Goal: Transaction & Acquisition: Purchase product/service

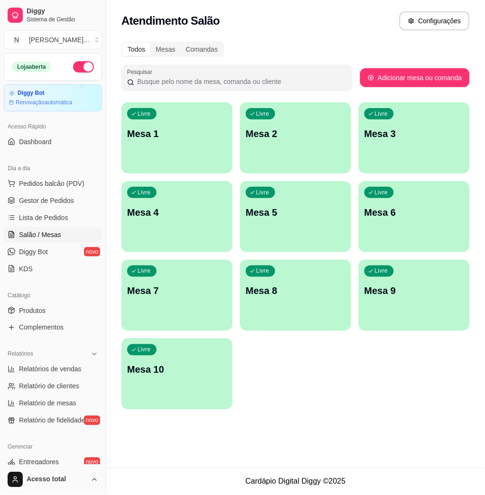
click at [163, 135] on p "Mesa 1" at bounding box center [177, 133] width 100 height 13
click at [59, 179] on span "Pedidos balcão (PDV)" at bounding box center [51, 183] width 65 height 9
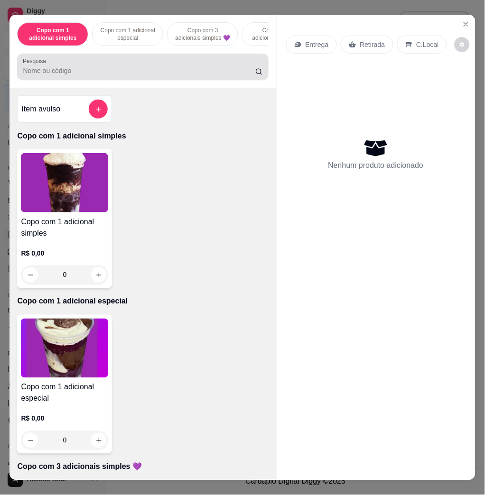
click at [125, 74] on input "Pesquisa" at bounding box center [139, 70] width 232 height 9
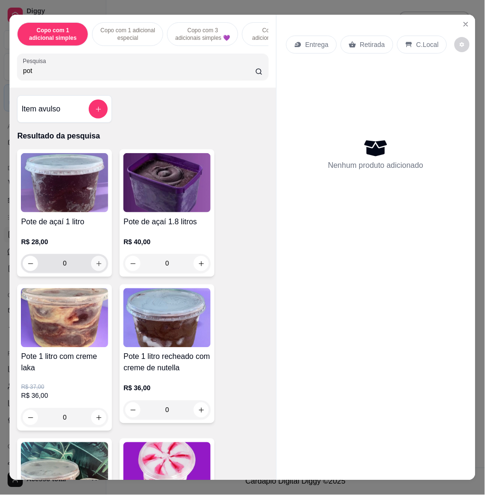
type input "pot"
click at [97, 266] on button "increase-product-quantity" at bounding box center [99, 263] width 15 height 15
type input "1"
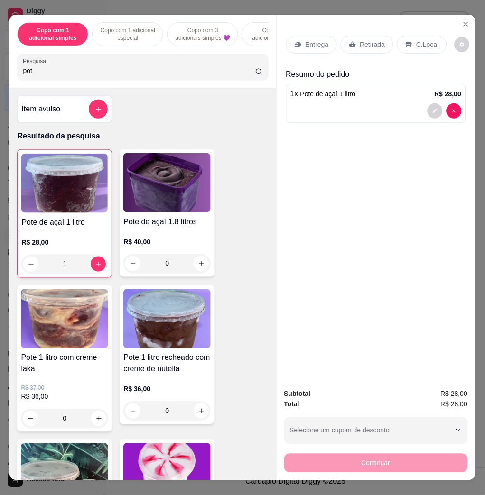
click at [96, 111] on icon "add-separate-item" at bounding box center [98, 109] width 7 height 7
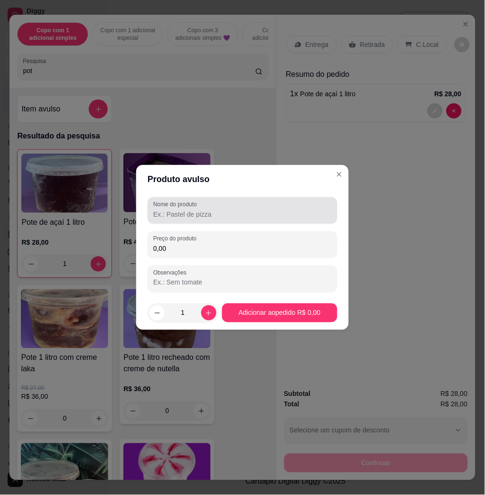
click at [194, 214] on input "Nome do produto" at bounding box center [242, 214] width 178 height 9
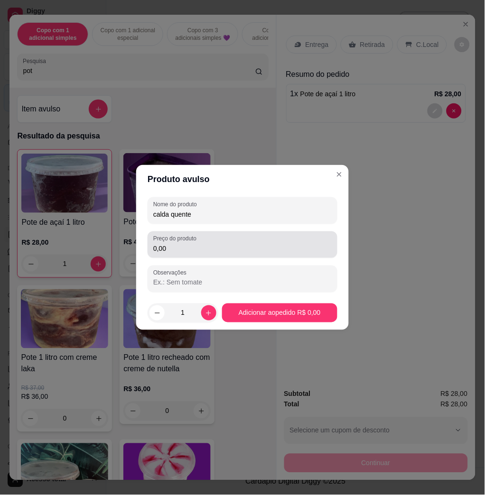
type input "calda quente"
click at [250, 241] on div "0,00" at bounding box center [242, 244] width 178 height 19
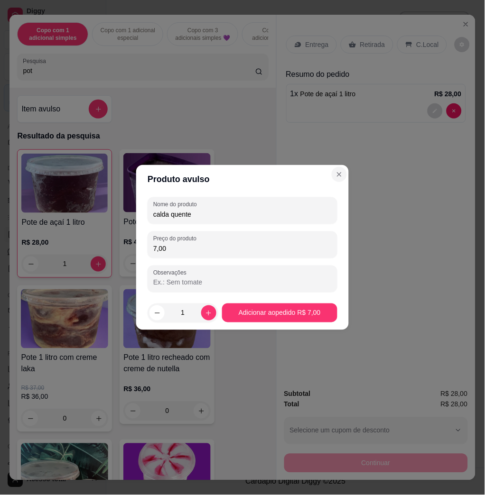
type input "7,00"
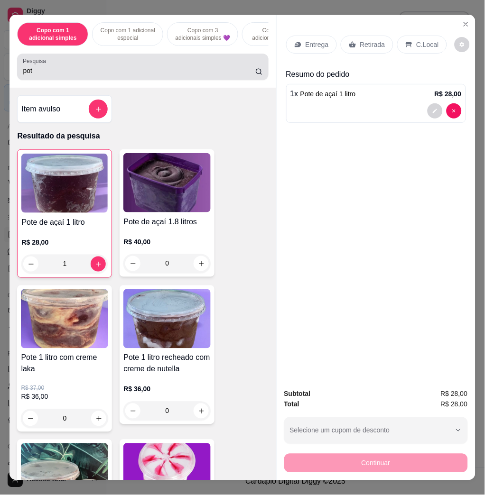
drag, startPoint x: 155, startPoint y: 69, endPoint x: 149, endPoint y: 69, distance: 5.7
click at [154, 69] on div "pot" at bounding box center [142, 66] width 239 height 19
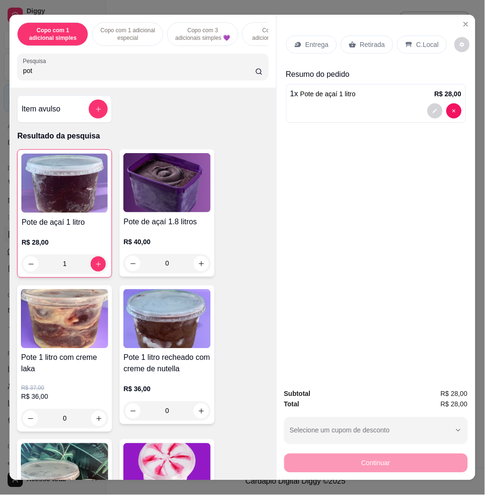
click at [149, 69] on div "pot" at bounding box center [142, 66] width 239 height 19
type input "p"
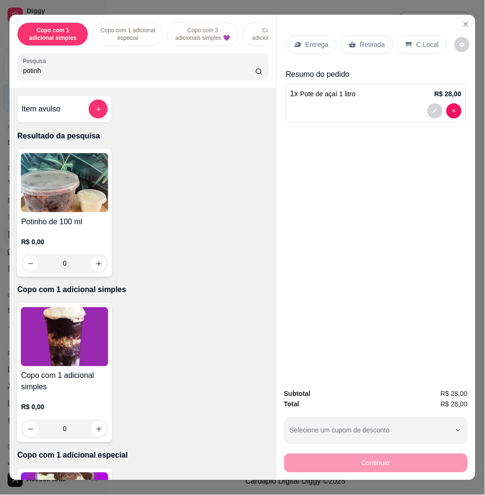
type input "potinh"
click at [95, 184] on img at bounding box center [64, 182] width 87 height 59
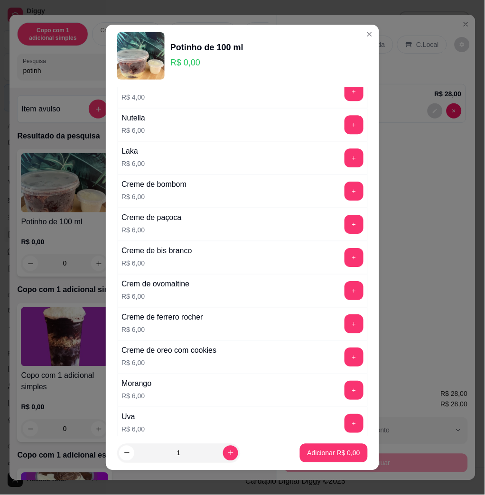
scroll to position [555, 0]
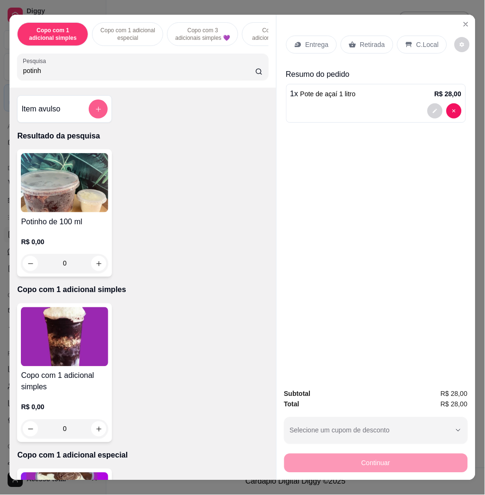
click at [93, 109] on button "add-separate-item" at bounding box center [98, 109] width 19 height 19
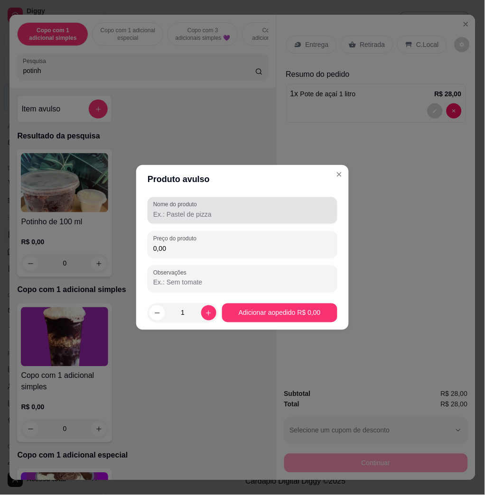
click at [215, 208] on div at bounding box center [242, 210] width 178 height 19
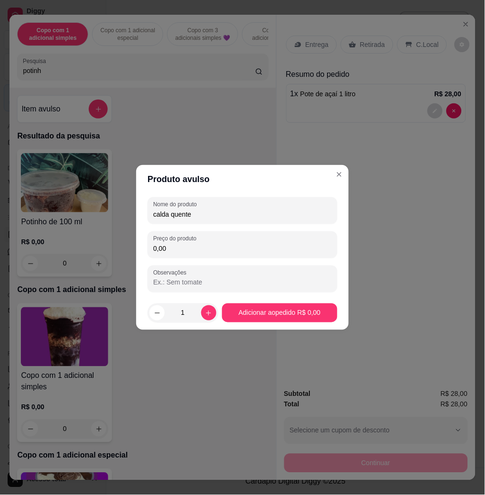
type input "calda quente"
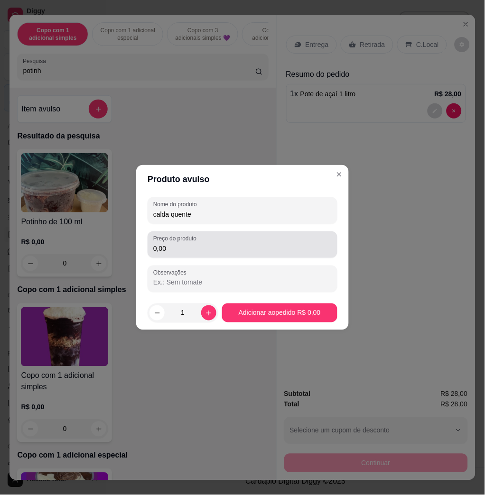
click at [253, 239] on div "0,00" at bounding box center [242, 244] width 178 height 19
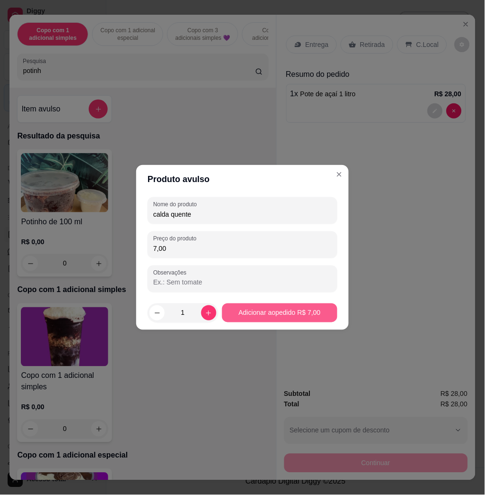
type input "7,00"
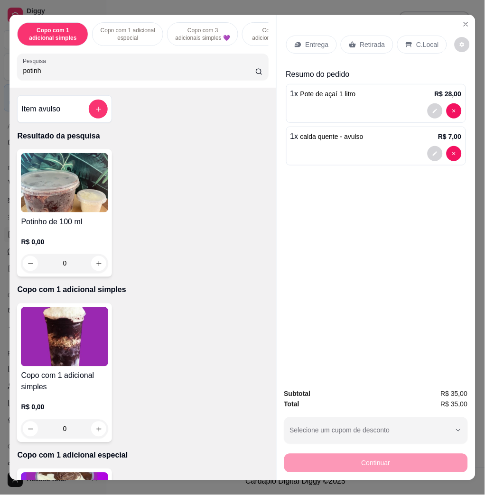
click at [296, 51] on div "Entrega Retirada C.Local" at bounding box center [376, 44] width 180 height 33
click at [315, 43] on p "Entrega" at bounding box center [316, 44] width 23 height 9
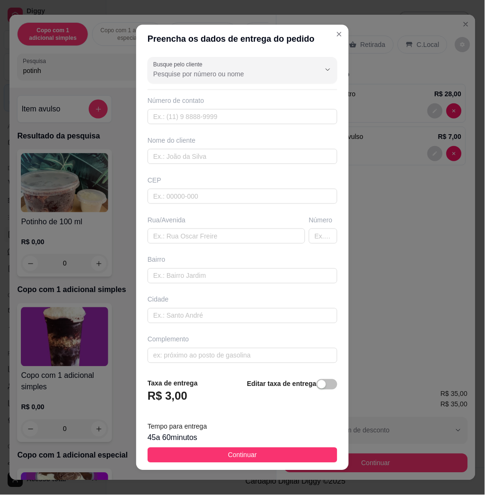
click at [224, 148] on div "Nome do cliente" at bounding box center [242, 150] width 193 height 28
click at [222, 158] on input "text" at bounding box center [242, 156] width 190 height 15
type input "M"
click at [253, 242] on input "text" at bounding box center [225, 236] width 157 height 15
type input "M"
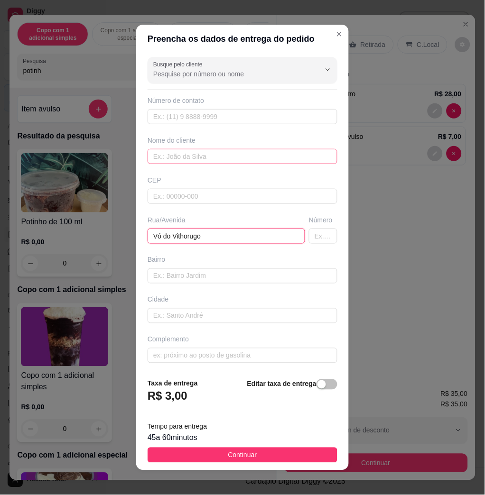
type input "Vó do Vithorugo"
click at [263, 151] on input "text" at bounding box center [242, 156] width 190 height 15
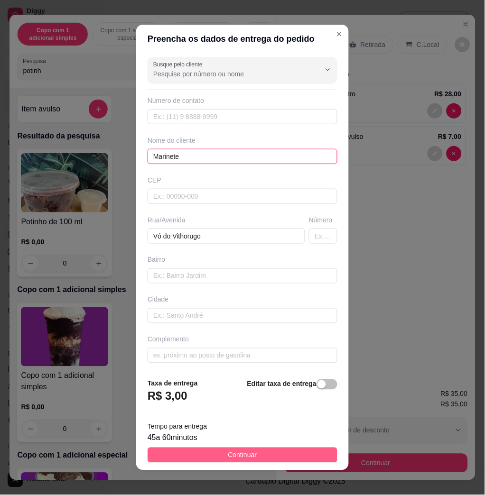
type input "Marinete"
click at [260, 450] on button "Continuar" at bounding box center [242, 455] width 190 height 15
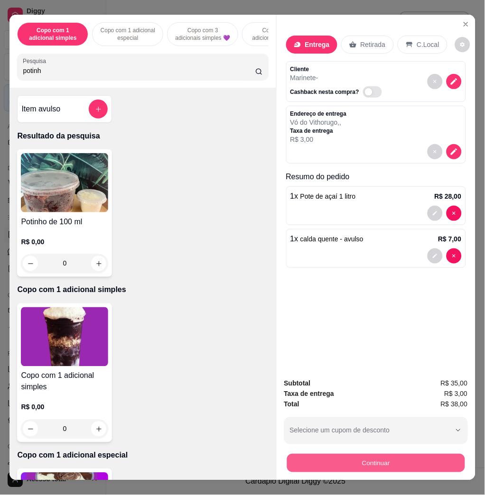
click at [372, 456] on button "Continuar" at bounding box center [375, 463] width 178 height 18
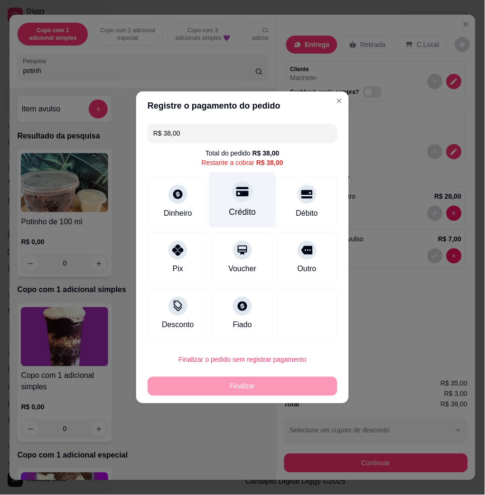
click at [246, 208] on div "Crédito" at bounding box center [242, 212] width 27 height 12
type input "R$ 0,00"
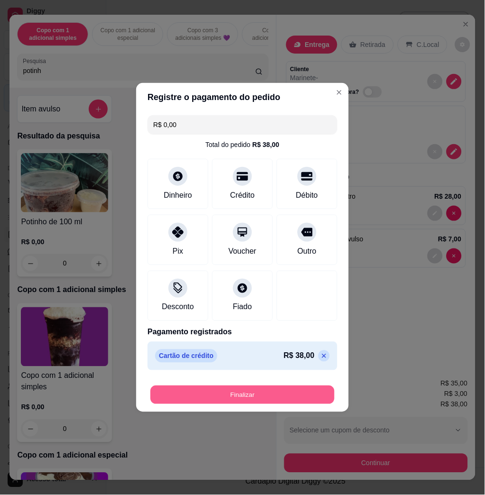
click at [239, 391] on button "Finalizar" at bounding box center [242, 395] width 184 height 18
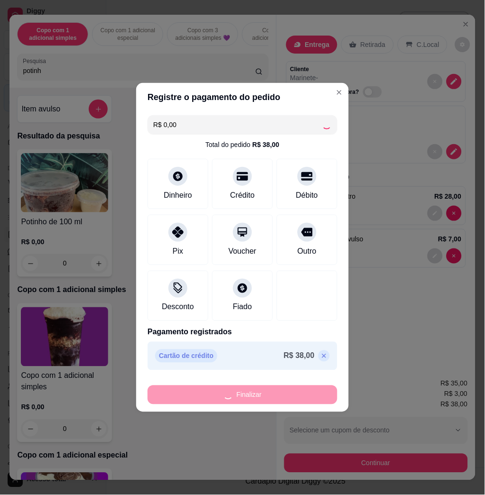
type input "0"
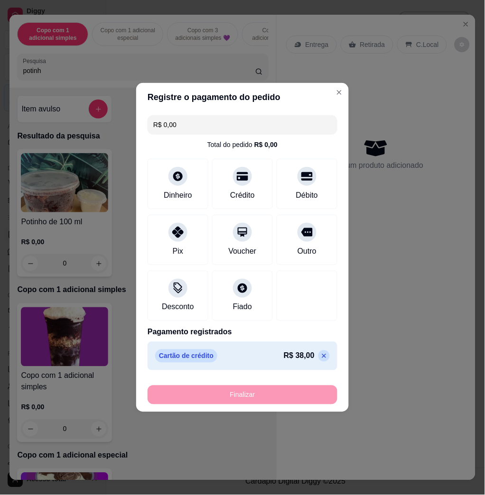
type input "-R$ 38,00"
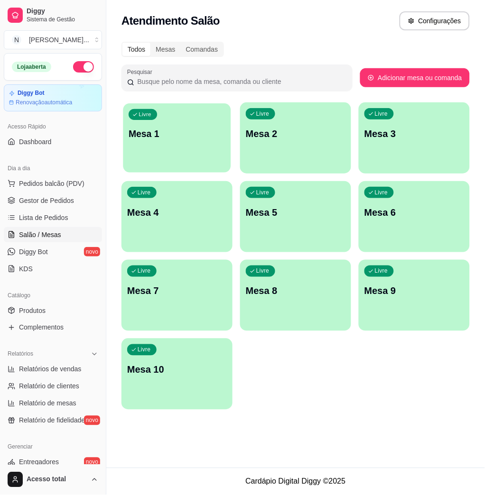
click at [143, 142] on div "Livre Mesa 1" at bounding box center [177, 132] width 108 height 58
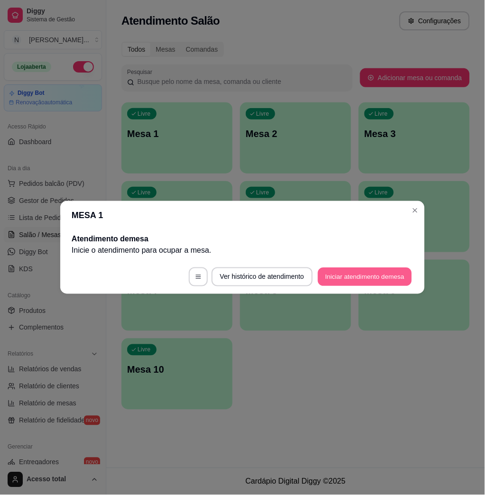
click at [343, 280] on button "Iniciar atendimento de mesa" at bounding box center [365, 277] width 94 height 18
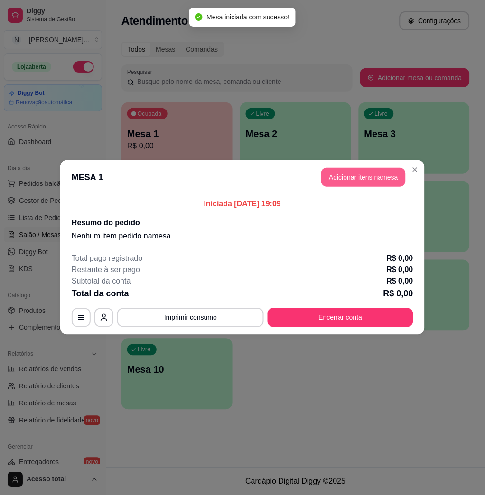
click at [367, 179] on button "Adicionar itens na mesa" at bounding box center [363, 177] width 84 height 19
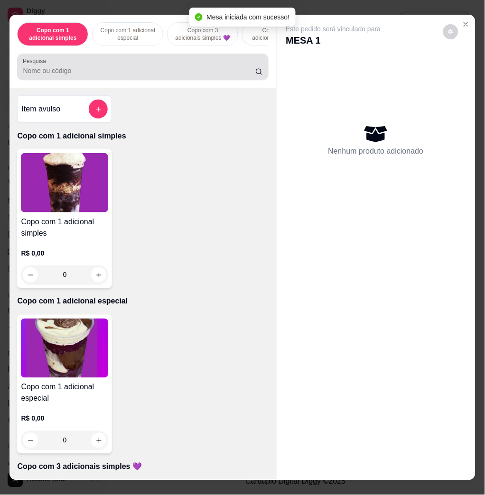
click at [182, 71] on input "Pesquisa" at bounding box center [139, 70] width 232 height 9
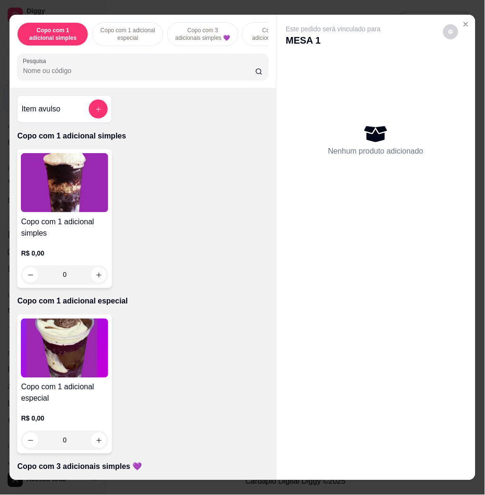
click at [187, 71] on input "Pesquisa" at bounding box center [139, 70] width 232 height 9
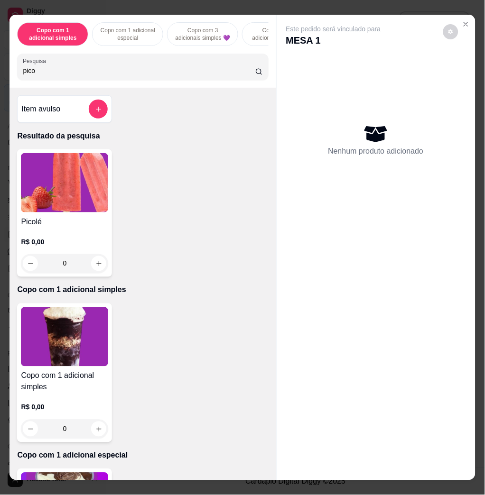
type input "pico"
click at [93, 168] on img at bounding box center [64, 182] width 87 height 59
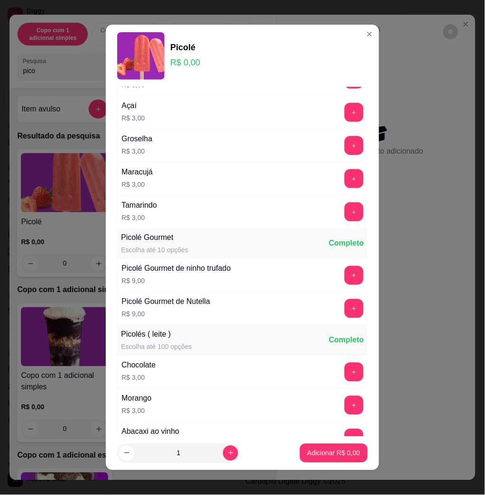
scroll to position [190, 0]
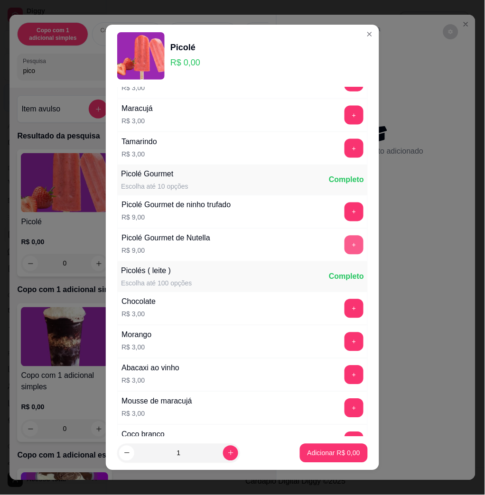
click at [344, 250] on button "+" at bounding box center [353, 245] width 19 height 19
click at [344, 216] on button "+" at bounding box center [353, 211] width 19 height 19
click at [323, 451] on p "Adicionar R$ 36,00" at bounding box center [331, 453] width 56 height 9
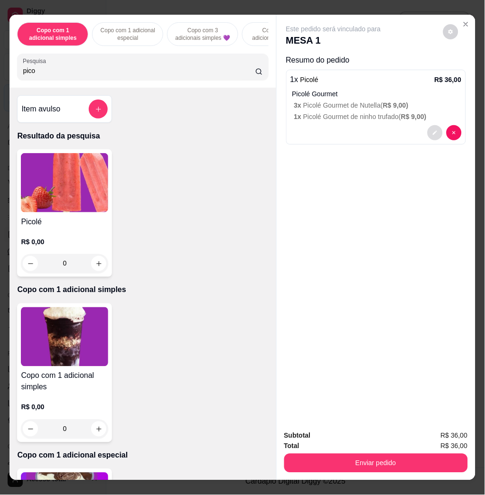
click at [433, 132] on button "decrease-product-quantity" at bounding box center [434, 132] width 15 height 15
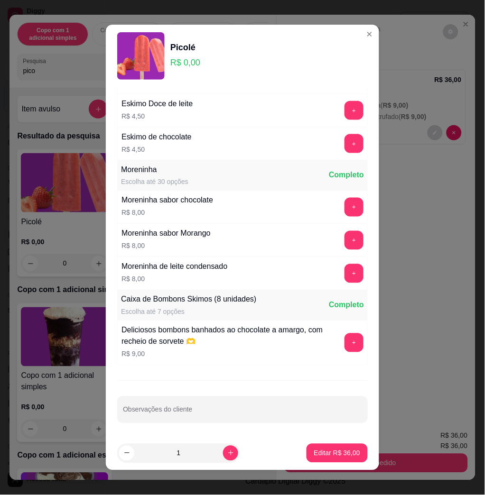
scroll to position [5, 0]
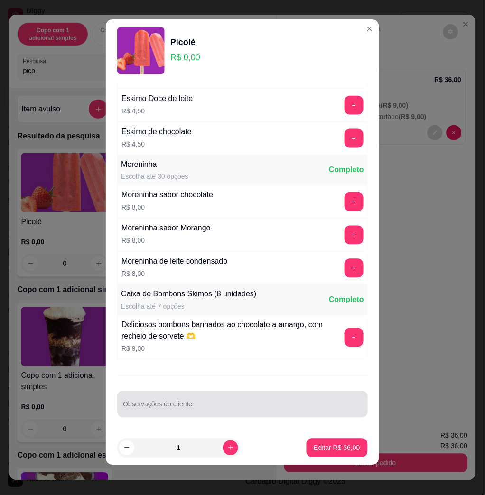
click at [238, 396] on div at bounding box center [242, 404] width 239 height 19
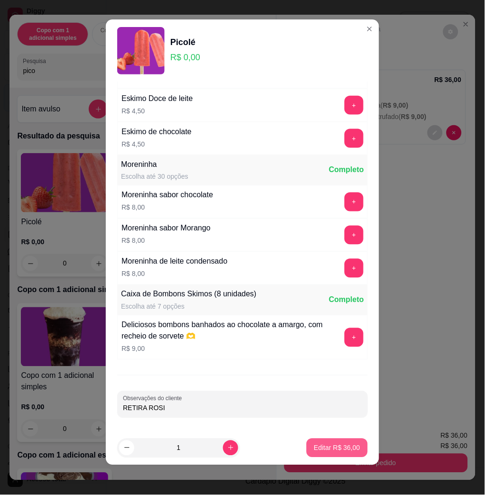
type input "RETIRA ROSI"
click at [328, 441] on button "Editar R$ 36,00" at bounding box center [336, 448] width 61 height 19
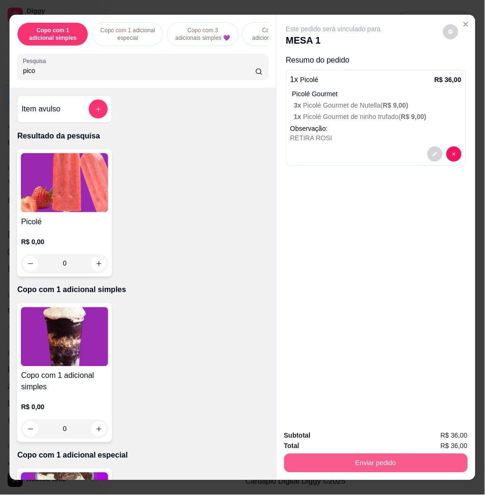
click at [348, 461] on button "Enviar pedido" at bounding box center [375, 463] width 183 height 19
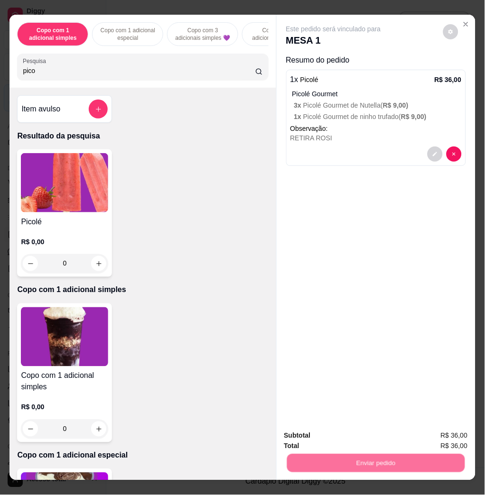
click at [333, 436] on button "Não registrar e enviar pedido" at bounding box center [343, 435] width 99 height 18
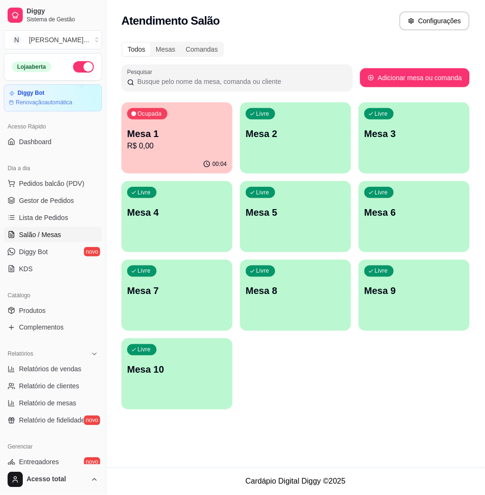
click at [158, 127] on p "Mesa 1" at bounding box center [177, 133] width 100 height 13
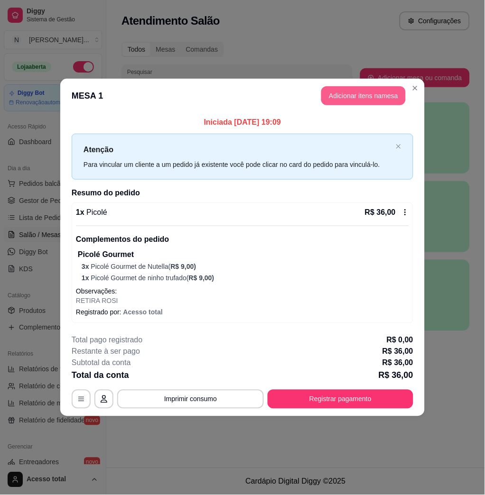
click at [366, 97] on button "Adicionar itens na mesa" at bounding box center [363, 95] width 84 height 19
click at [70, 248] on p "R$ 0,00" at bounding box center [64, 252] width 87 height 9
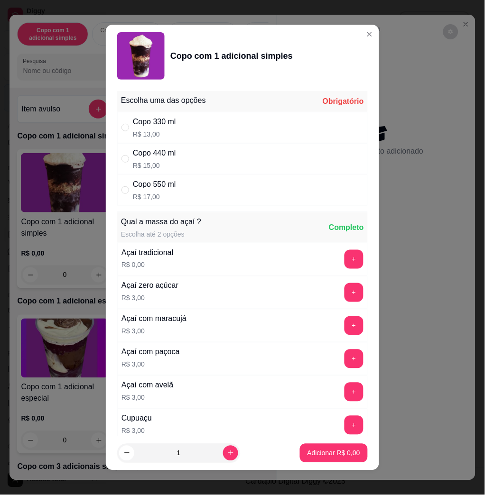
scroll to position [63, 0]
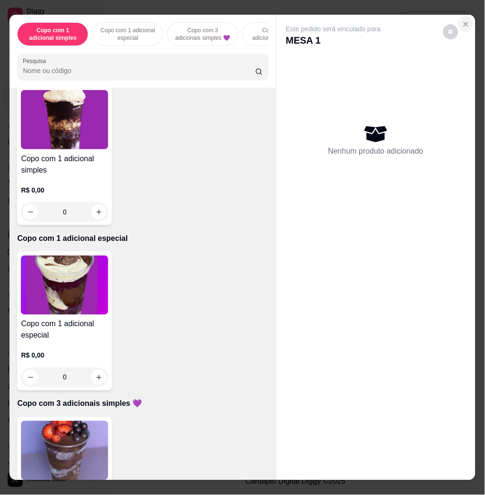
click at [462, 22] on icon "Close" at bounding box center [466, 24] width 8 height 8
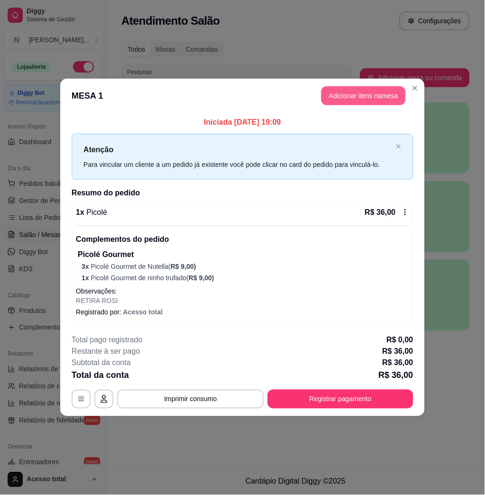
click at [362, 98] on button "Adicionar itens na mesa" at bounding box center [363, 95] width 84 height 19
click at [172, 72] on input "Pesquisa" at bounding box center [139, 70] width 232 height 9
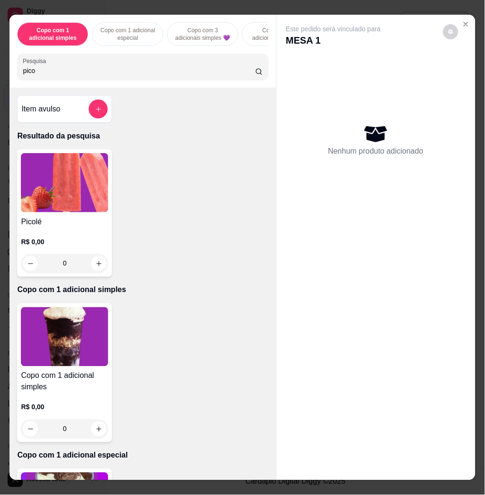
type input "pico"
click at [107, 180] on div "Picolé R$ 0,00 0" at bounding box center [64, 213] width 95 height 128
click at [60, 183] on img at bounding box center [64, 182] width 87 height 59
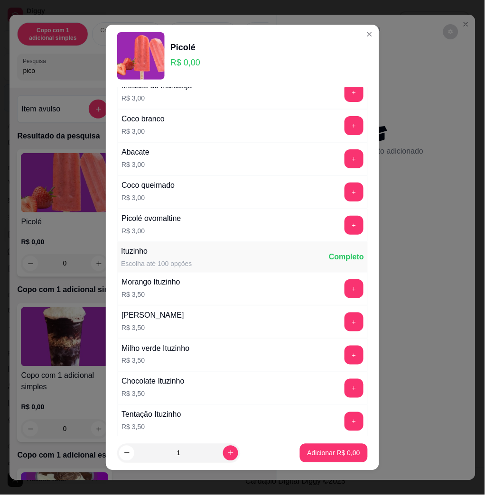
scroll to position [695, 0]
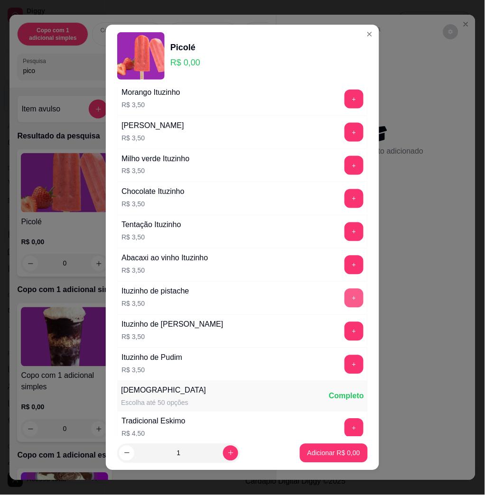
click at [344, 298] on button "+" at bounding box center [353, 298] width 19 height 19
click at [345, 298] on button "+" at bounding box center [354, 298] width 18 height 18
click at [344, 298] on button "+" at bounding box center [353, 298] width 19 height 19
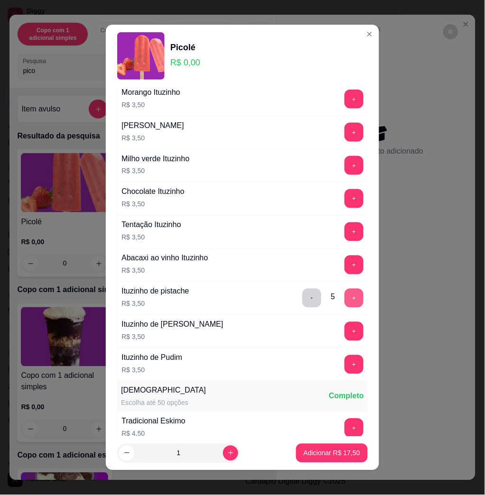
click at [344, 298] on button "+" at bounding box center [353, 298] width 19 height 19
click at [320, 452] on p "Adicionar R$ 24,50" at bounding box center [331, 453] width 56 height 9
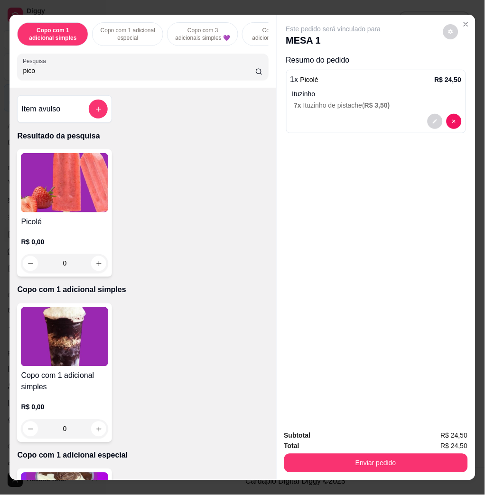
click at [74, 182] on img at bounding box center [64, 182] width 87 height 59
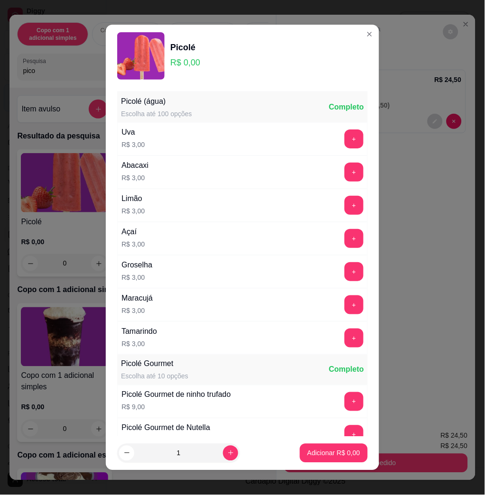
click at [201, 111] on div "Picolé (água) Escolha até 100 opções Completo" at bounding box center [242, 107] width 250 height 30
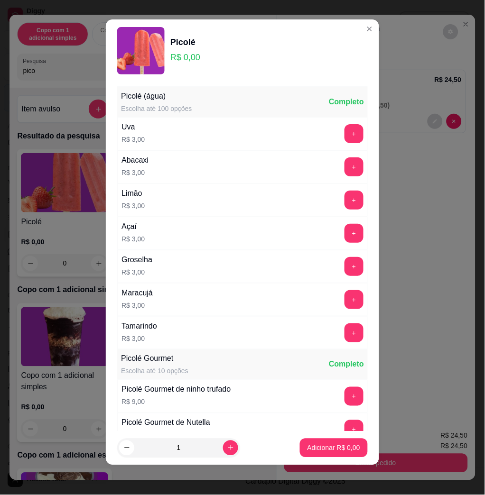
scroll to position [190, 0]
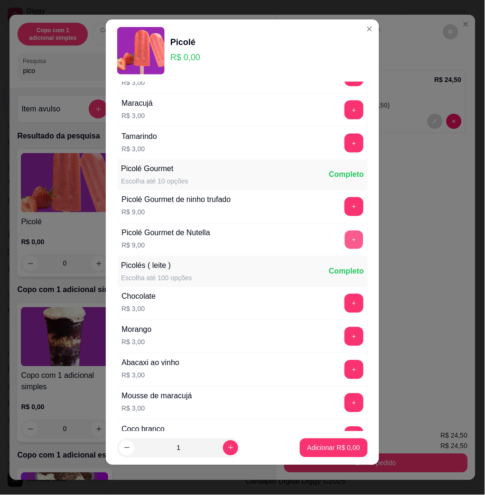
click at [345, 243] on button "+" at bounding box center [354, 240] width 18 height 18
click at [319, 443] on p "Adicionar R$ 18,00" at bounding box center [331, 447] width 56 height 9
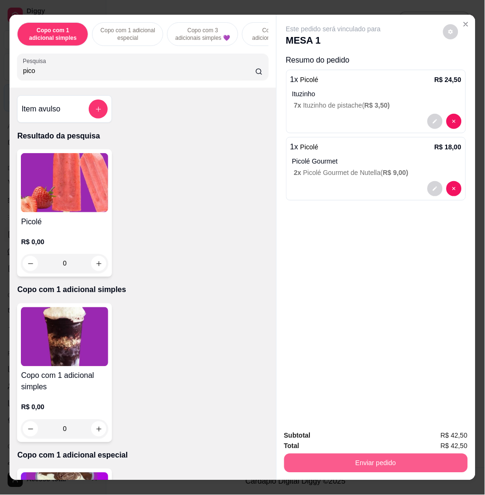
click at [340, 454] on button "Enviar pedido" at bounding box center [375, 463] width 183 height 19
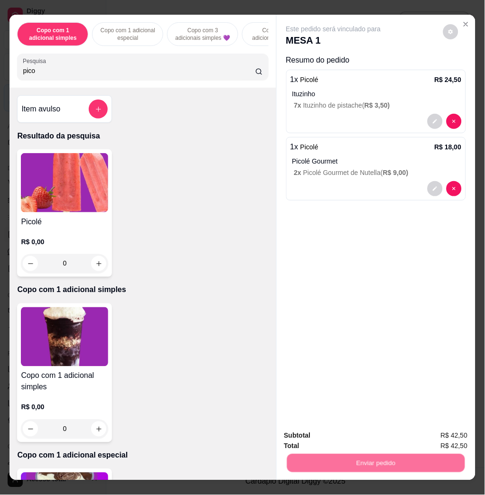
click at [342, 429] on button "Não registrar e enviar pedido" at bounding box center [343, 435] width 99 height 18
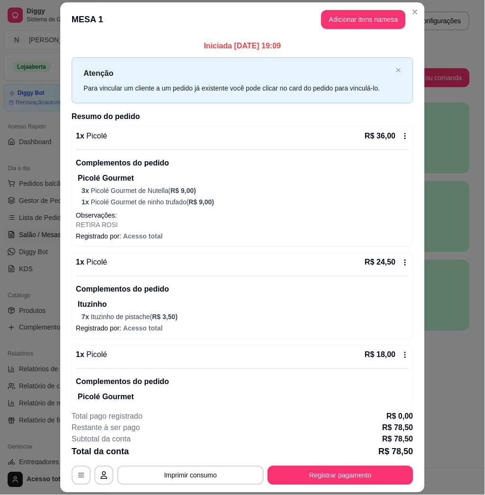
scroll to position [43, 0]
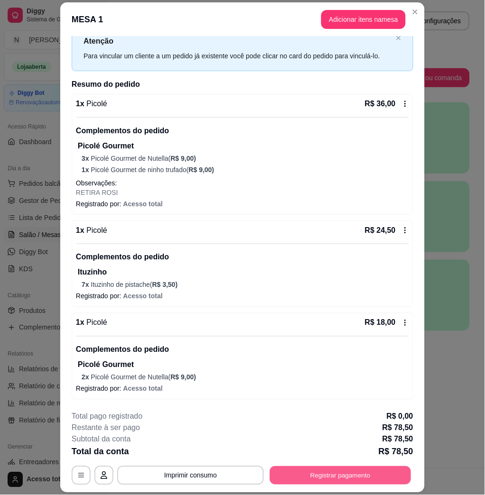
click at [351, 476] on button "Registrar pagamento" at bounding box center [340, 475] width 141 height 18
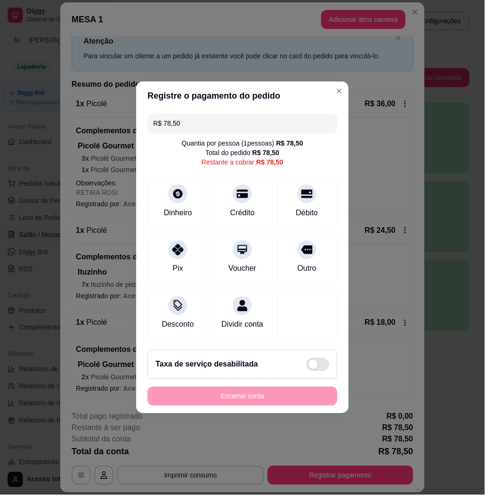
click at [261, 118] on input "R$ 78,50" at bounding box center [242, 123] width 178 height 19
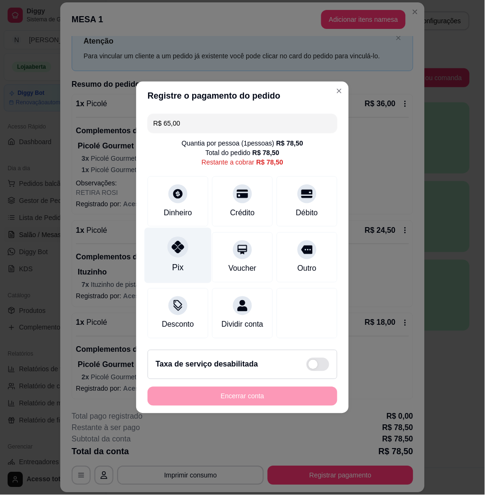
click at [177, 243] on icon at bounding box center [178, 247] width 12 height 12
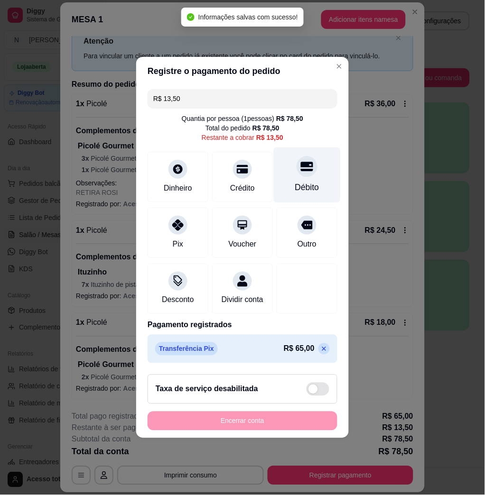
click at [292, 173] on div "Débito" at bounding box center [307, 174] width 67 height 55
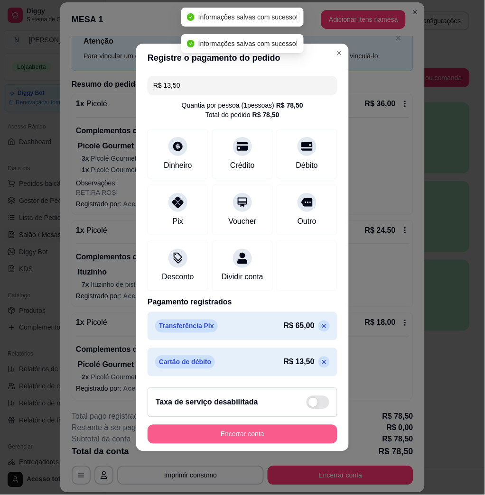
type input "R$ 0,00"
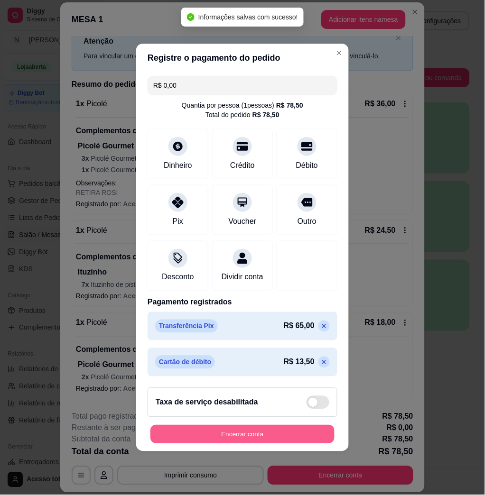
click at [234, 439] on button "Encerrar conta" at bounding box center [242, 434] width 184 height 18
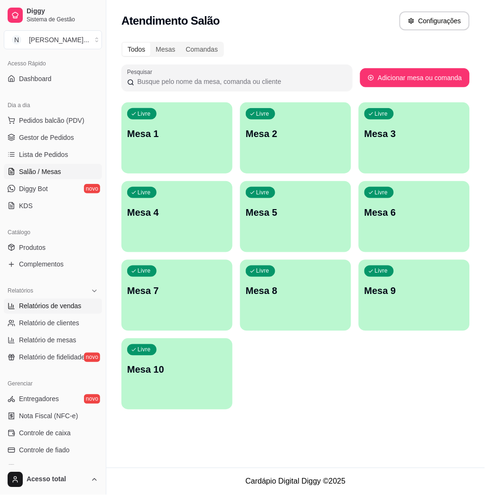
scroll to position [126, 0]
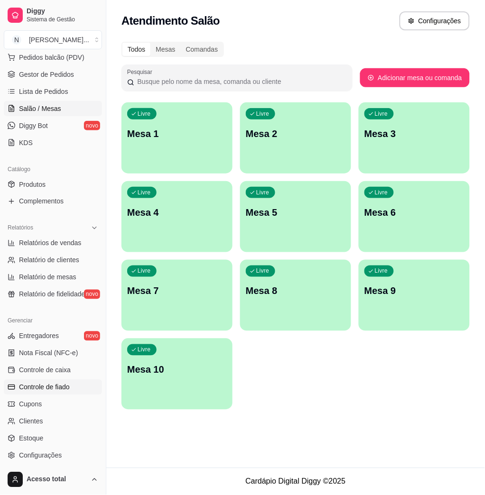
drag, startPoint x: 54, startPoint y: 385, endPoint x: 71, endPoint y: 383, distance: 17.2
click at [54, 385] on span "Controle de fiado" at bounding box center [44, 387] width 51 height 9
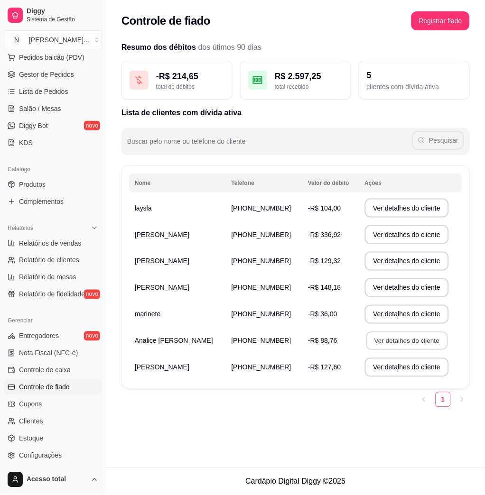
click at [370, 344] on button "Ver detalhes do cliente" at bounding box center [407, 341] width 82 height 18
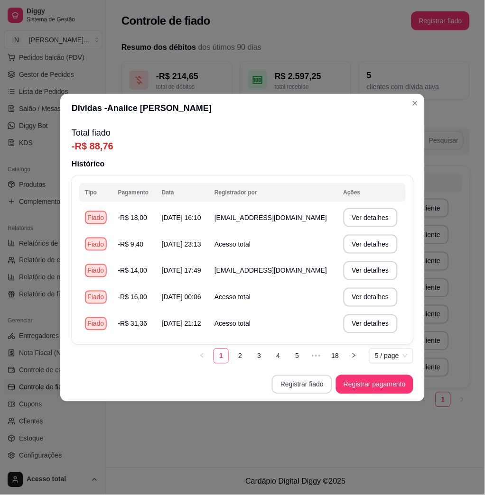
click at [318, 379] on button "Registrar fiado" at bounding box center [302, 384] width 60 height 19
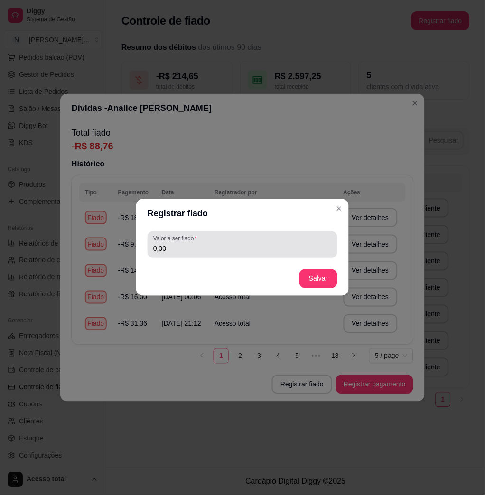
click at [248, 245] on input "0,00" at bounding box center [242, 248] width 178 height 9
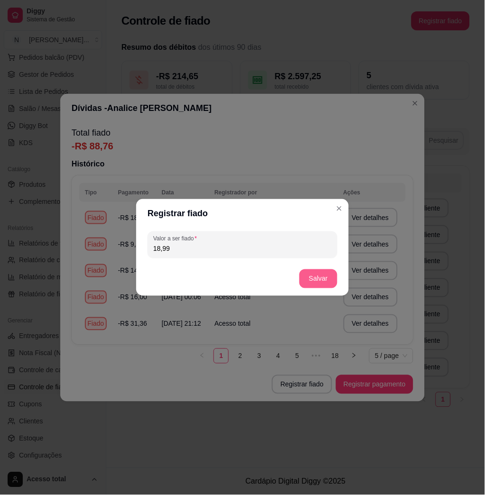
type input "18,99"
click at [323, 273] on button "Salvar" at bounding box center [318, 278] width 38 height 19
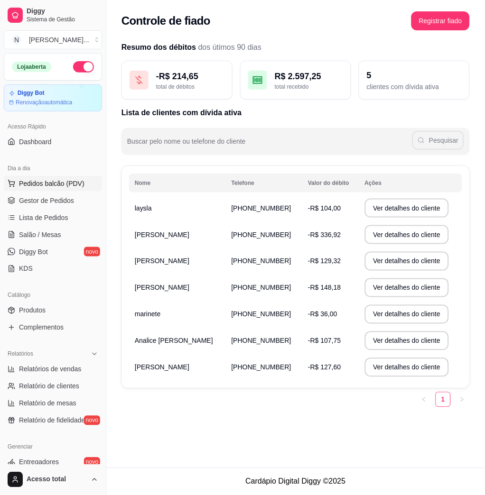
click at [44, 184] on span "Pedidos balcão (PDV)" at bounding box center [51, 183] width 65 height 9
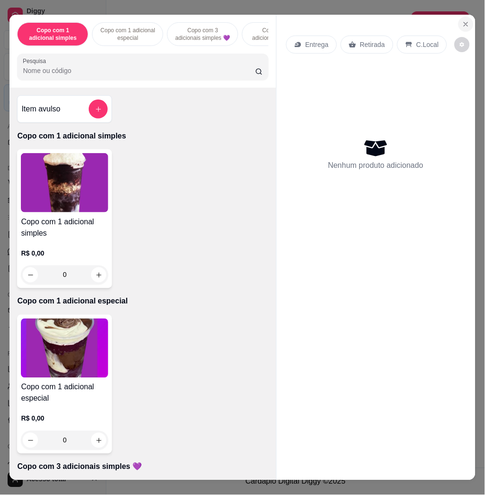
click at [462, 20] on icon "Close" at bounding box center [466, 24] width 8 height 8
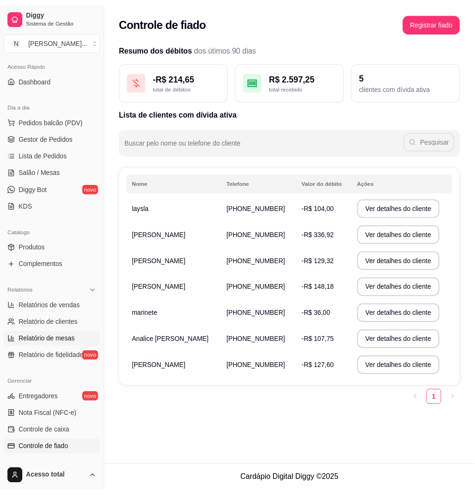
scroll to position [126, 0]
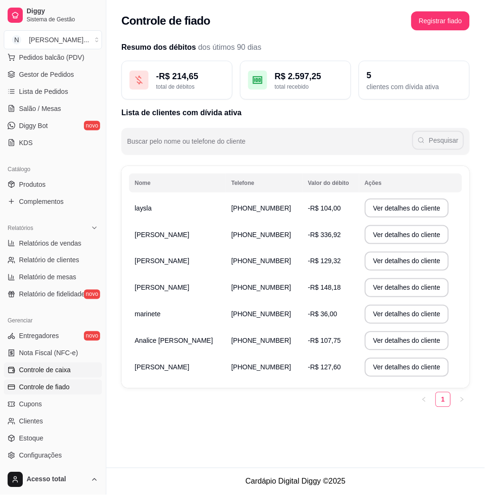
click at [61, 372] on span "Controle de caixa" at bounding box center [45, 370] width 52 height 9
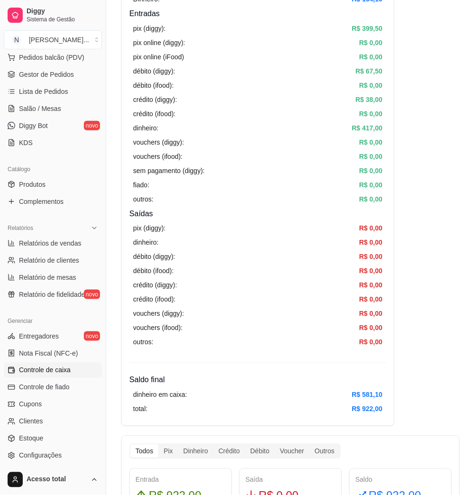
scroll to position [190, 0]
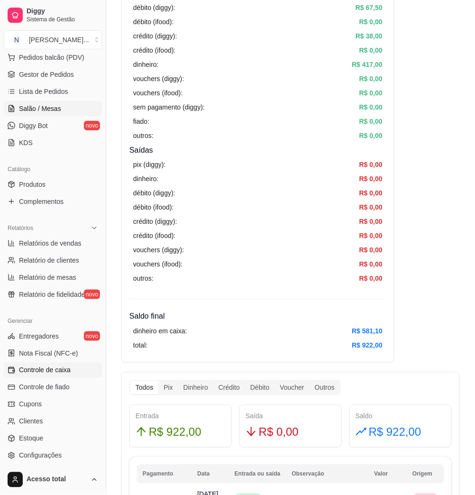
click at [57, 114] on link "Salão / Mesas" at bounding box center [53, 108] width 98 height 15
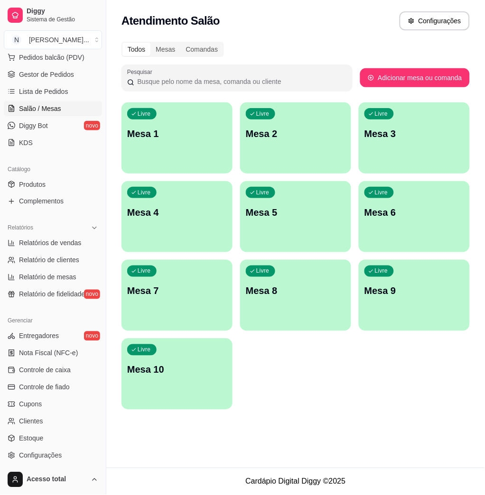
click at [176, 139] on p "Mesa 1" at bounding box center [177, 133] width 100 height 13
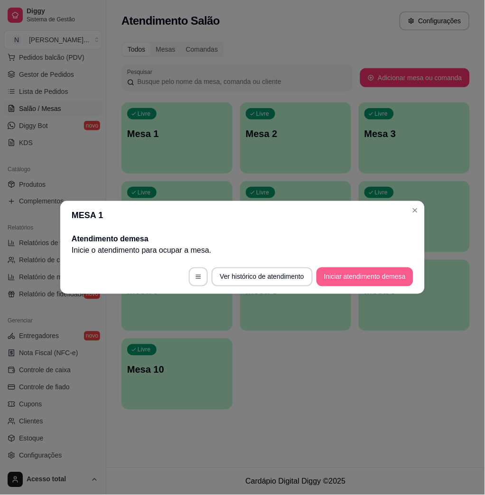
click at [351, 281] on button "Iniciar atendimento de mesa" at bounding box center [364, 276] width 97 height 19
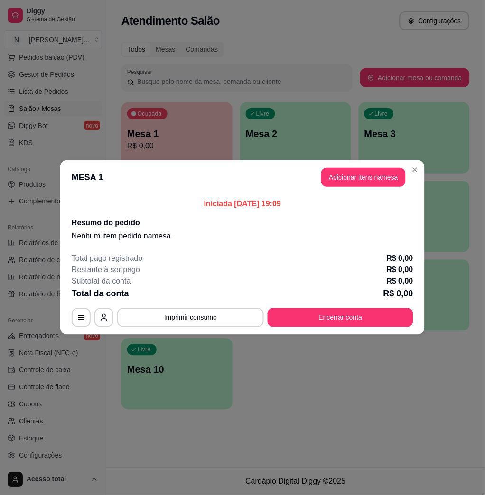
click at [351, 184] on button "Adicionar itens na mesa" at bounding box center [363, 177] width 84 height 19
click at [205, 69] on div at bounding box center [142, 66] width 239 height 19
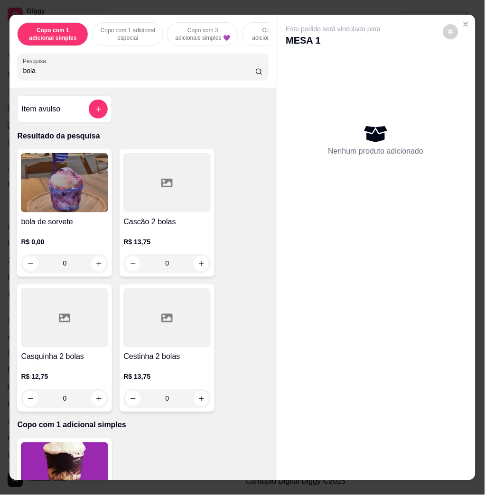
type input "bola"
click at [67, 195] on img at bounding box center [64, 182] width 87 height 59
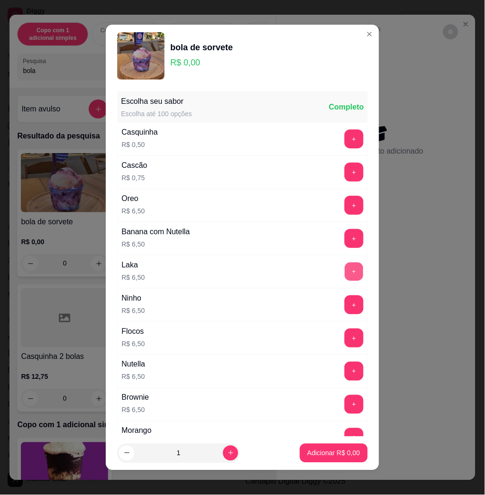
click at [345, 272] on button "+" at bounding box center [354, 272] width 18 height 18
click at [344, 272] on button "+" at bounding box center [353, 271] width 19 height 19
click at [310, 453] on p "Adicionar R$ 26,00" at bounding box center [331, 453] width 56 height 9
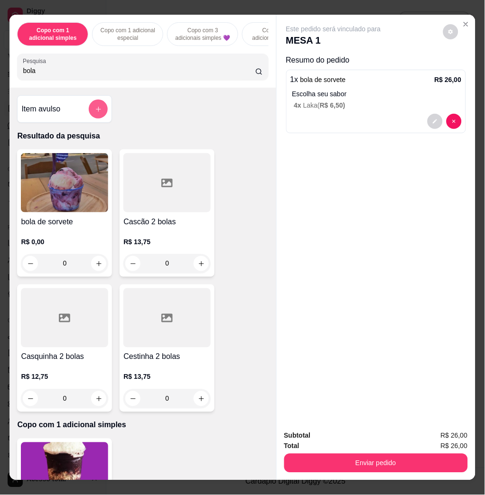
click at [95, 113] on icon "add-separate-item" at bounding box center [98, 109] width 7 height 7
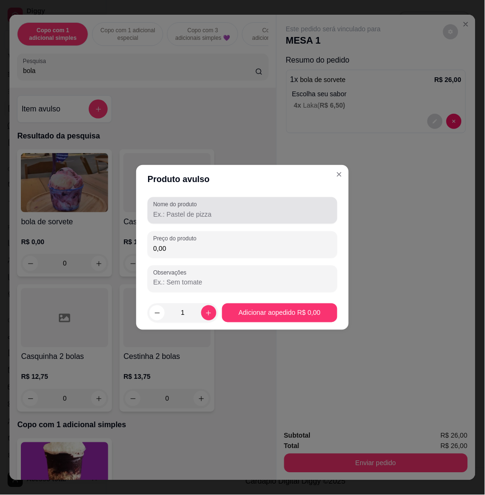
click at [205, 202] on div at bounding box center [242, 210] width 178 height 19
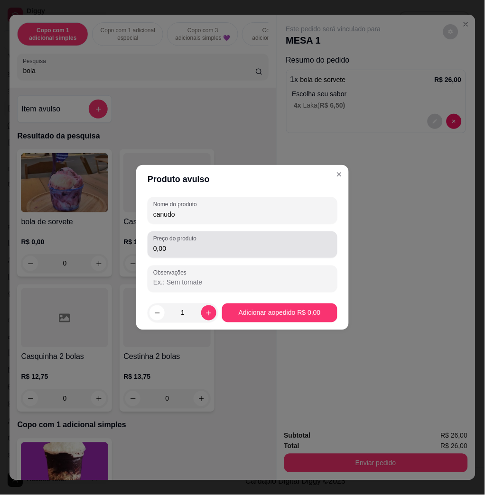
type input "canudo"
click at [194, 256] on div "Preço do produto 0,00" at bounding box center [242, 244] width 190 height 27
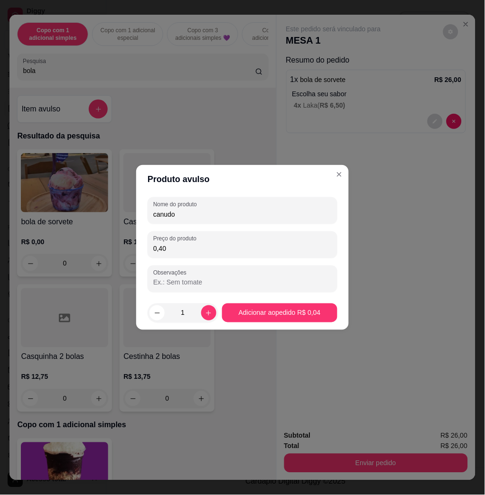
type input "4,00"
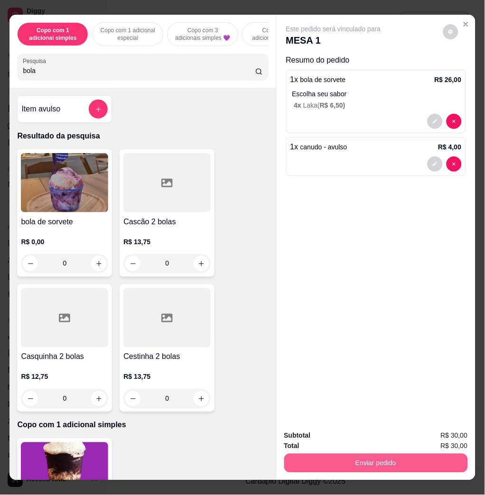
click at [386, 466] on button "Enviar pedido" at bounding box center [375, 463] width 183 height 19
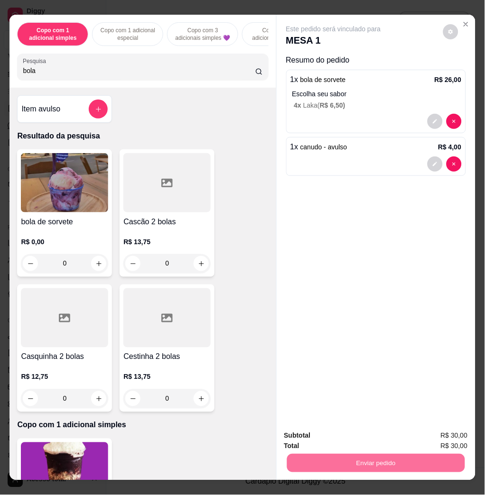
click at [332, 430] on button "Não registrar e enviar pedido" at bounding box center [343, 435] width 96 height 18
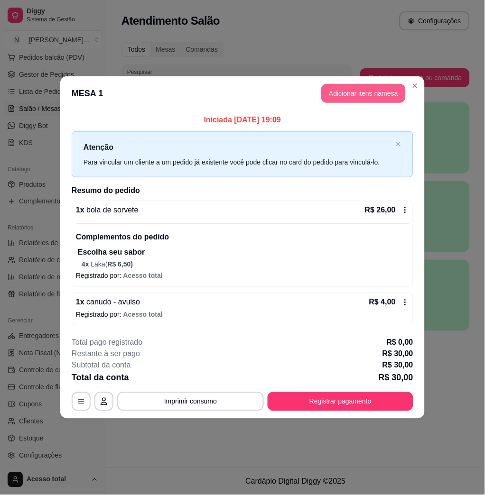
click at [362, 93] on button "Adicionar itens na mesa" at bounding box center [363, 93] width 84 height 19
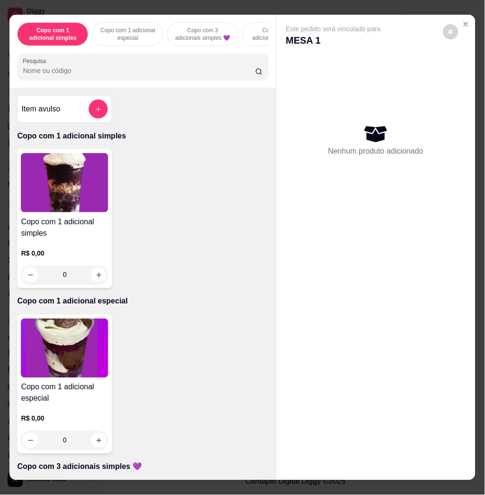
click at [224, 65] on div at bounding box center [142, 66] width 239 height 19
click at [211, 73] on input "Pesquisa" at bounding box center [139, 70] width 232 height 9
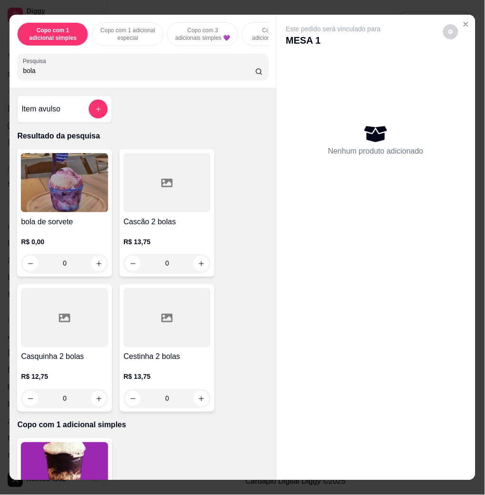
type input "bola"
click at [61, 201] on img at bounding box center [64, 182] width 87 height 59
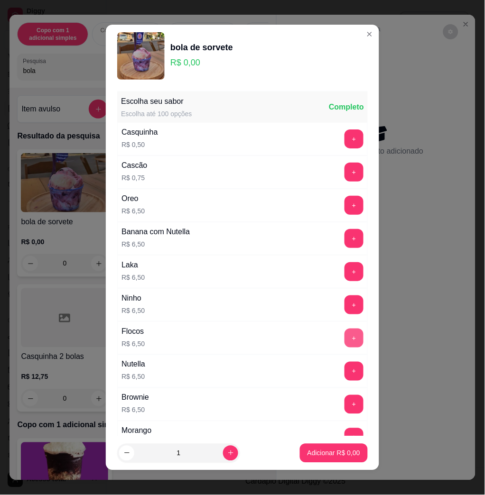
click at [344, 341] on button "+" at bounding box center [353, 338] width 19 height 19
click at [320, 457] on p "Adicionar R$ 6,50" at bounding box center [333, 453] width 51 height 9
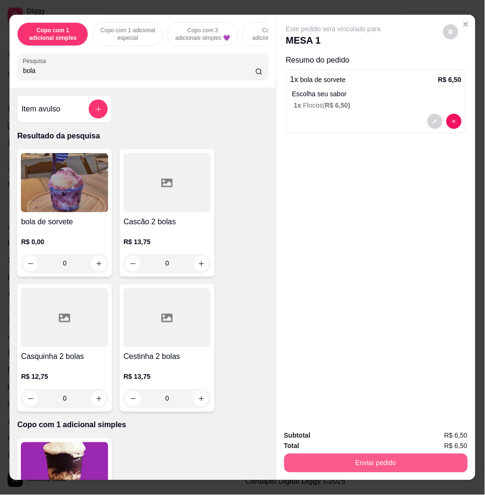
click at [325, 454] on button "Enviar pedido" at bounding box center [375, 463] width 183 height 19
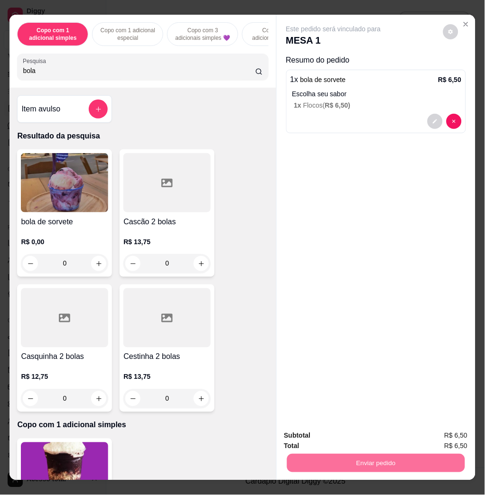
click at [329, 434] on button "Não registrar e enviar pedido" at bounding box center [343, 435] width 99 height 18
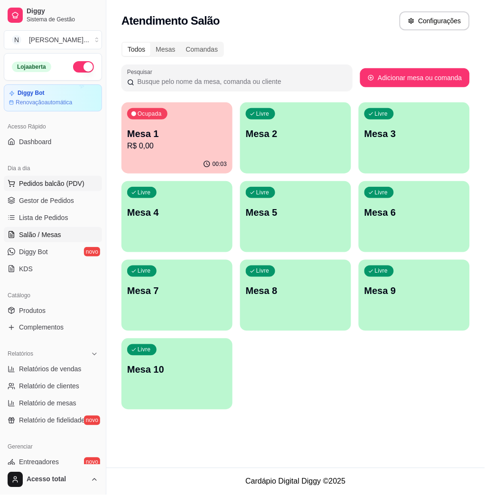
click at [56, 183] on span "Pedidos balcão (PDV)" at bounding box center [51, 183] width 65 height 9
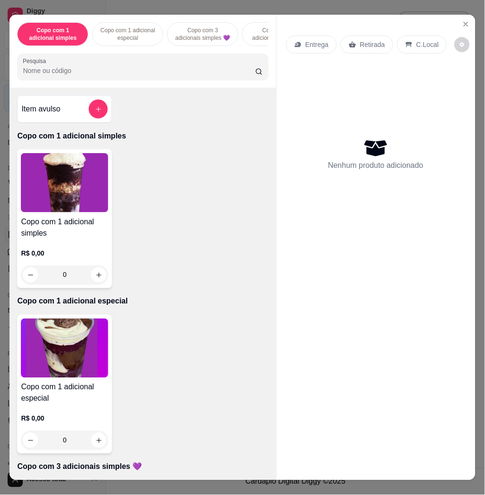
click at [90, 187] on img at bounding box center [64, 182] width 87 height 59
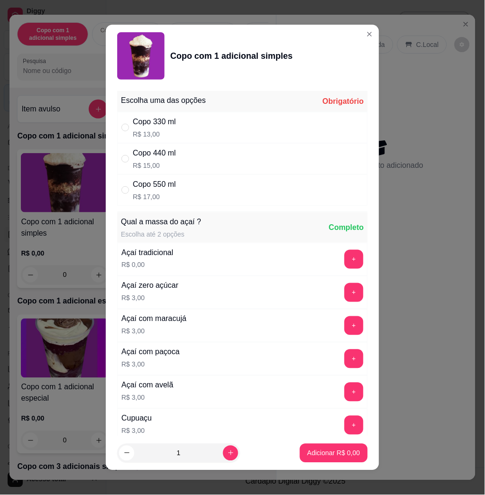
click at [169, 193] on p "R$ 17,00" at bounding box center [154, 196] width 43 height 9
radio input "true"
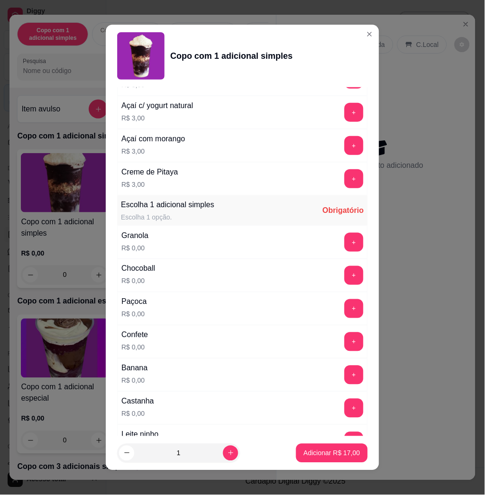
scroll to position [442, 0]
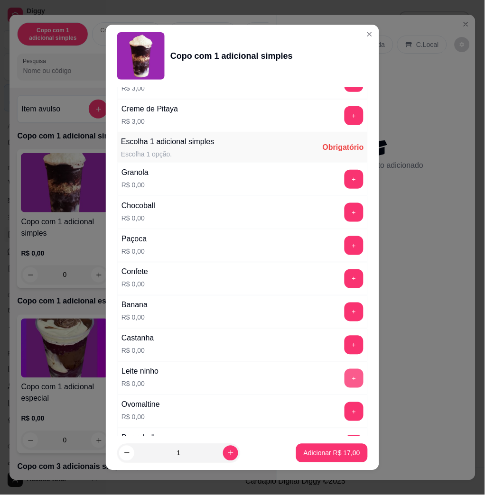
click at [344, 380] on button "+" at bounding box center [353, 378] width 19 height 19
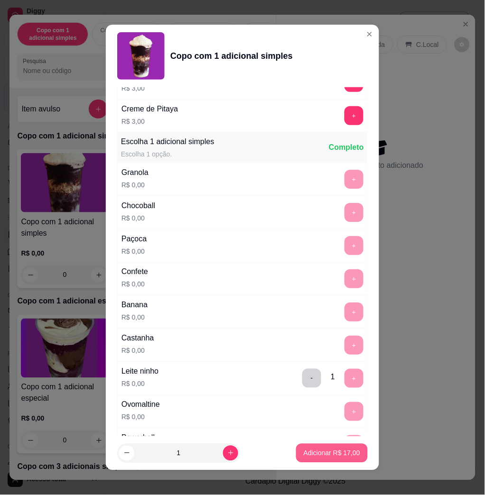
click at [317, 449] on p "Adicionar R$ 17,00" at bounding box center [331, 453] width 56 height 9
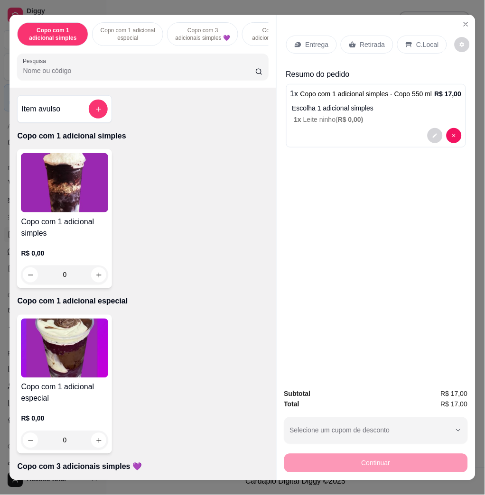
click at [310, 40] on p "Entrega" at bounding box center [316, 44] width 23 height 9
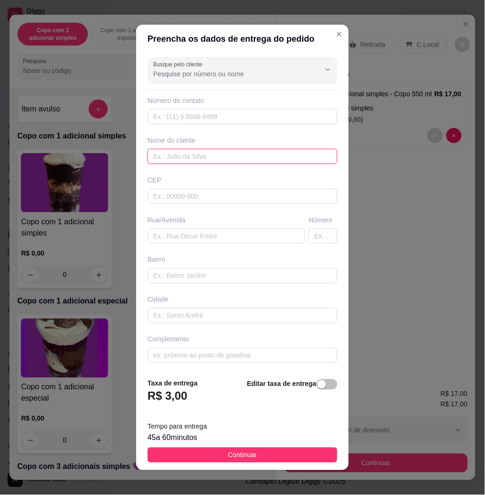
click at [238, 157] on input "text" at bounding box center [242, 156] width 190 height 15
type input "[PERSON_NAME]"
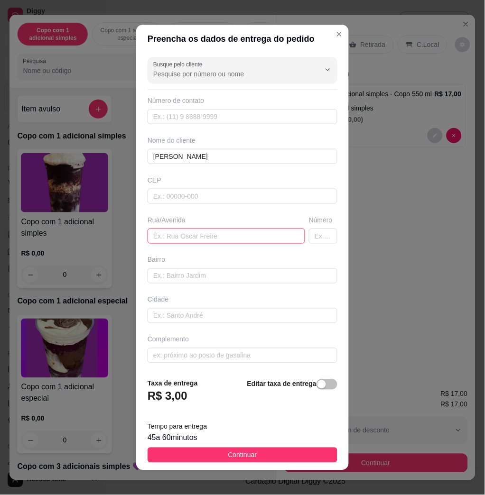
click at [194, 238] on input "text" at bounding box center [225, 236] width 157 height 15
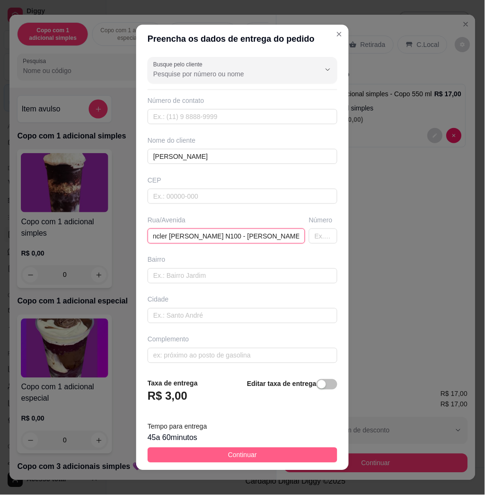
type input "Sancler [PERSON_NAME] N100 - [PERSON_NAME]"
click at [247, 455] on button "Continuar" at bounding box center [242, 455] width 190 height 15
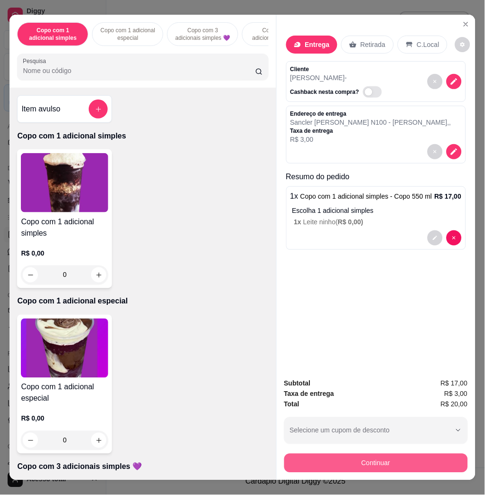
click at [330, 454] on button "Continuar" at bounding box center [375, 463] width 183 height 19
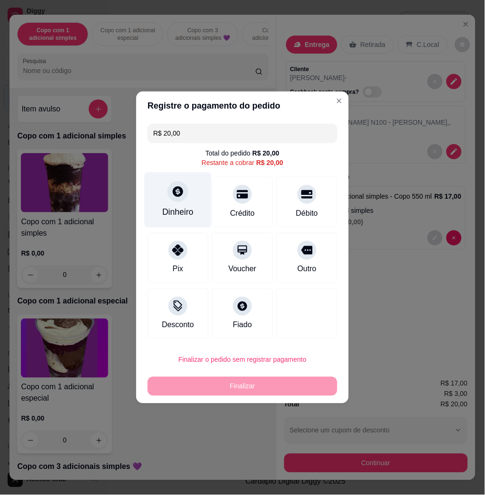
click at [181, 203] on div "Dinheiro" at bounding box center [178, 200] width 67 height 55
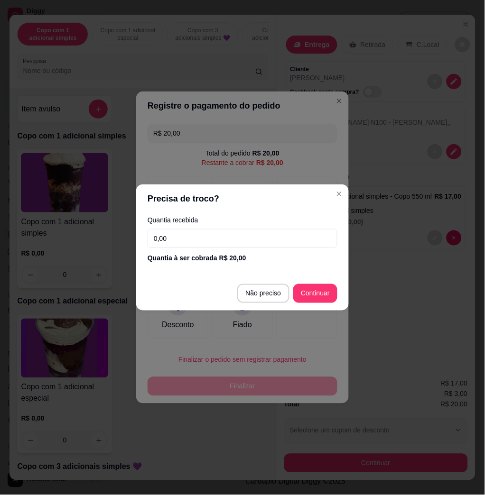
click at [208, 242] on input "0,00" at bounding box center [242, 238] width 190 height 19
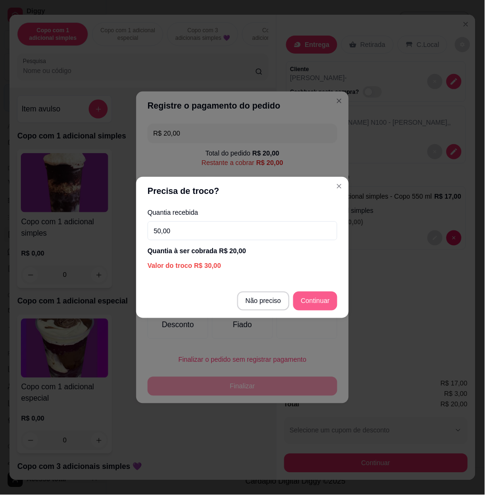
type input "50,00"
click at [316, 312] on footer "Não preciso Continuar" at bounding box center [242, 301] width 212 height 34
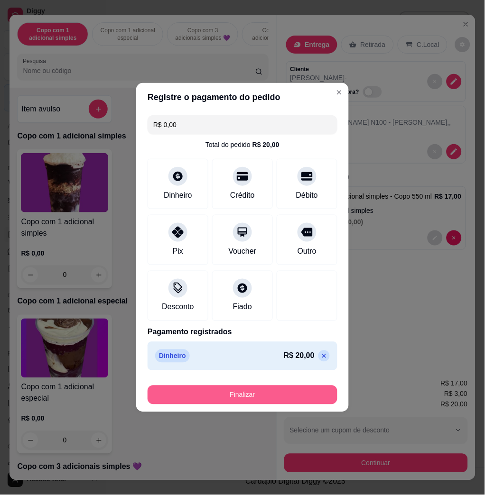
click at [240, 397] on button "Finalizar" at bounding box center [242, 394] width 190 height 19
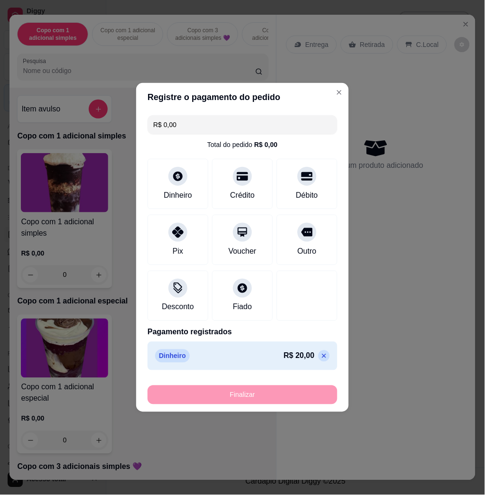
type input "-R$ 20,00"
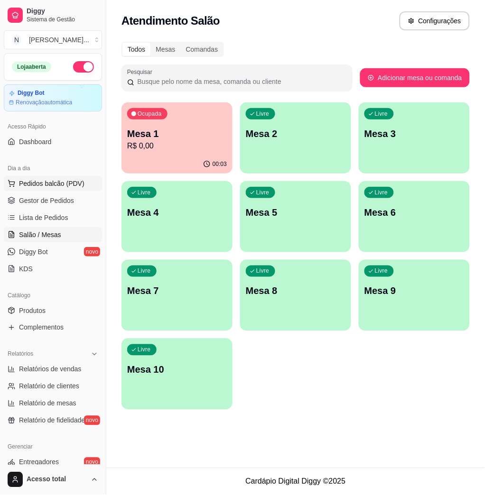
click at [48, 181] on span "Pedidos balcão (PDV)" at bounding box center [51, 183] width 65 height 9
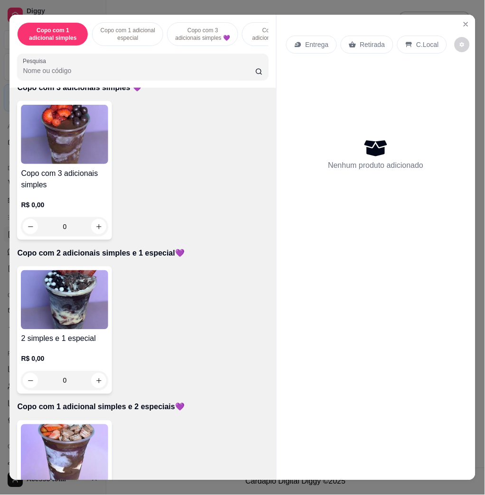
scroll to position [442, 0]
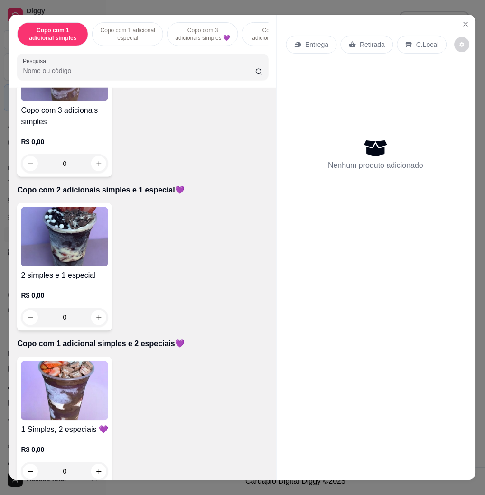
click at [81, 394] on img at bounding box center [64, 390] width 87 height 59
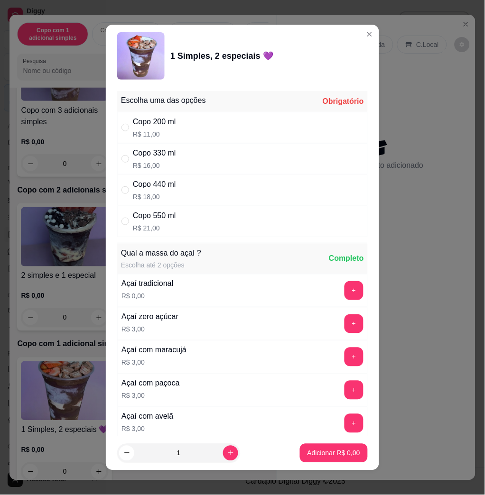
click at [167, 227] on p "R$ 21,00" at bounding box center [154, 227] width 43 height 9
radio input "true"
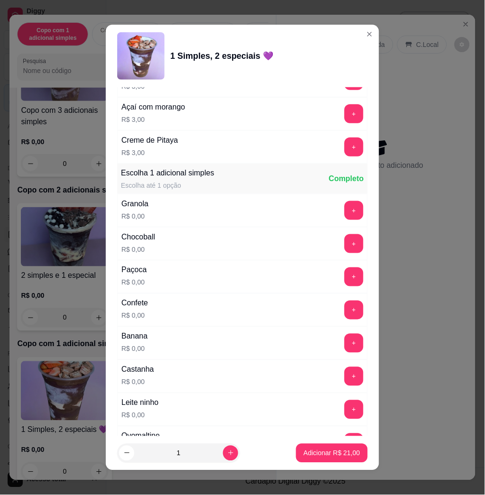
scroll to position [505, 0]
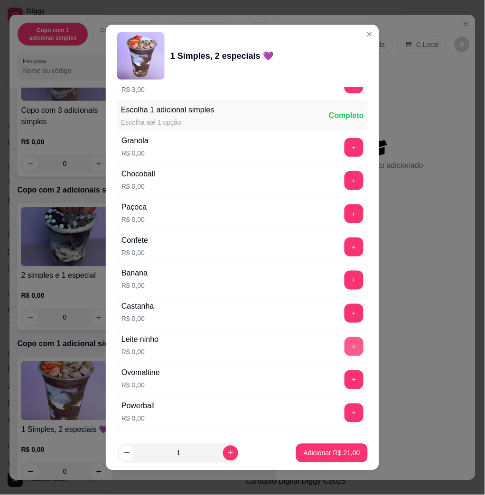
click at [344, 349] on button "+" at bounding box center [353, 346] width 19 height 19
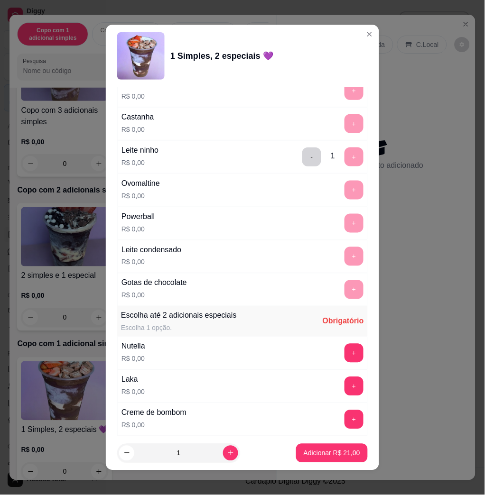
scroll to position [759, 0]
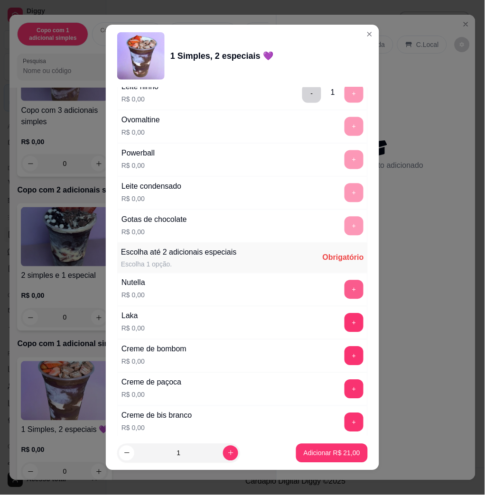
click at [344, 294] on button "+" at bounding box center [353, 289] width 19 height 19
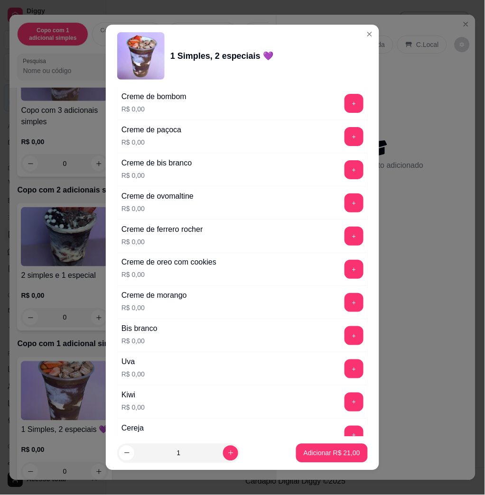
scroll to position [1074, 0]
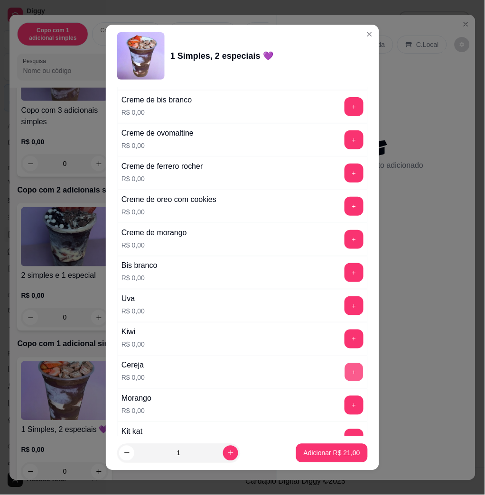
click at [345, 378] on button "+" at bounding box center [354, 372] width 18 height 18
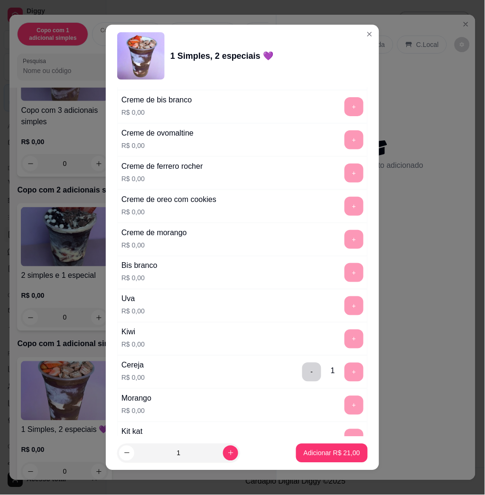
click at [328, 447] on button "Adicionar R$ 21,00" at bounding box center [332, 453] width 72 height 19
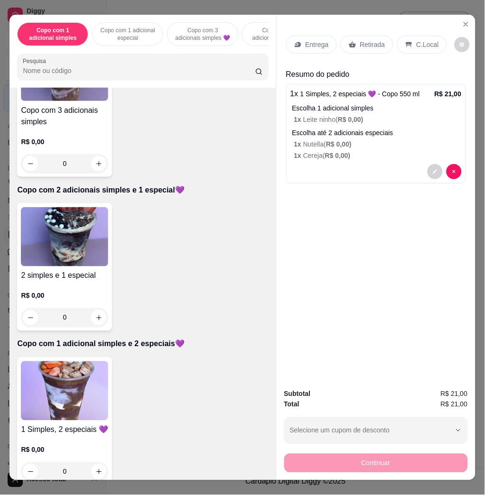
click at [134, 75] on input "Pesquisa" at bounding box center [139, 70] width 232 height 9
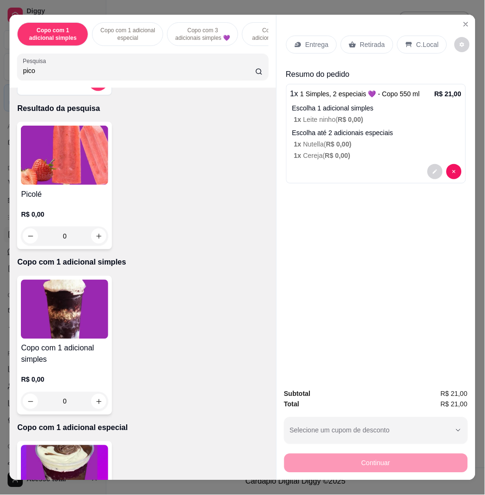
scroll to position [0, 0]
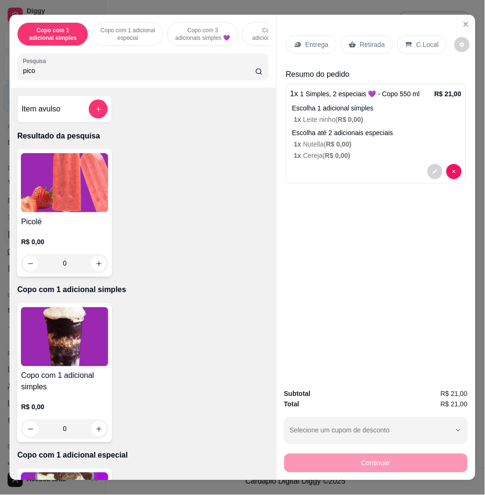
type input "pico"
click at [64, 198] on img at bounding box center [64, 182] width 87 height 59
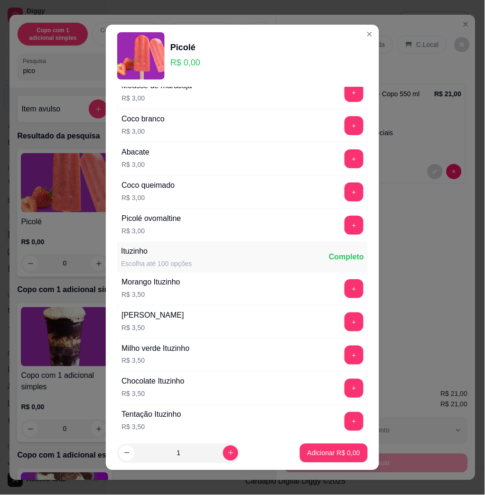
scroll to position [569, 0]
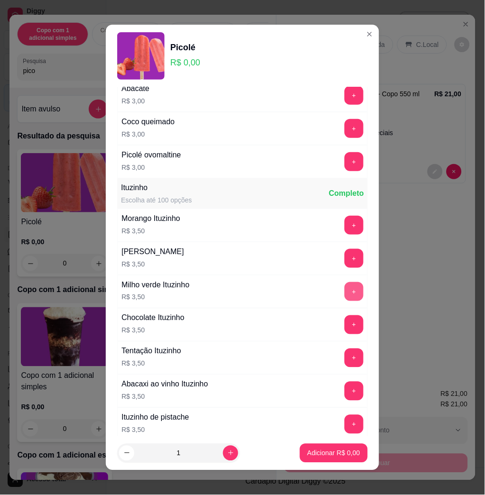
click at [344, 293] on button "+" at bounding box center [353, 291] width 19 height 19
click at [325, 462] on button "Adicionar R$ 7,00" at bounding box center [334, 453] width 68 height 19
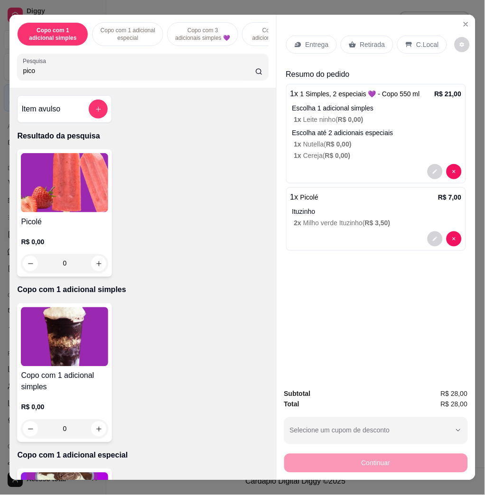
click at [315, 40] on p "Entrega" at bounding box center [316, 44] width 23 height 9
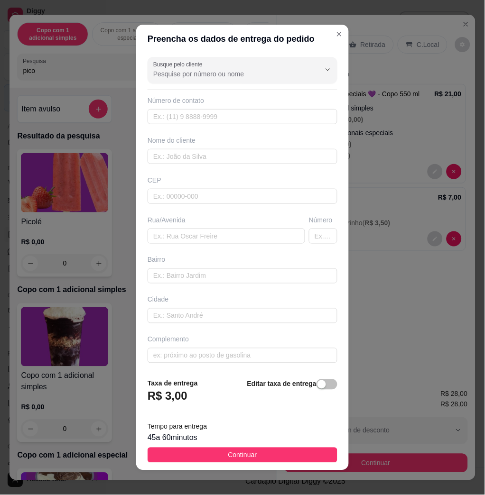
click at [219, 165] on div "Busque pelo cliente Número de contato Nome do cliente CEP Rua/[GEOGRAPHIC_DATA]" at bounding box center [242, 212] width 212 height 318
click at [223, 153] on input "text" at bounding box center [242, 156] width 190 height 15
type input "[PERSON_NAME]"
drag, startPoint x: 217, startPoint y: 240, endPoint x: 216, endPoint y: 235, distance: 4.8
click at [217, 239] on input "text" at bounding box center [225, 236] width 157 height 15
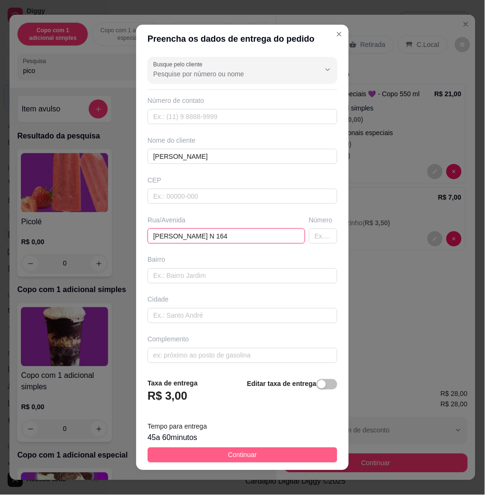
type input "[PERSON_NAME] N 164"
click at [292, 453] on button "Continuar" at bounding box center [242, 455] width 190 height 15
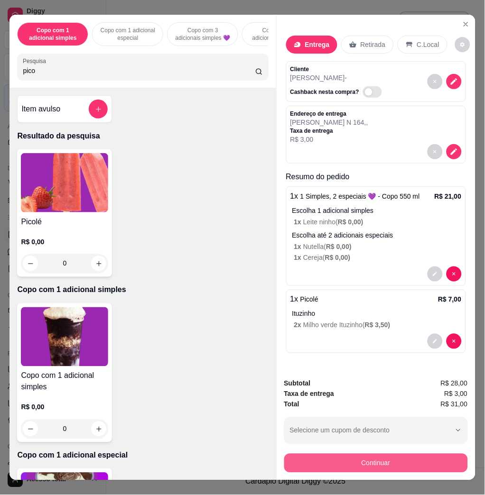
click at [365, 459] on button "Continuar" at bounding box center [375, 463] width 183 height 19
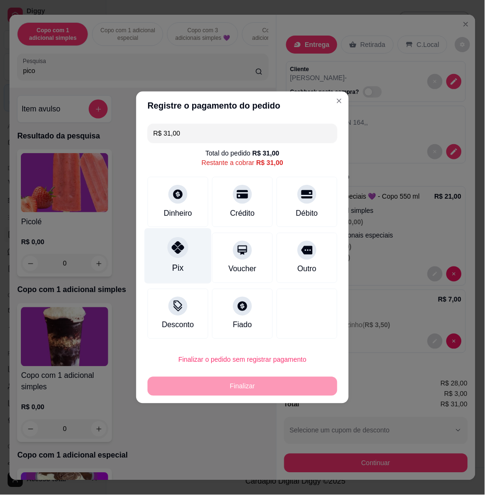
click at [175, 251] on icon at bounding box center [178, 247] width 12 height 12
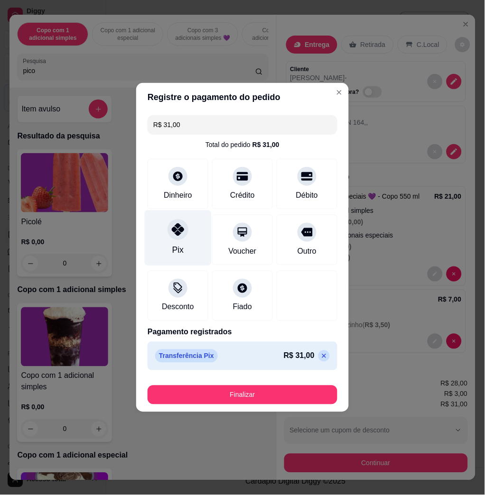
type input "R$ 0,00"
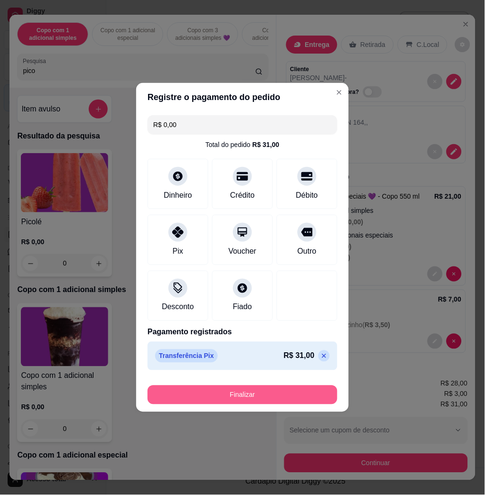
click at [242, 394] on button "Finalizar" at bounding box center [242, 394] width 190 height 19
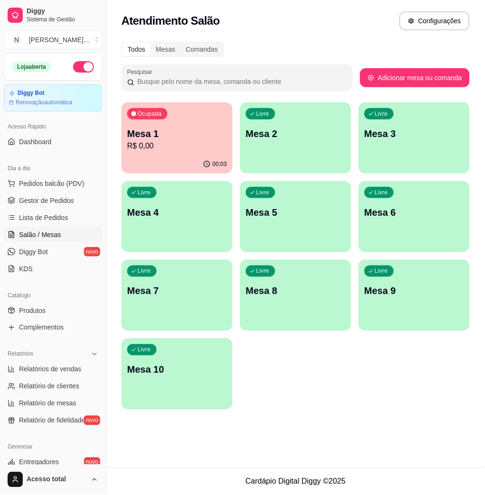
click at [279, 151] on div "Livre Mesa 2" at bounding box center [295, 132] width 111 height 60
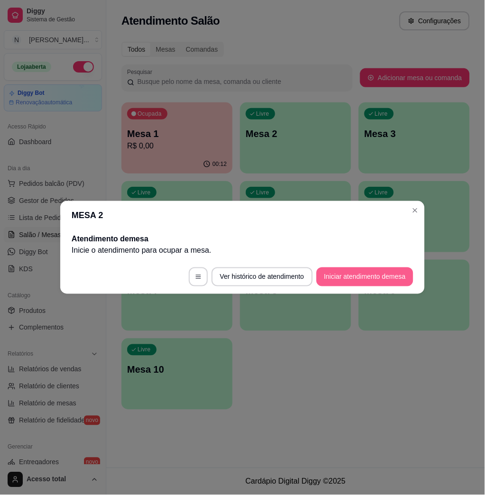
click at [372, 276] on button "Iniciar atendimento de mesa" at bounding box center [364, 276] width 97 height 19
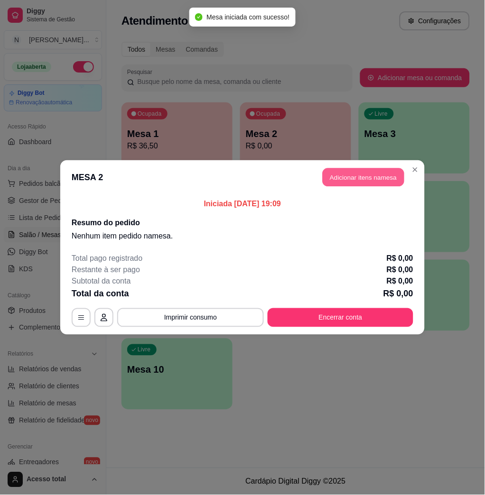
click at [343, 173] on button "Adicionar itens na mesa" at bounding box center [363, 177] width 82 height 18
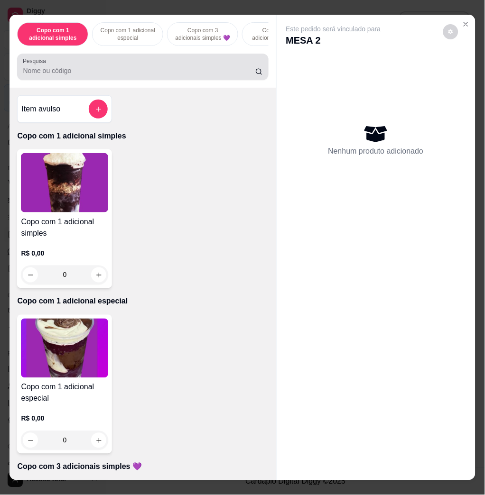
click at [105, 72] on input "Pesquisa" at bounding box center [139, 70] width 232 height 9
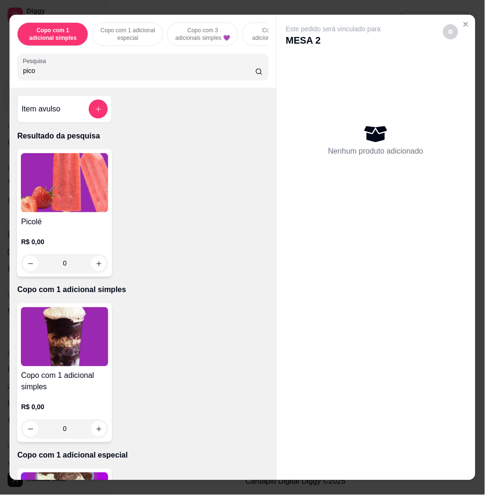
type input "pico"
click at [52, 198] on img at bounding box center [64, 182] width 87 height 59
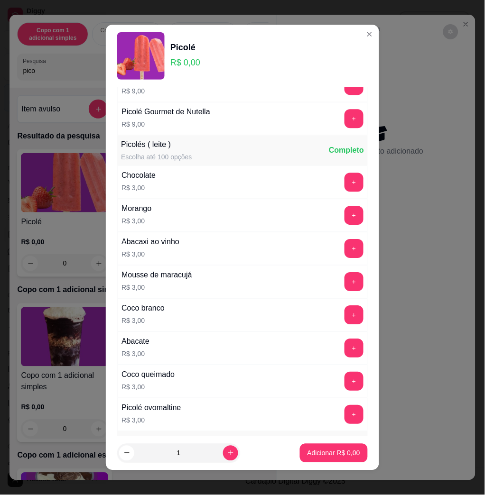
scroll to position [253, 0]
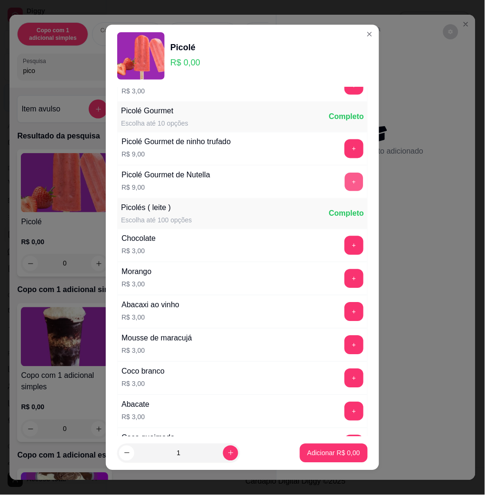
click at [345, 182] on button "+" at bounding box center [354, 182] width 18 height 18
click at [345, 145] on button "+" at bounding box center [354, 149] width 18 height 18
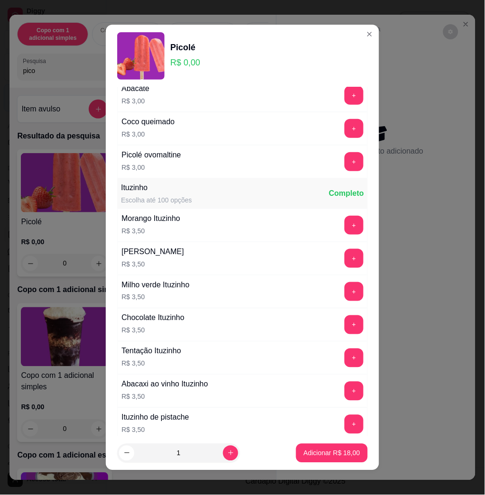
scroll to position [822, 0]
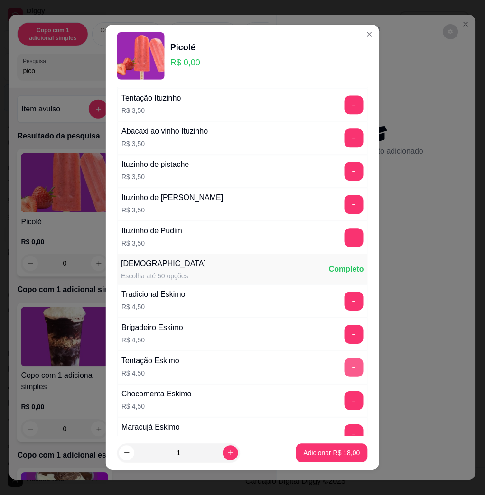
click at [344, 369] on button "+" at bounding box center [353, 367] width 19 height 19
click at [337, 449] on p "Adicionar R$ 22,50" at bounding box center [331, 453] width 55 height 9
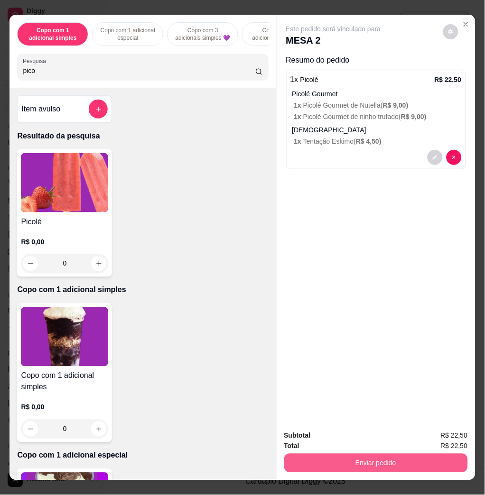
click at [339, 454] on button "Enviar pedido" at bounding box center [375, 463] width 183 height 19
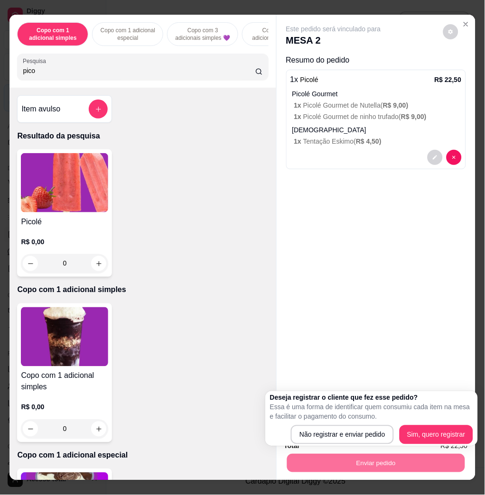
click at [330, 310] on div "Este pedido será vinculado para MESA 2 Resumo do pedido 1 x Picolé R$ 22,50 Pic…" at bounding box center [375, 219] width 199 height 408
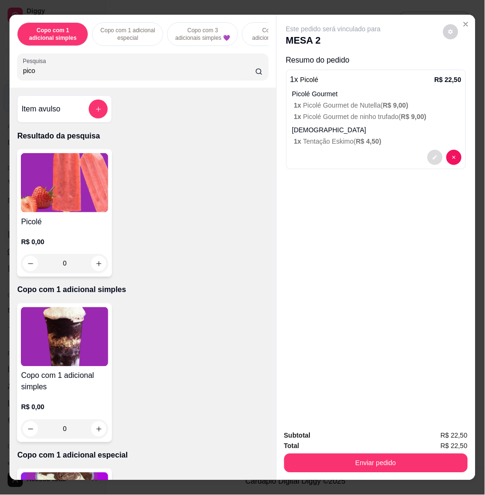
click at [432, 155] on icon "decrease-product-quantity" at bounding box center [435, 158] width 6 height 6
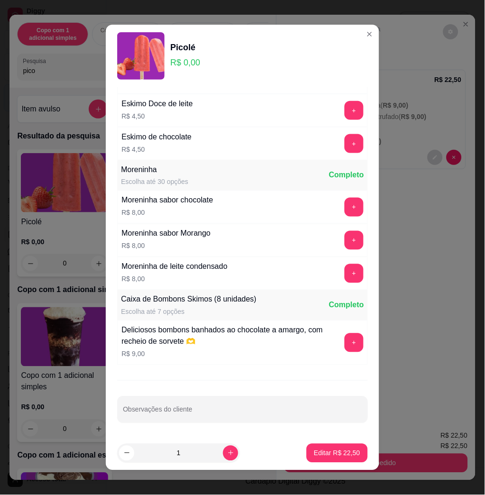
scroll to position [5, 0]
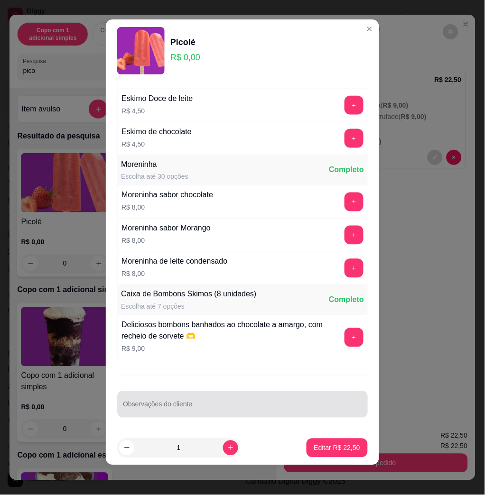
click at [236, 408] on input "Observações do cliente" at bounding box center [242, 407] width 239 height 9
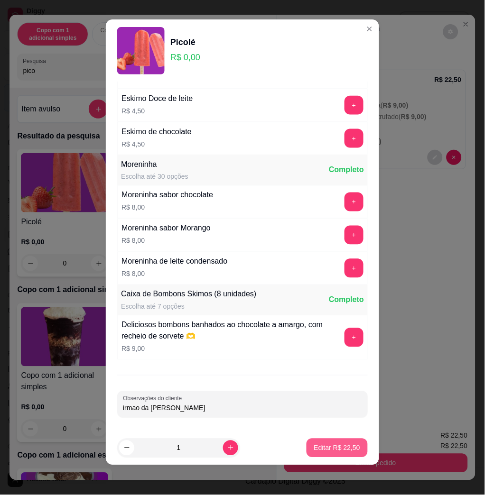
type input "irmao da [PERSON_NAME]"
click at [345, 448] on button "Editar R$ 22,50" at bounding box center [336, 448] width 61 height 19
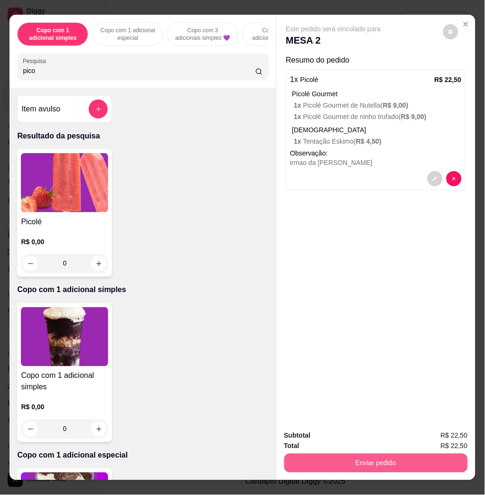
click at [350, 458] on button "Enviar pedido" at bounding box center [375, 463] width 183 height 19
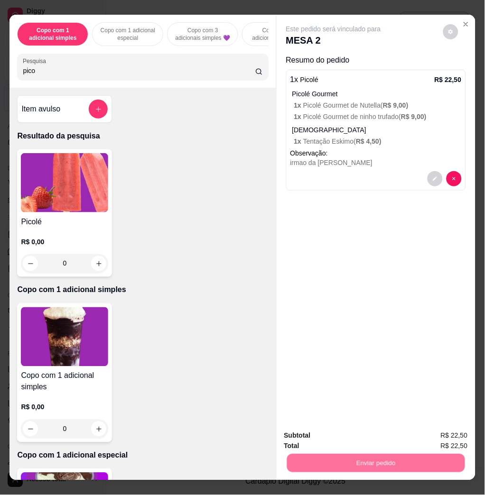
click at [336, 435] on button "Não registrar e enviar pedido" at bounding box center [343, 435] width 99 height 18
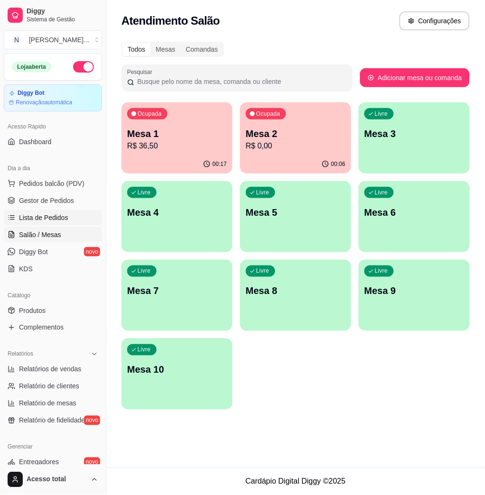
click at [55, 217] on span "Lista de Pedidos" at bounding box center [43, 217] width 49 height 9
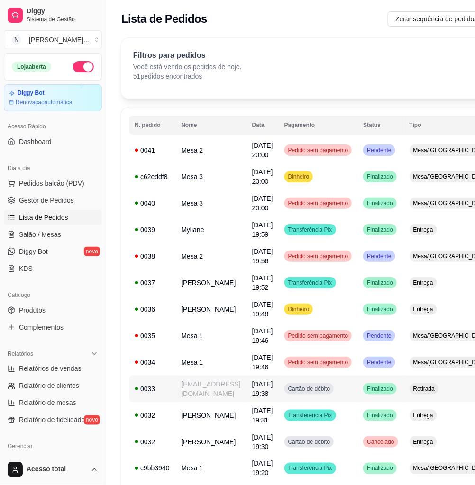
click at [437, 390] on span "Retirada" at bounding box center [424, 389] width 25 height 8
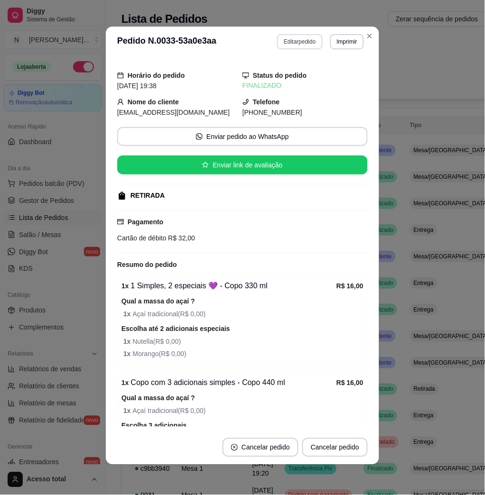
click at [281, 44] on button "Editar pedido" at bounding box center [299, 41] width 45 height 15
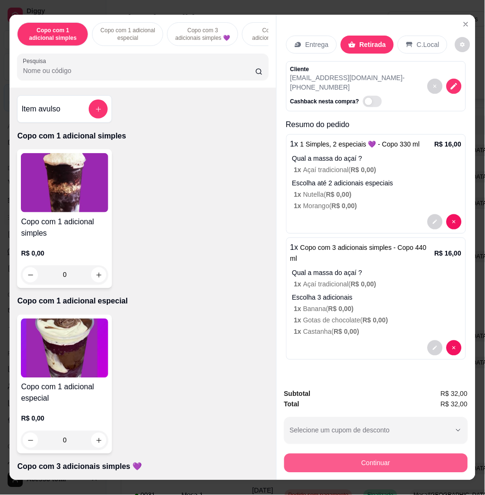
click at [367, 454] on button "Continuar" at bounding box center [375, 463] width 183 height 19
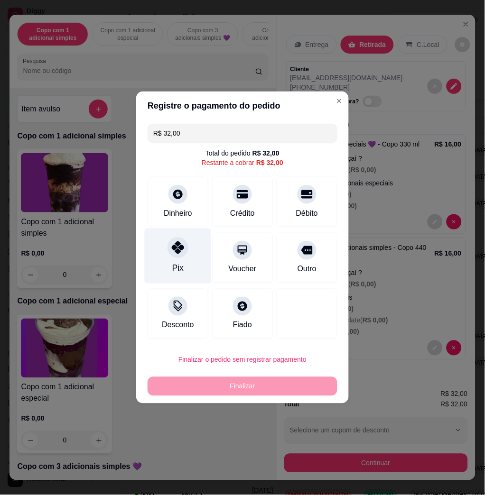
click at [176, 253] on icon at bounding box center [178, 247] width 12 height 12
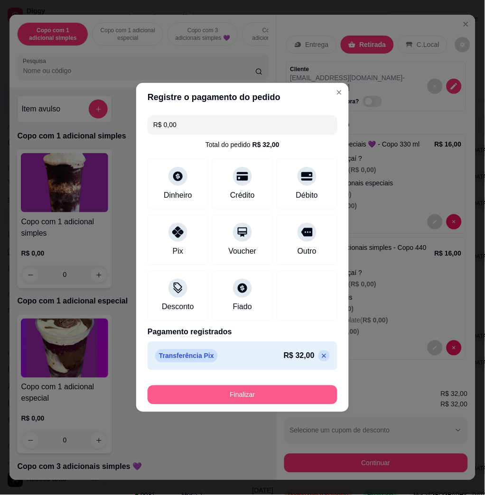
click at [239, 395] on button "Finalizar" at bounding box center [242, 394] width 190 height 19
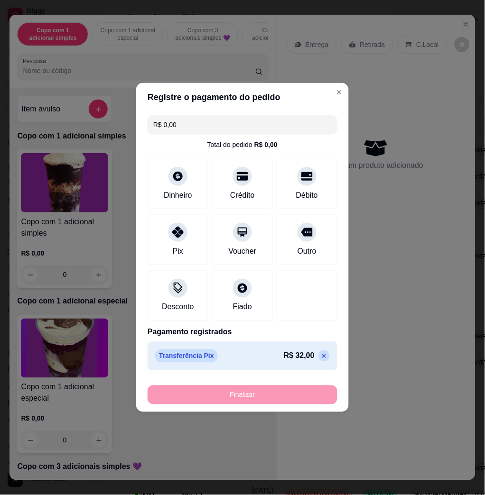
type input "-R$ 32,00"
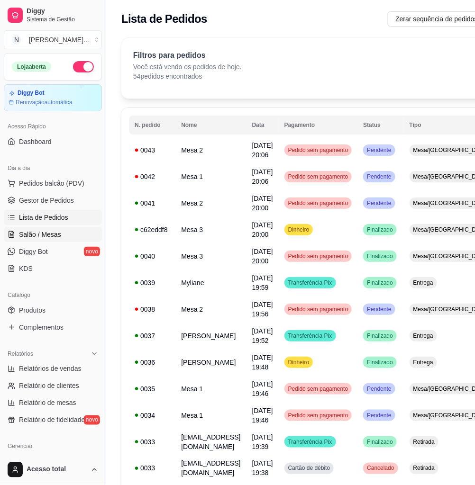
click at [53, 236] on span "Salão / Mesas" at bounding box center [40, 234] width 42 height 9
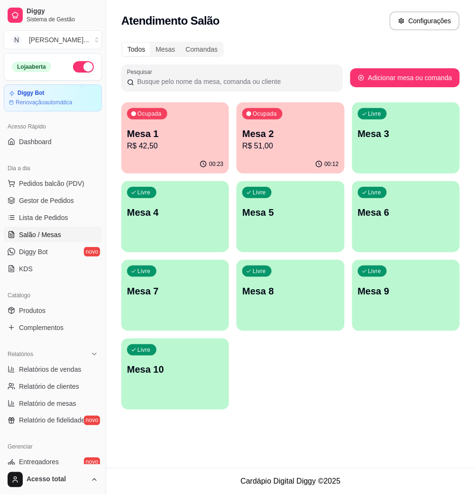
click at [316, 141] on p "R$ 51,00" at bounding box center [290, 145] width 96 height 11
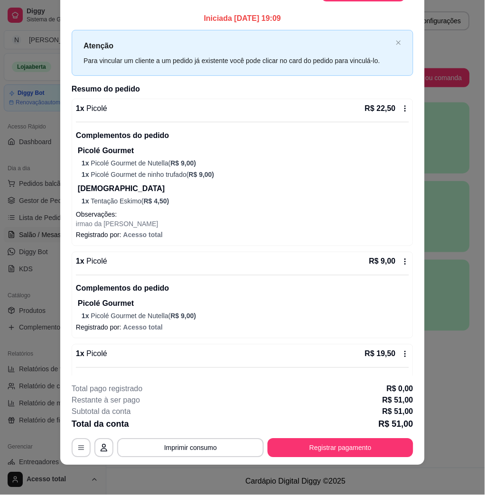
click at [294, 450] on button "Registrar pagamento" at bounding box center [340, 448] width 146 height 19
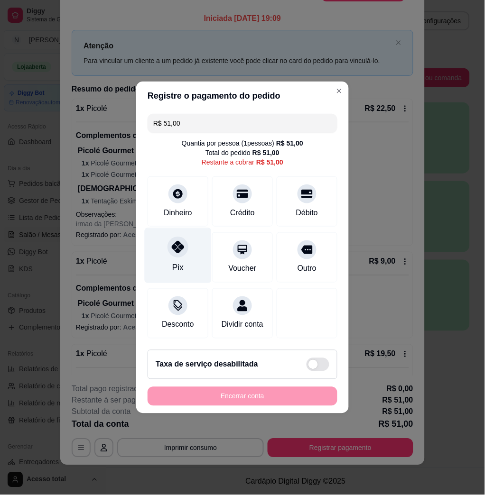
click at [186, 241] on div at bounding box center [177, 247] width 21 height 21
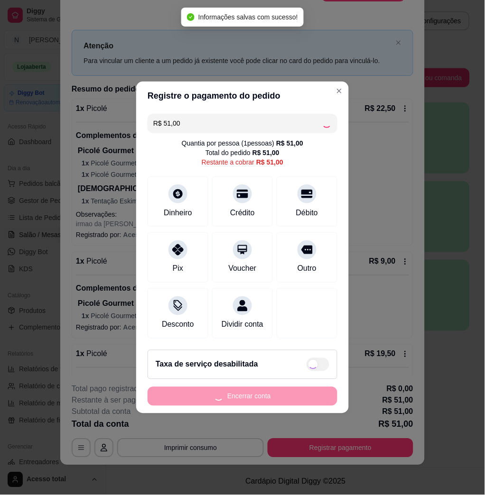
type input "R$ 0,00"
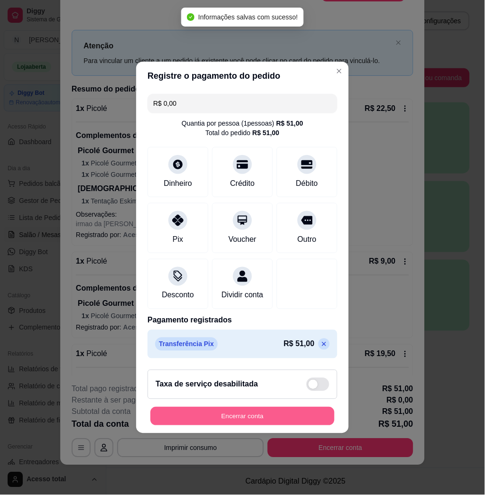
click at [243, 415] on button "Encerrar conta" at bounding box center [242, 416] width 184 height 18
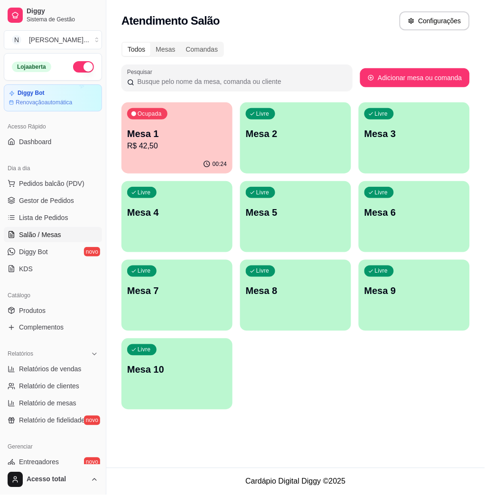
click at [194, 138] on p "Mesa 1" at bounding box center [177, 133] width 100 height 13
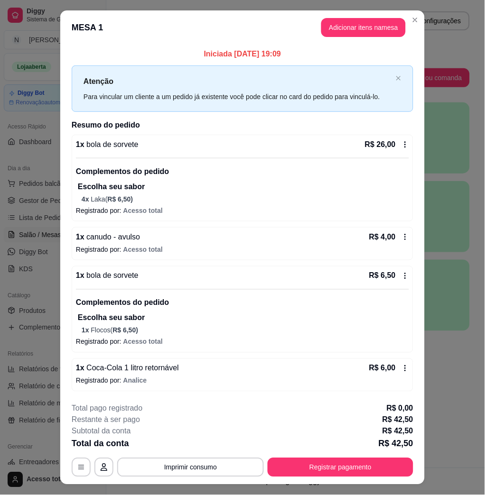
scroll to position [19, 0]
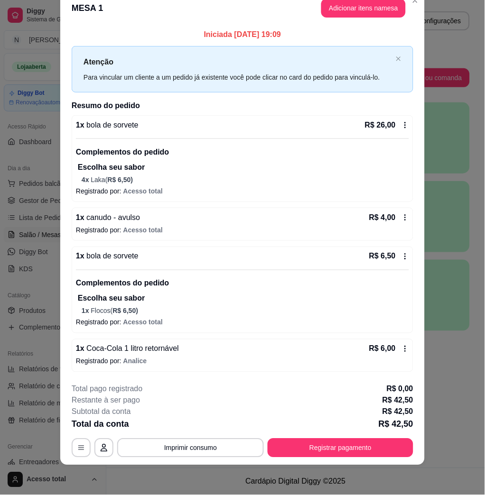
click at [374, 448] on button "Registrar pagamento" at bounding box center [340, 448] width 146 height 19
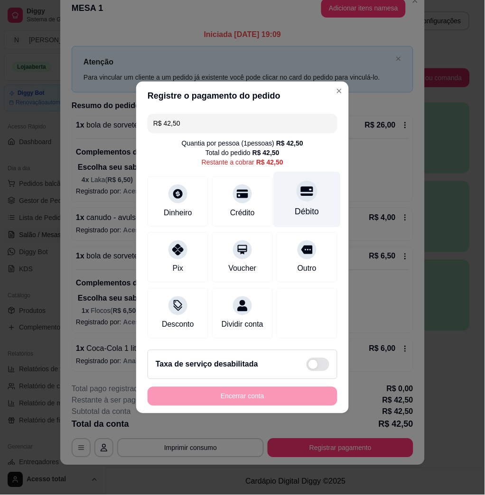
click at [304, 196] on div "Débito" at bounding box center [307, 199] width 67 height 55
type input "R$ 0,00"
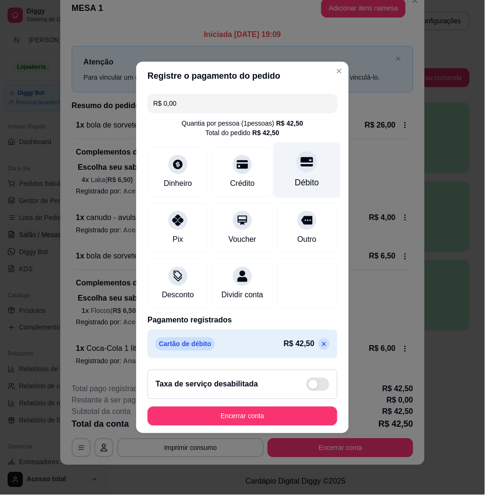
click at [299, 165] on div at bounding box center [306, 161] width 21 height 21
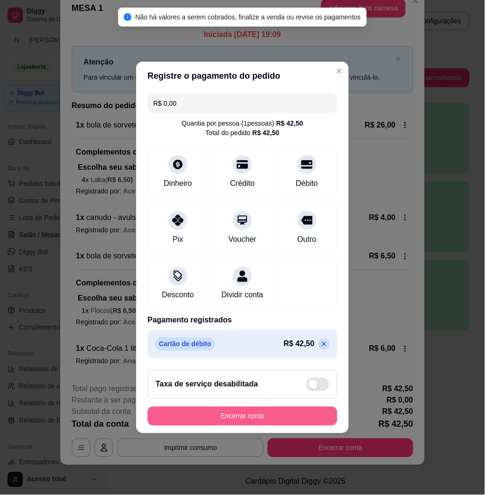
click at [292, 426] on button "Encerrar conta" at bounding box center [242, 416] width 190 height 19
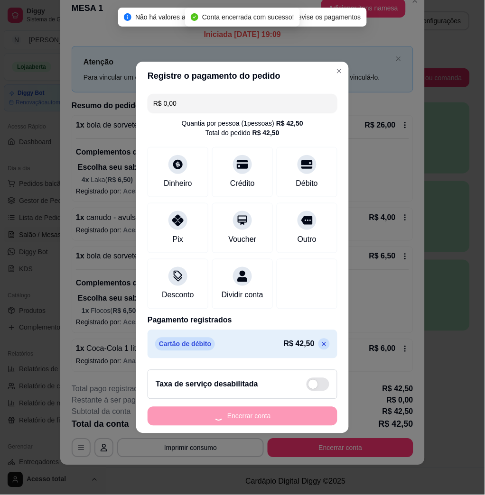
scroll to position [0, 0]
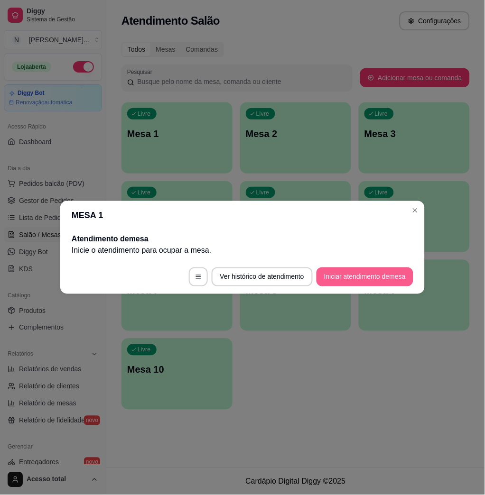
click at [373, 276] on button "Iniciar atendimento de mesa" at bounding box center [364, 276] width 97 height 19
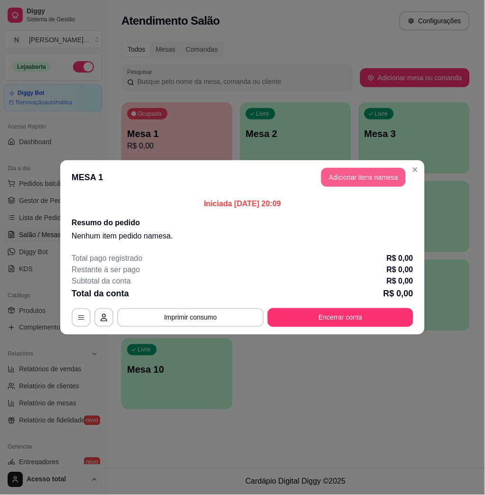
click at [391, 179] on button "Adicionar itens na mesa" at bounding box center [363, 177] width 84 height 19
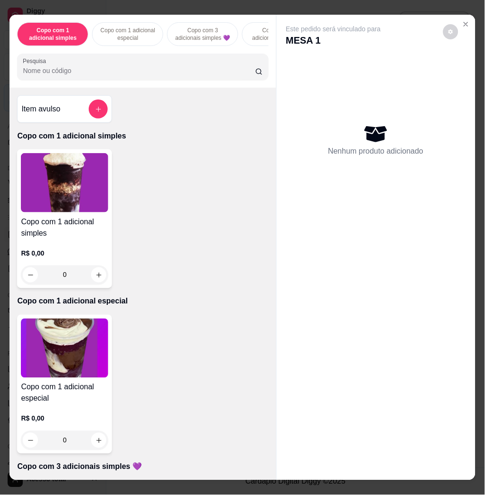
click at [366, 176] on div "Nenhum produto adicionado" at bounding box center [376, 140] width 180 height 186
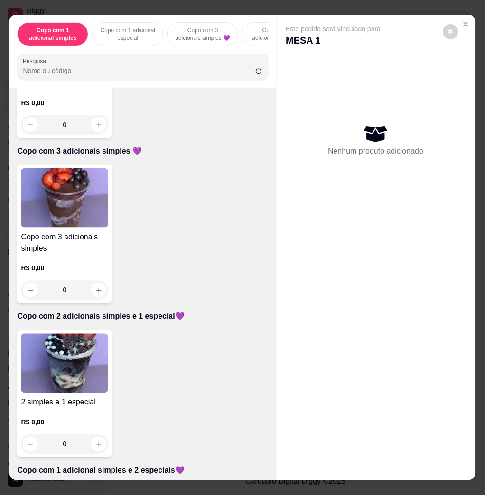
scroll to position [505, 0]
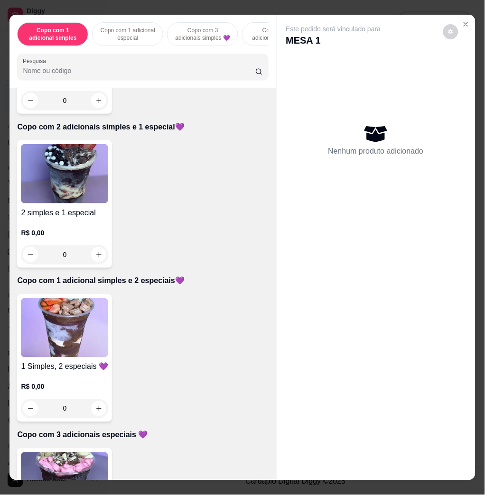
click at [59, 330] on img at bounding box center [64, 327] width 87 height 59
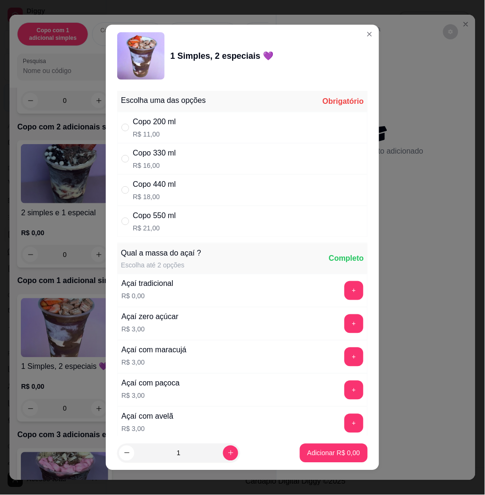
click at [181, 148] on div "Copo 330 ml R$ 16,00" at bounding box center [242, 158] width 250 height 31
radio input "true"
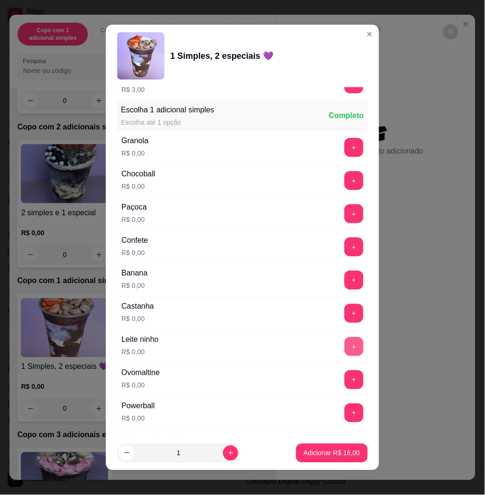
click at [344, 344] on button "+" at bounding box center [353, 346] width 19 height 19
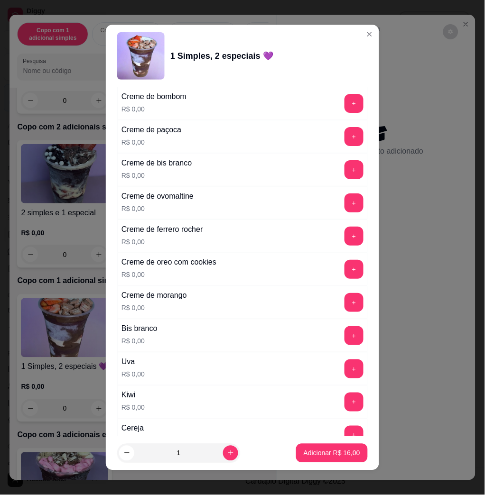
scroll to position [822, 0]
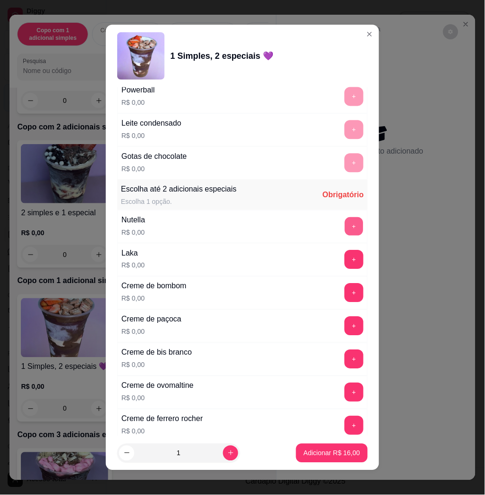
click at [345, 234] on button "+" at bounding box center [354, 227] width 18 height 18
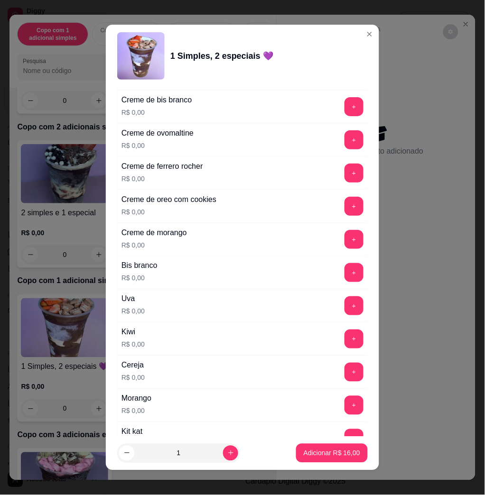
scroll to position [1138, 0]
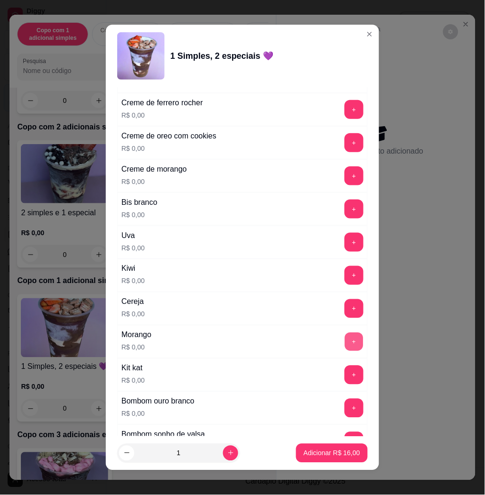
click at [345, 348] on button "+" at bounding box center [354, 342] width 18 height 18
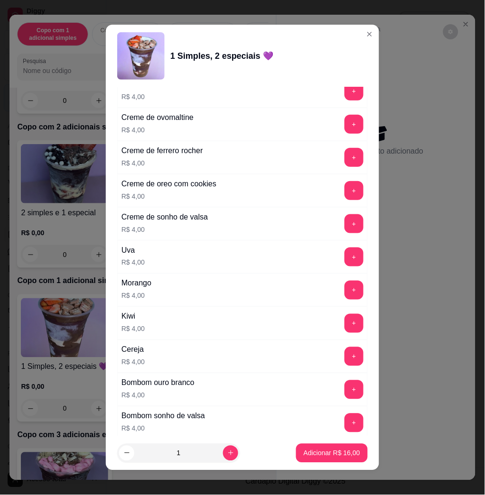
scroll to position [2327, 0]
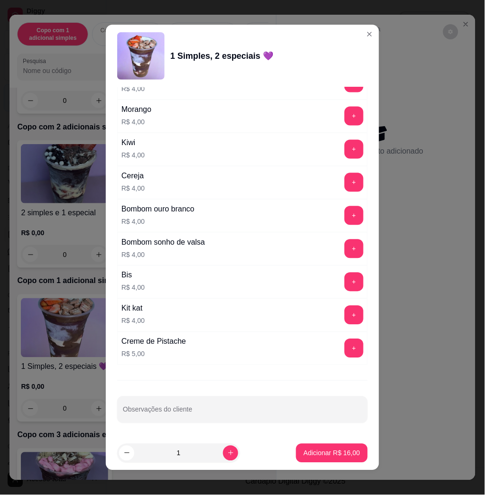
click at [260, 415] on input "Observações do cliente" at bounding box center [242, 413] width 239 height 9
type input "comer davi"
click at [315, 451] on p "Adicionar R$ 16,00" at bounding box center [331, 453] width 56 height 9
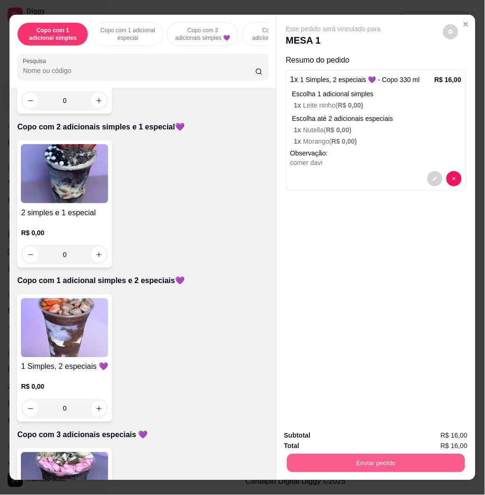
click at [358, 460] on button "Enviar pedido" at bounding box center [375, 463] width 178 height 18
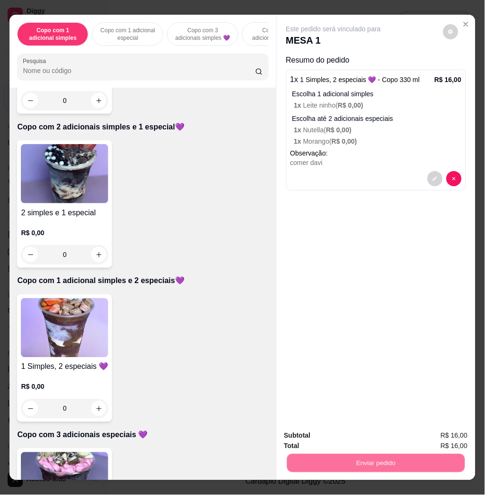
click at [352, 432] on button "Não registrar e enviar pedido" at bounding box center [343, 435] width 99 height 18
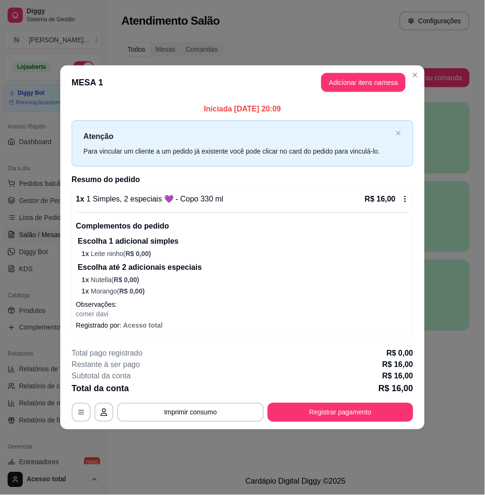
click at [366, 402] on div "**********" at bounding box center [242, 385] width 341 height 74
click at [365, 408] on button "Registrar pagamento" at bounding box center [340, 412] width 141 height 18
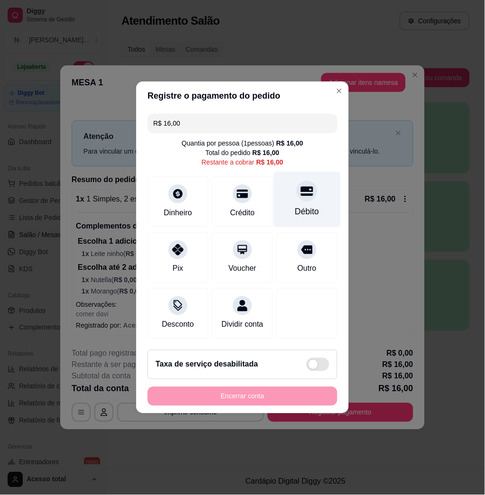
click at [305, 208] on div "Débito" at bounding box center [307, 212] width 24 height 12
type input "R$ 0,00"
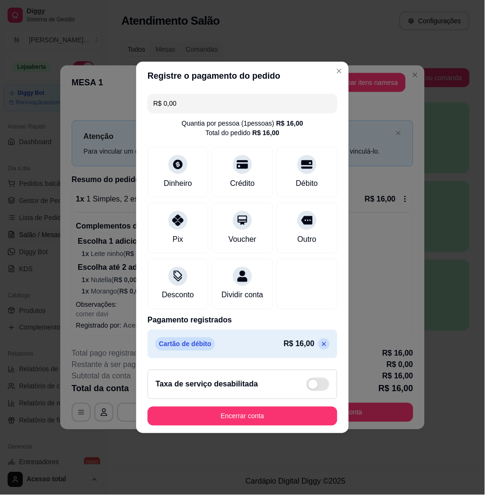
click at [324, 423] on button "Encerrar conta" at bounding box center [242, 416] width 190 height 19
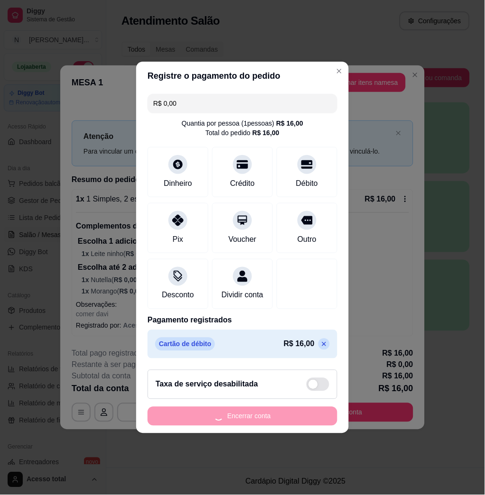
click at [320, 421] on div "Encerrar conta" at bounding box center [242, 416] width 190 height 19
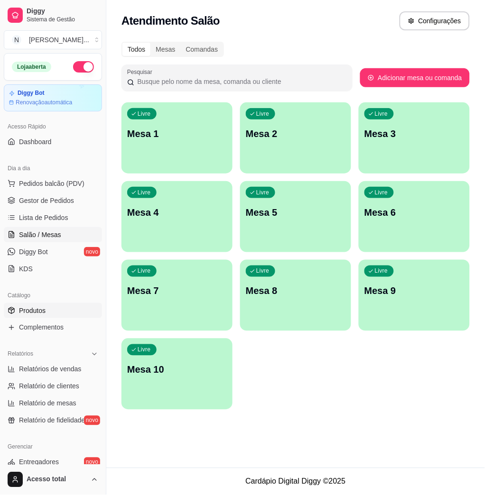
scroll to position [126, 0]
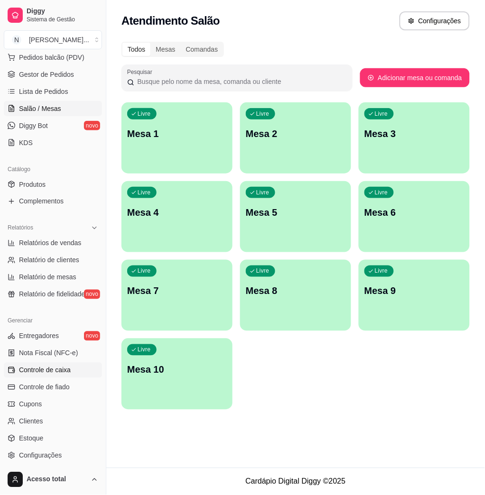
click at [44, 369] on span "Controle de caixa" at bounding box center [45, 370] width 52 height 9
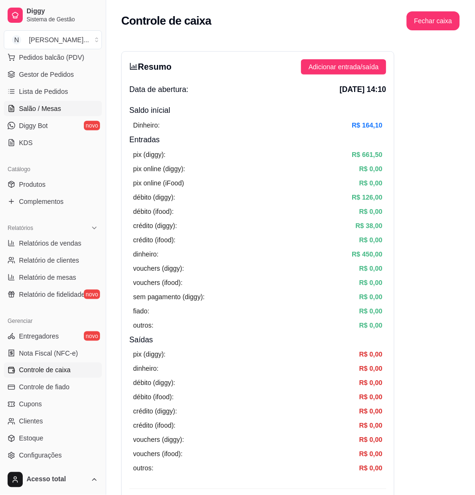
click at [51, 106] on span "Salão / Mesas" at bounding box center [40, 108] width 42 height 9
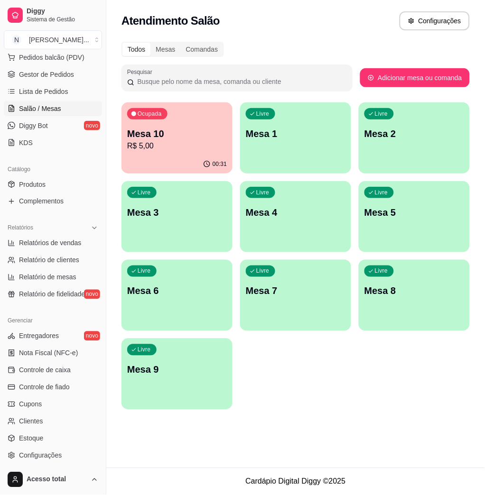
click at [293, 155] on div "Livre Mesa 1" at bounding box center [295, 132] width 111 height 60
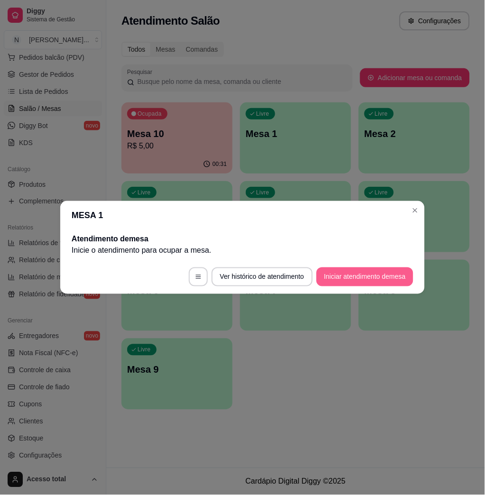
click at [375, 280] on button "Iniciar atendimento de mesa" at bounding box center [364, 276] width 97 height 19
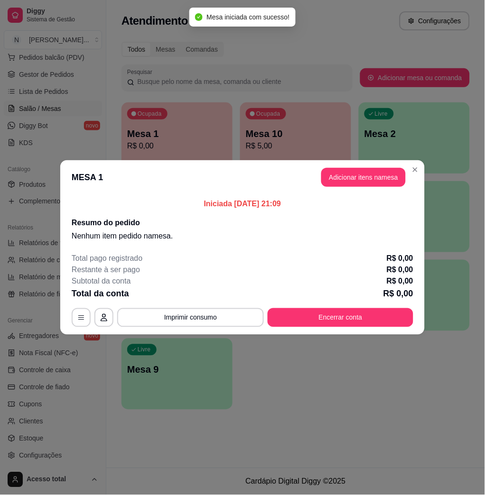
click at [354, 166] on header "MESA 1 Adicionar itens na mesa" at bounding box center [242, 177] width 364 height 34
click at [354, 173] on button "Adicionar itens na mesa" at bounding box center [363, 177] width 82 height 18
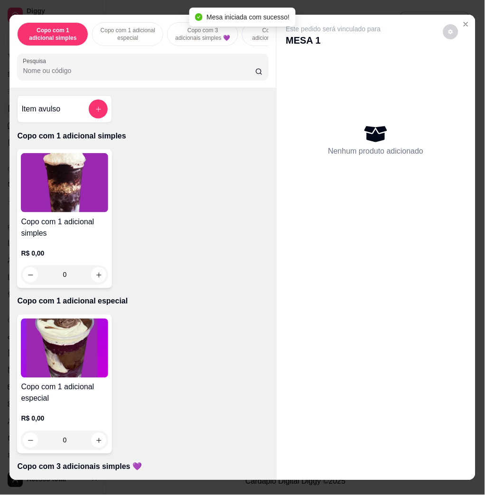
scroll to position [379, 0]
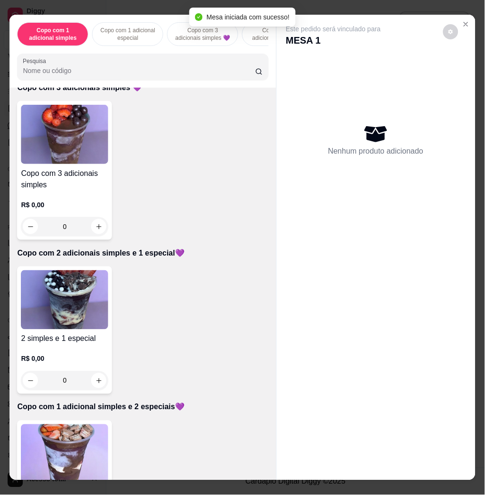
click at [113, 311] on div "2 simples e 1 especial R$ 0,00 0" at bounding box center [142, 330] width 251 height 128
click at [70, 302] on img at bounding box center [64, 299] width 87 height 59
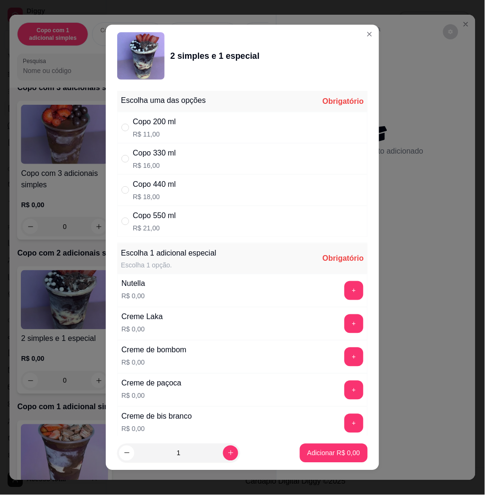
click at [194, 162] on div "Copo 330 ml R$ 16,00" at bounding box center [242, 158] width 250 height 31
radio input "true"
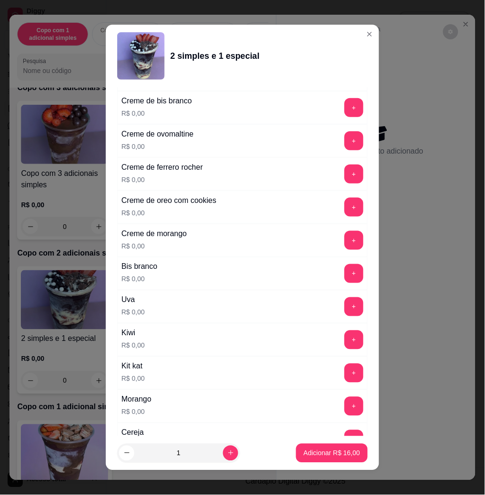
scroll to position [569, 0]
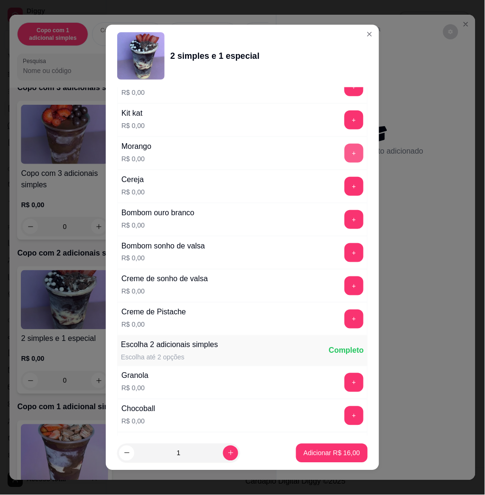
click at [344, 154] on button "+" at bounding box center [353, 153] width 19 height 19
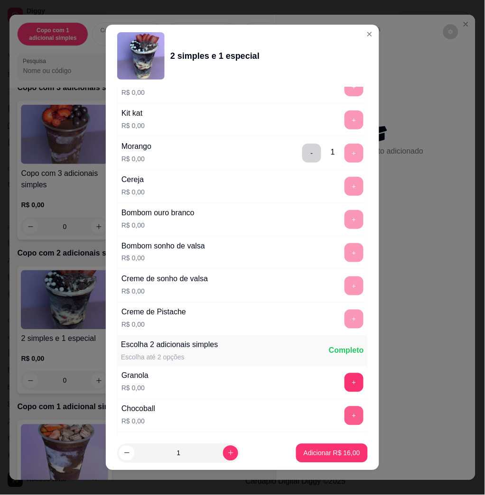
scroll to position [5, 0]
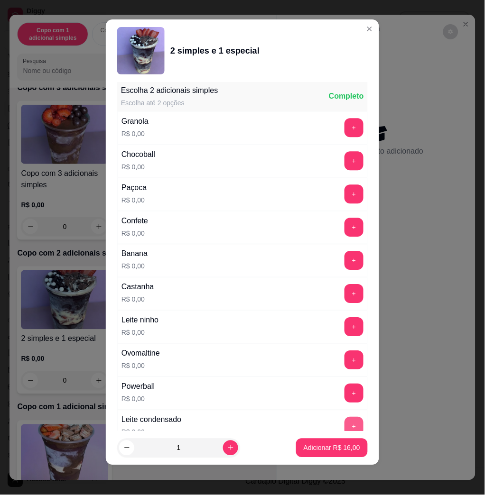
click at [344, 428] on button "+" at bounding box center [353, 426] width 19 height 19
click at [345, 135] on button "+" at bounding box center [354, 128] width 18 height 18
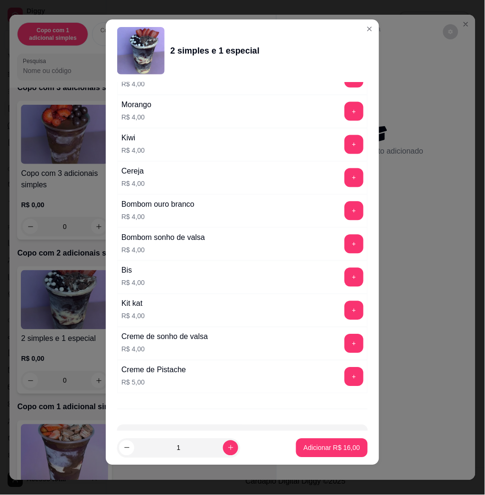
scroll to position [2327, 0]
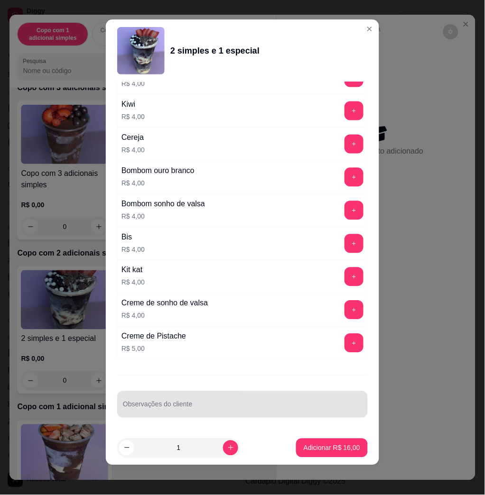
click at [229, 394] on div "Escolha uma das opções Completo Copo 200 ml R$ 11,00 Copo 330 ml R$ 16,00 Copo …" at bounding box center [242, 256] width 273 height 349
click at [247, 401] on div at bounding box center [242, 404] width 239 height 19
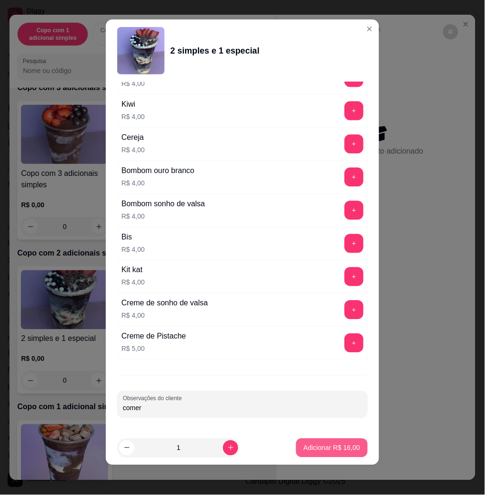
type input "comer"
click at [337, 442] on button "Adicionar R$ 16,00" at bounding box center [332, 448] width 72 height 19
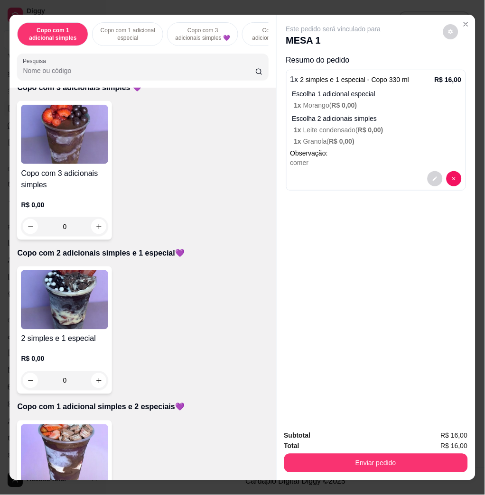
scroll to position [632, 0]
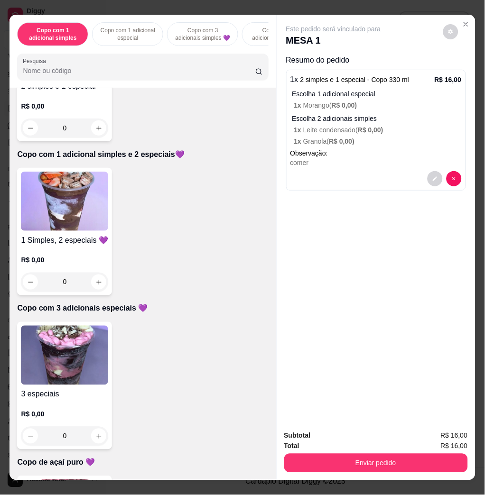
click at [66, 356] on img at bounding box center [64, 355] width 87 height 59
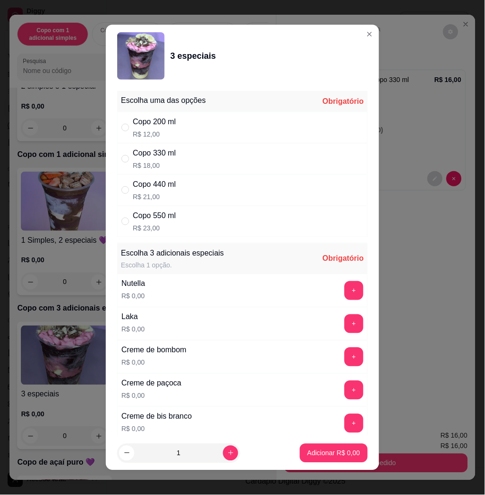
click at [194, 150] on div "Copo 330 ml R$ 18,00" at bounding box center [242, 158] width 250 height 31
radio input "true"
click at [345, 299] on button "+" at bounding box center [354, 291] width 18 height 18
click at [345, 327] on button "+" at bounding box center [354, 324] width 18 height 18
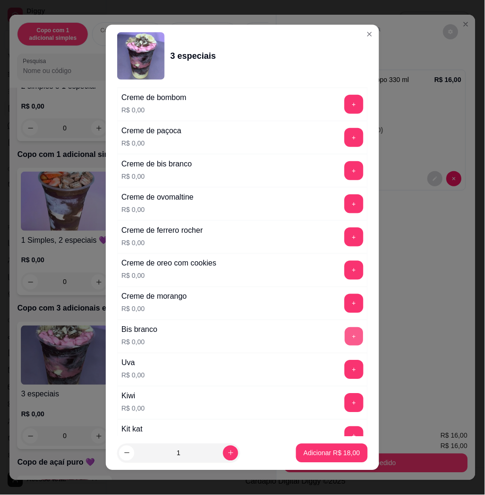
click at [345, 334] on button "+" at bounding box center [354, 337] width 18 height 18
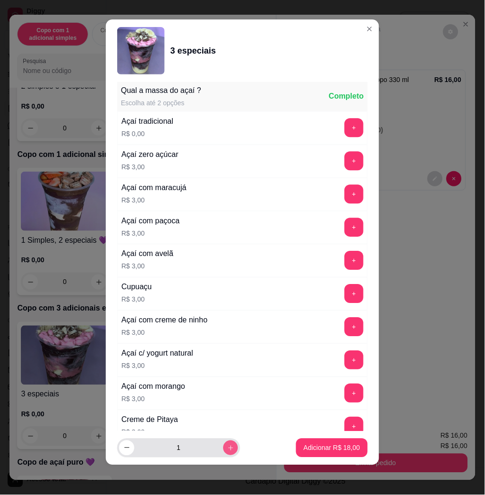
click at [227, 445] on icon "increase-product-quantity" at bounding box center [230, 448] width 7 height 7
type input "2"
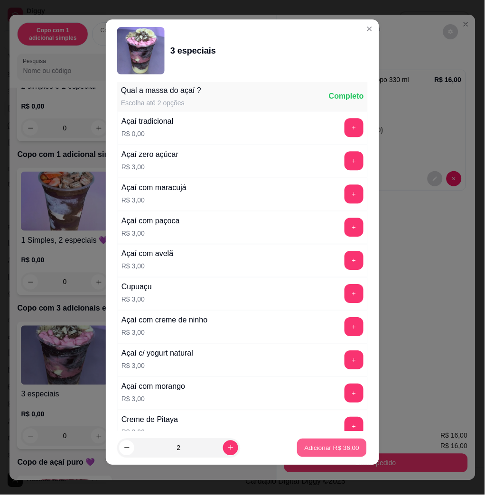
click at [315, 449] on p "Adicionar R$ 36,00" at bounding box center [331, 447] width 55 height 9
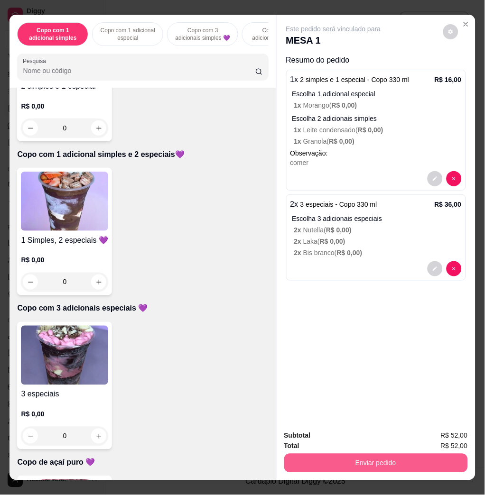
click at [321, 454] on button "Enviar pedido" at bounding box center [375, 463] width 183 height 19
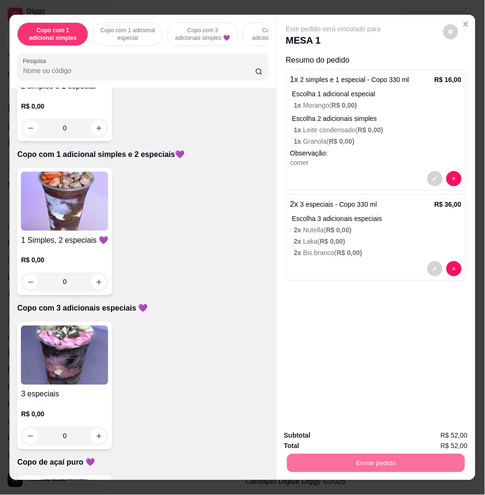
click at [307, 438] on button "Não registrar e enviar pedido" at bounding box center [343, 435] width 96 height 18
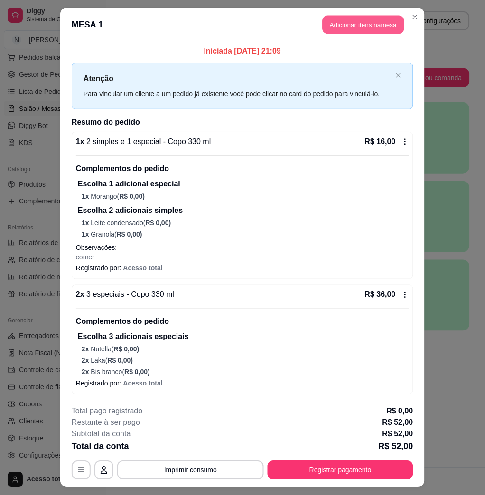
click at [369, 27] on button "Adicionar itens na mesa" at bounding box center [363, 25] width 82 height 18
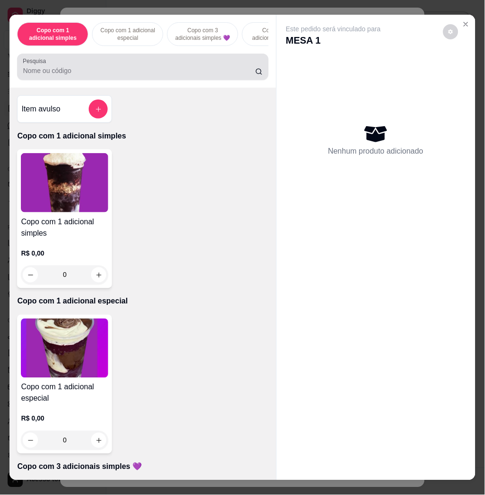
click at [47, 73] on input "Pesquisa" at bounding box center [139, 70] width 232 height 9
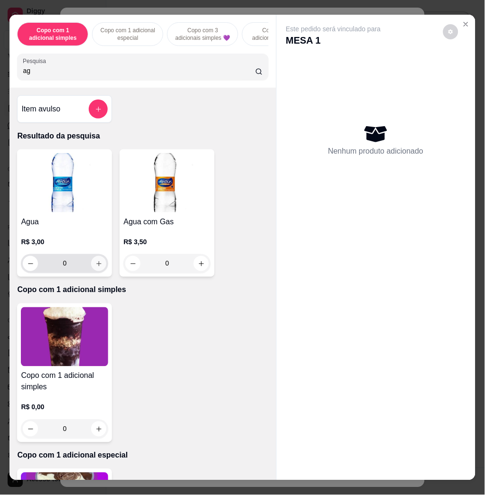
type input "ag"
click at [96, 267] on icon "increase-product-quantity" at bounding box center [98, 263] width 7 height 7
type input "1"
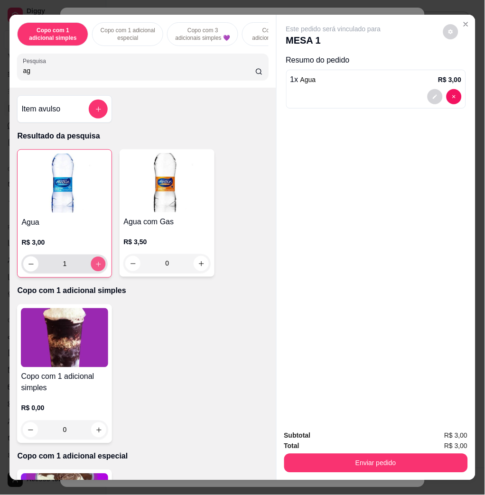
click at [96, 266] on icon "increase-product-quantity" at bounding box center [98, 264] width 7 height 7
type input "2"
click at [433, 96] on button "decrease-product-quantity" at bounding box center [434, 96] width 15 height 15
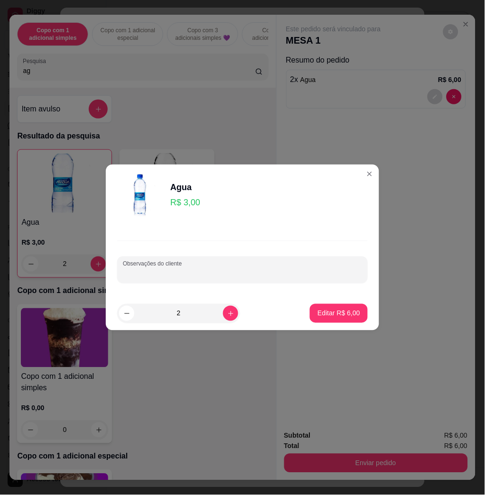
click at [238, 274] on input "Observações do cliente" at bounding box center [242, 273] width 239 height 9
type input "[PERSON_NAME]"
click at [336, 304] on button "Editar R$ 6,00" at bounding box center [339, 313] width 58 height 19
type input "0"
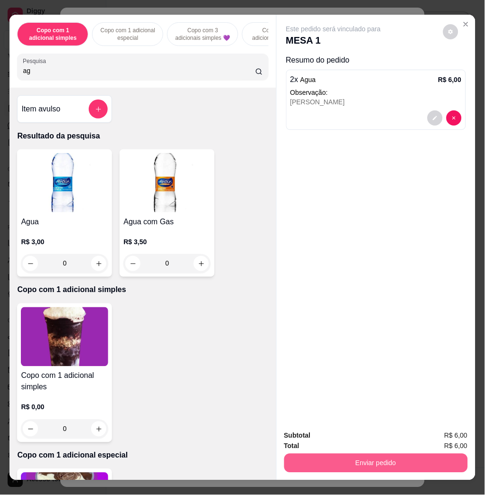
click at [421, 455] on button "Enviar pedido" at bounding box center [375, 463] width 183 height 19
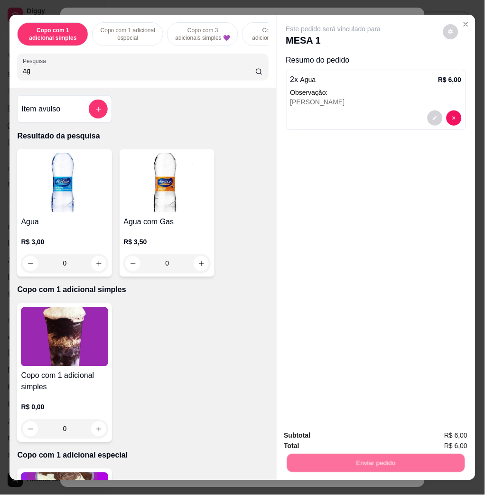
click at [352, 438] on button "Não registrar e enviar pedido" at bounding box center [343, 435] width 96 height 18
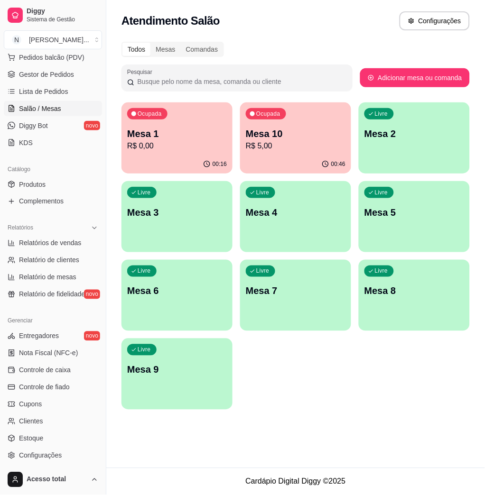
scroll to position [0, 0]
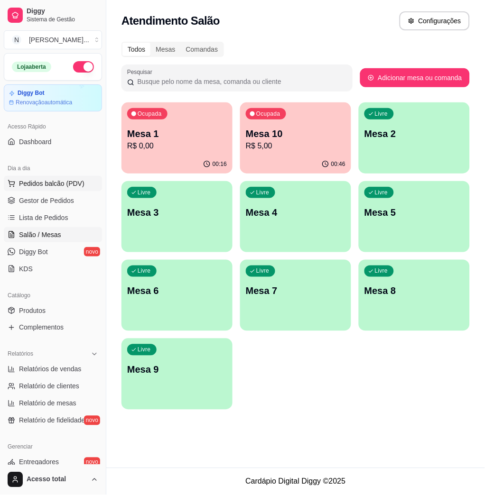
click at [38, 188] on button "Pedidos balcão (PDV)" at bounding box center [53, 183] width 98 height 15
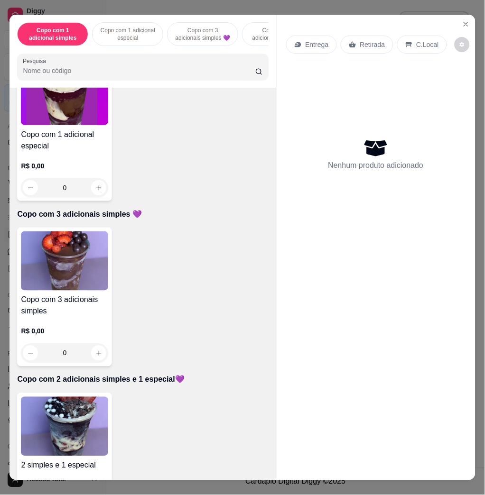
scroll to position [316, 0]
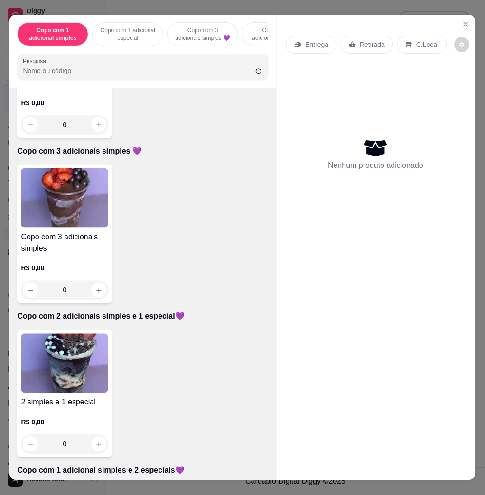
click at [55, 211] on img at bounding box center [64, 197] width 87 height 59
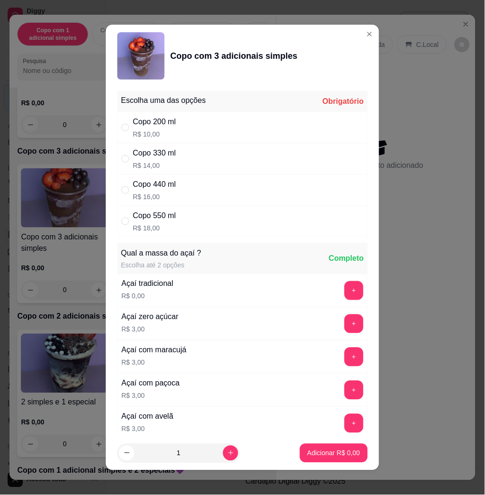
click at [186, 224] on div "Copo 550 ml R$ 18,00" at bounding box center [242, 221] width 250 height 31
radio input "true"
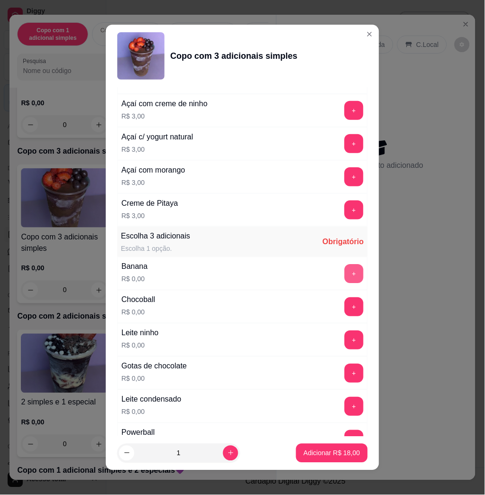
click at [344, 278] on button "+" at bounding box center [353, 273] width 19 height 19
click at [345, 346] on button "+" at bounding box center [354, 340] width 18 height 18
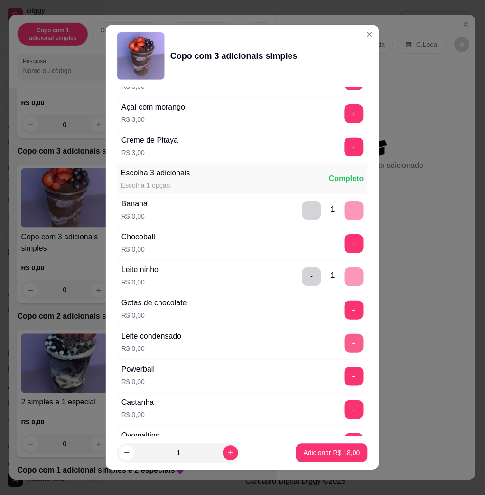
click at [344, 347] on button "+" at bounding box center [353, 343] width 19 height 19
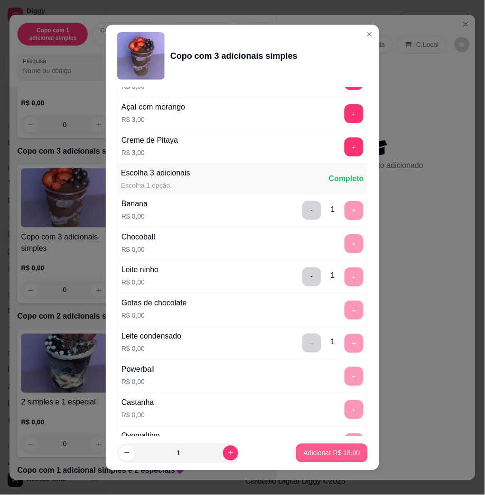
click at [336, 450] on p "Adicionar R$ 18,00" at bounding box center [331, 453] width 56 height 9
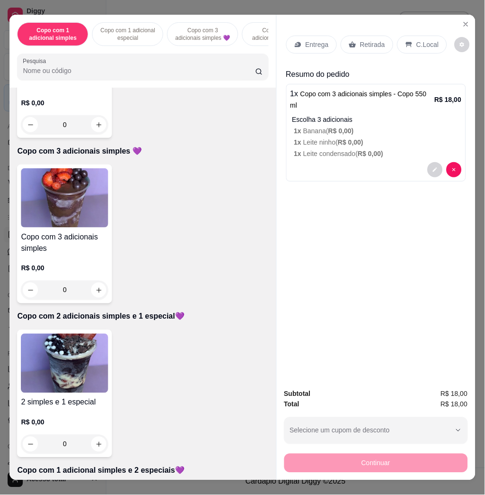
click at [55, 238] on h4 "Copo com 3 adicionais simples" at bounding box center [64, 242] width 87 height 23
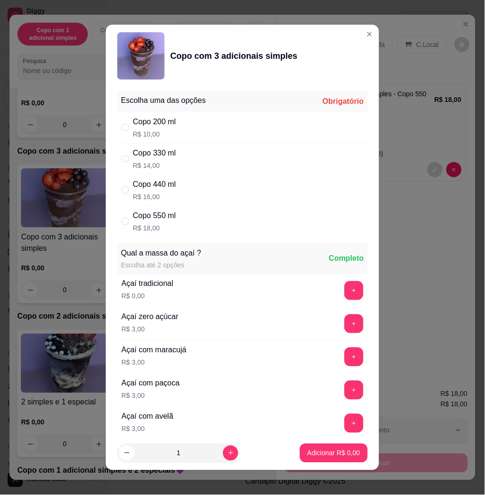
click at [212, 158] on div "Copo 330 ml R$ 14,00" at bounding box center [242, 158] width 250 height 31
radio input "true"
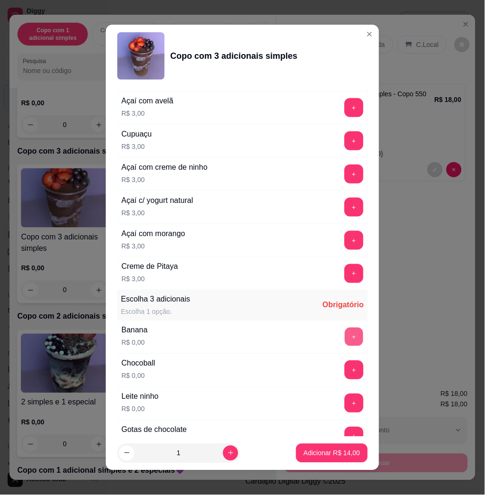
click at [345, 340] on button "+" at bounding box center [354, 337] width 18 height 18
click at [345, 403] on button "+" at bounding box center [354, 403] width 18 height 18
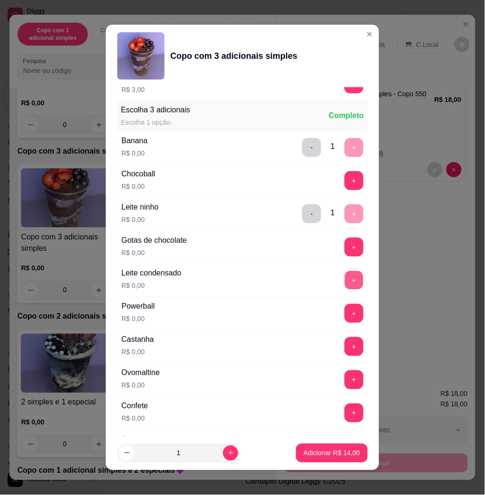
click at [345, 278] on button "+" at bounding box center [354, 280] width 18 height 18
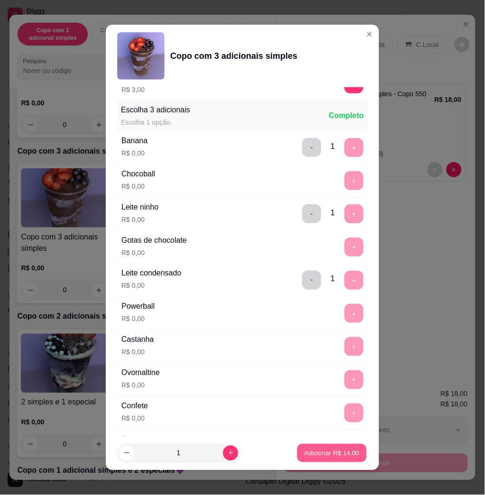
click at [323, 461] on button "Adicionar R$ 14,00" at bounding box center [332, 453] width 70 height 18
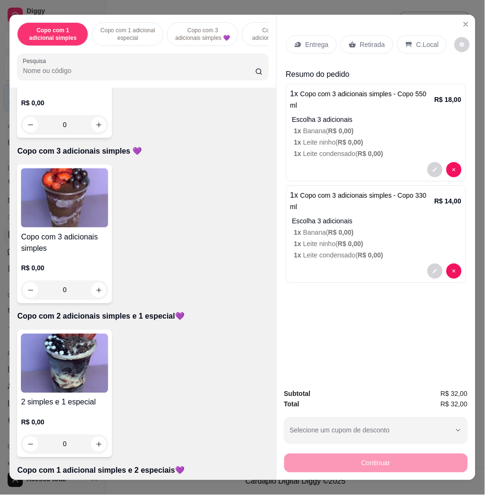
scroll to position [695, 0]
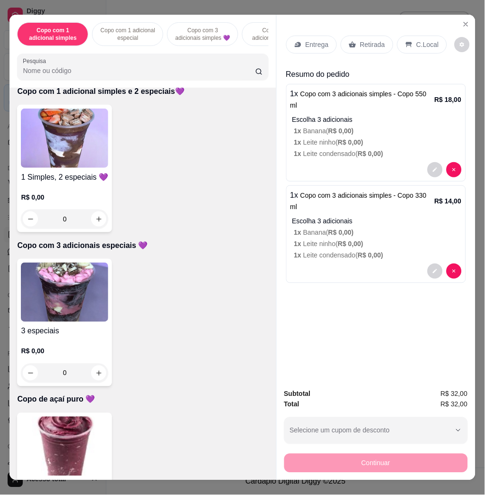
click at [82, 348] on div "R$ 0,00 0" at bounding box center [64, 360] width 87 height 46
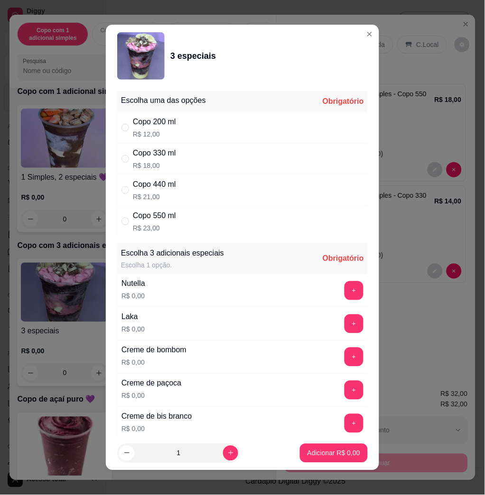
click at [225, 200] on div "Copo 440 ml R$ 21,00" at bounding box center [242, 189] width 250 height 31
radio input "true"
click at [345, 291] on button "+" at bounding box center [354, 291] width 18 height 18
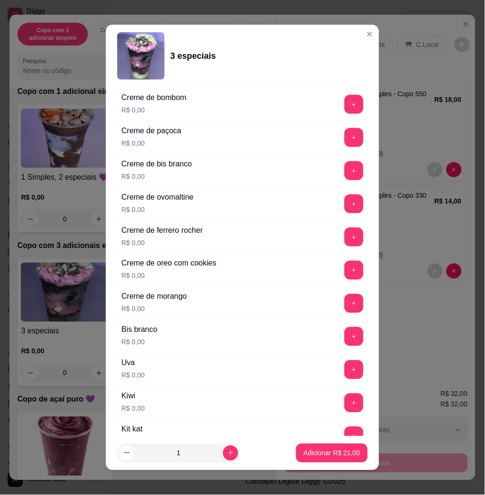
scroll to position [316, 0]
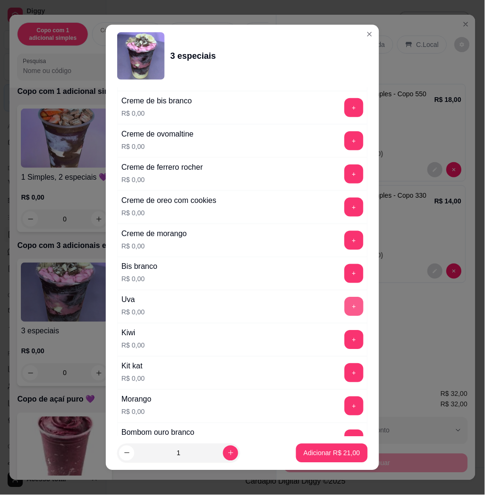
click at [344, 304] on button "+" at bounding box center [353, 306] width 19 height 19
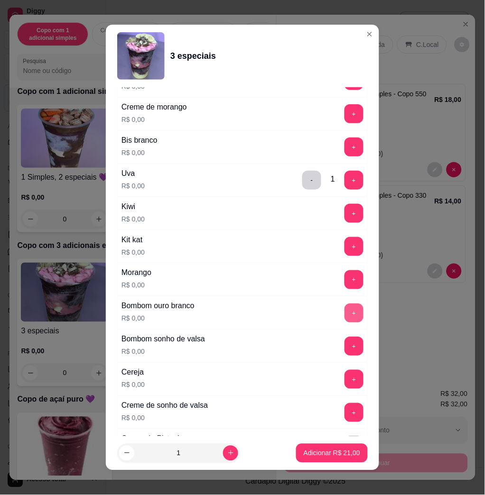
scroll to position [632, 0]
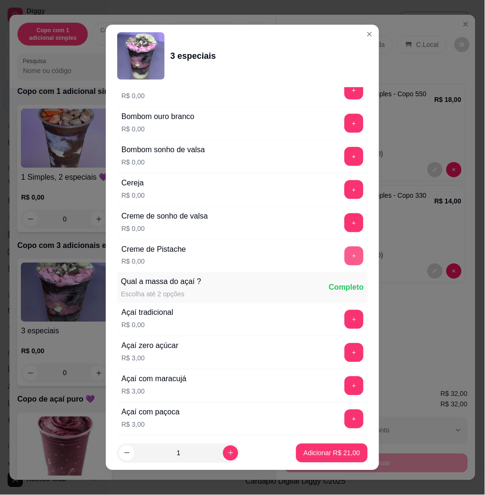
click at [344, 258] on button "+" at bounding box center [353, 256] width 19 height 19
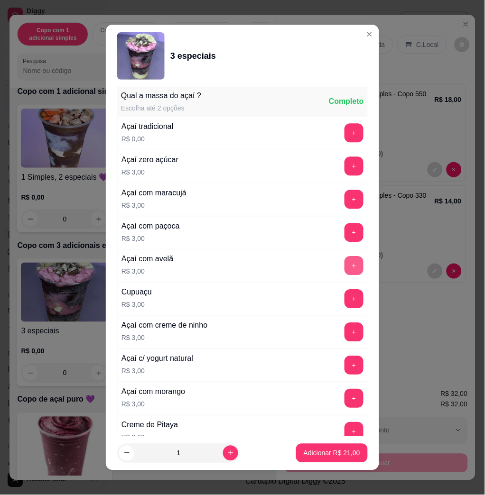
scroll to position [5, 0]
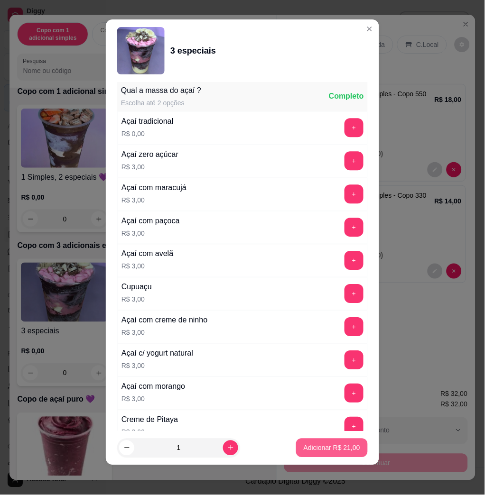
click at [314, 448] on p "Adicionar R$ 21,00" at bounding box center [331, 447] width 56 height 9
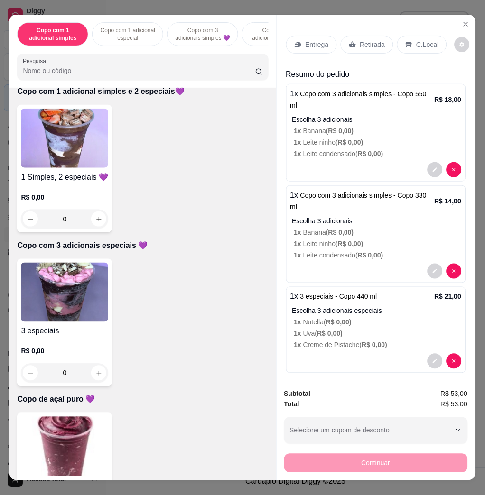
click at [315, 45] on div "Entrega" at bounding box center [311, 45] width 51 height 18
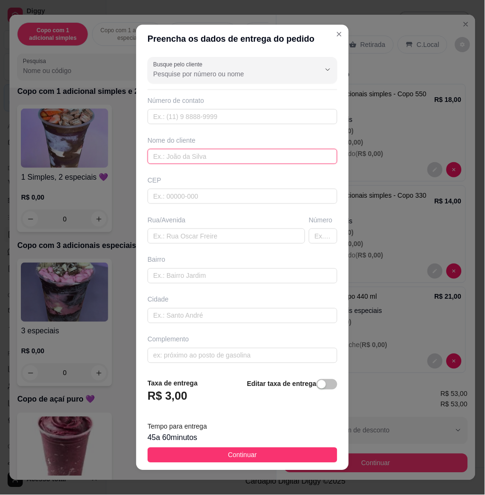
click at [218, 150] on input "text" at bounding box center [242, 156] width 190 height 15
type input "gabrieli"
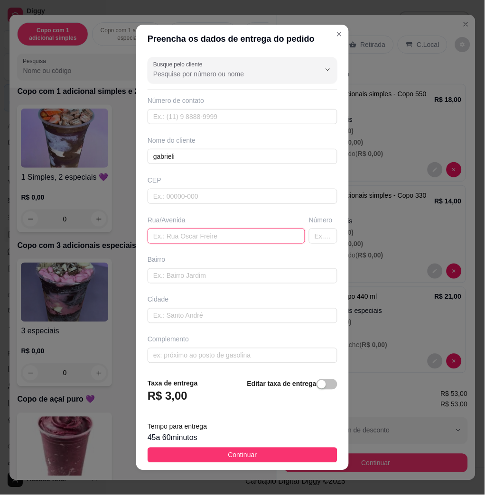
click at [200, 239] on input "text" at bounding box center [225, 236] width 157 height 15
drag, startPoint x: 205, startPoint y: 238, endPoint x: 201, endPoint y: 237, distance: 4.8
click at [205, 238] on input "text" at bounding box center [225, 236] width 157 height 15
click at [202, 236] on input "text" at bounding box center [225, 236] width 157 height 15
drag, startPoint x: 236, startPoint y: 235, endPoint x: 140, endPoint y: 235, distance: 95.3
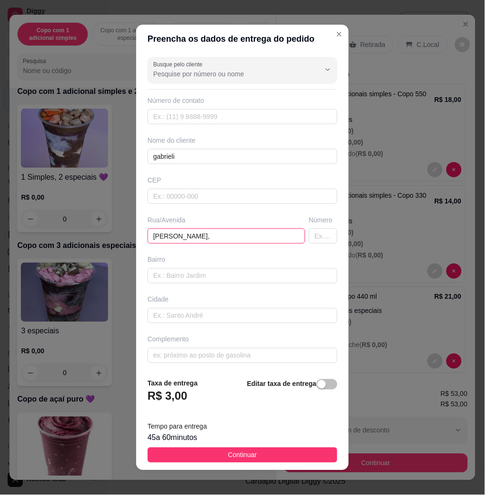
click at [176, 239] on input "[PERSON_NAME]," at bounding box center [225, 236] width 157 height 15
click at [240, 238] on input "[PERSON_NAME]," at bounding box center [225, 236] width 157 height 15
type input "[PERSON_NAME][STREET_ADDRESS]"
click at [240, 442] on div "45 a 60 minutos" at bounding box center [242, 437] width 190 height 11
drag, startPoint x: 240, startPoint y: 449, endPoint x: 245, endPoint y: 463, distance: 15.0
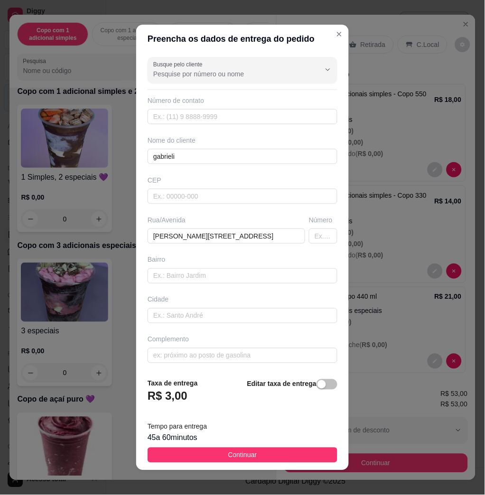
click at [241, 450] on button "Continuar" at bounding box center [242, 455] width 190 height 15
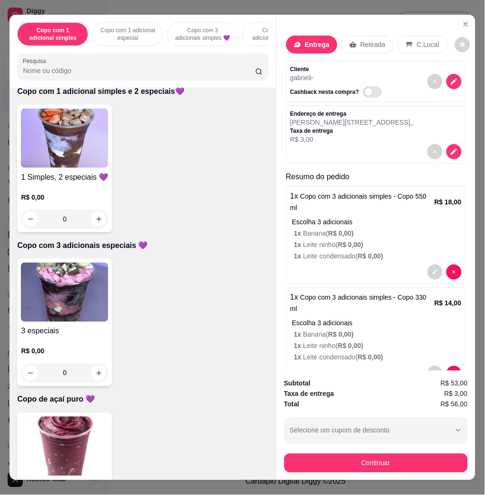
click at [246, 463] on div "Copo puro de açaí R$ 0,00 0" at bounding box center [142, 477] width 251 height 128
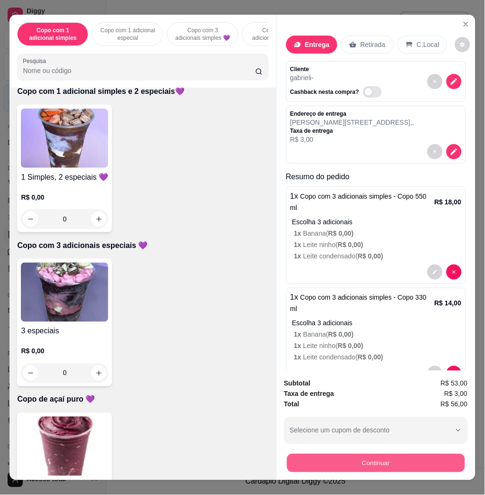
click at [331, 461] on button "Continuar" at bounding box center [375, 463] width 178 height 18
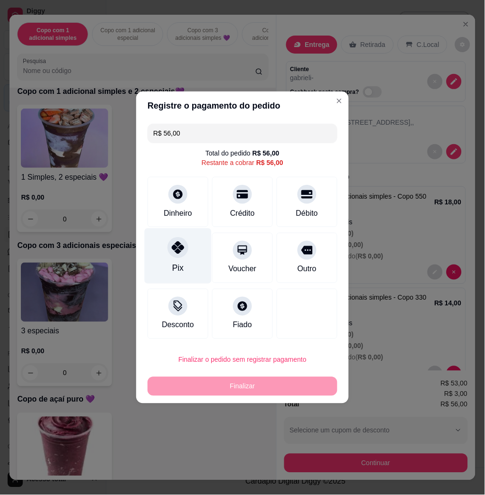
click at [185, 229] on div "Pix" at bounding box center [178, 256] width 67 height 55
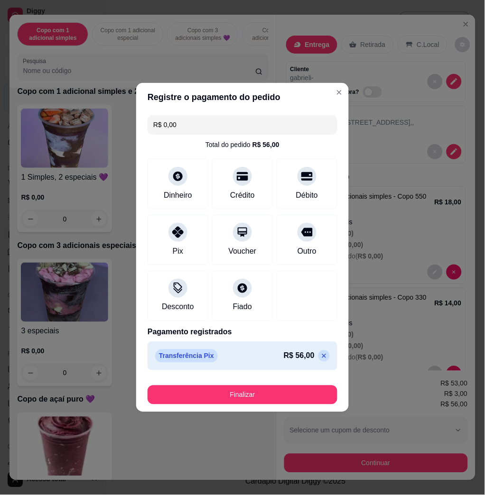
drag, startPoint x: 249, startPoint y: 407, endPoint x: 251, endPoint y: 393, distance: 14.8
click at [249, 407] on footer "Finalizar" at bounding box center [242, 393] width 212 height 38
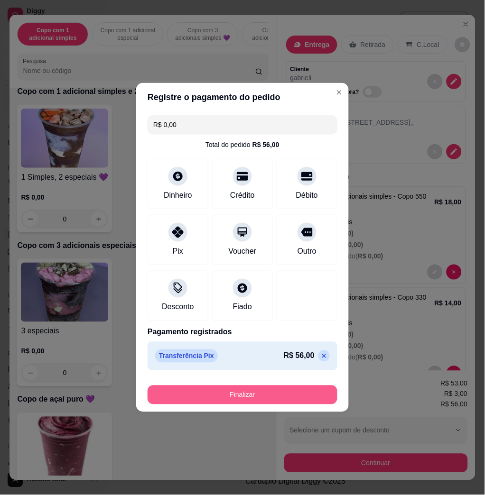
click at [251, 393] on button "Finalizar" at bounding box center [242, 394] width 190 height 19
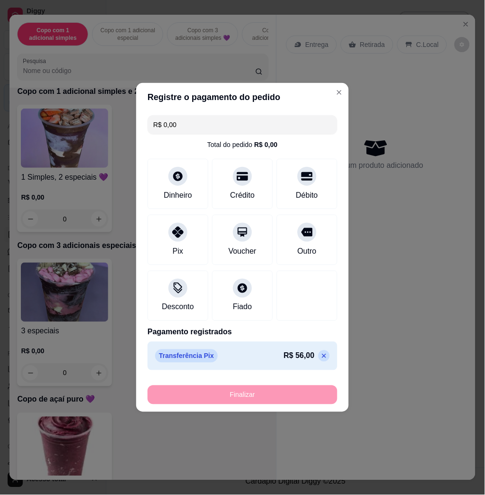
type input "-R$ 56,00"
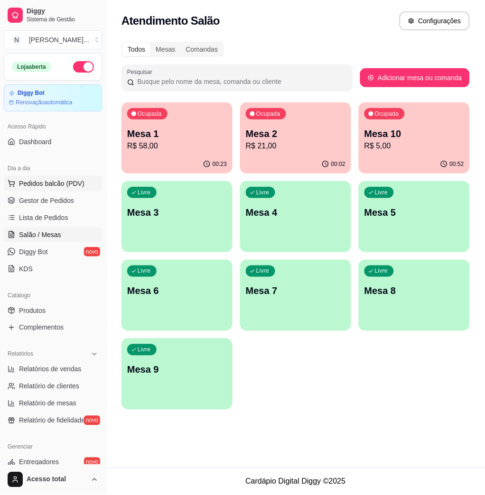
click at [31, 185] on span "Pedidos balcão (PDV)" at bounding box center [51, 183] width 65 height 9
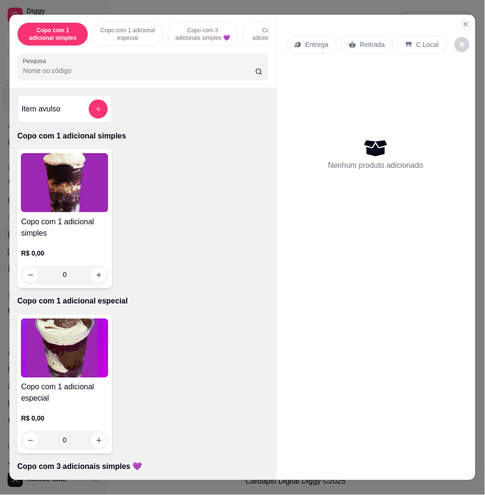
click at [101, 76] on div at bounding box center [142, 66] width 239 height 19
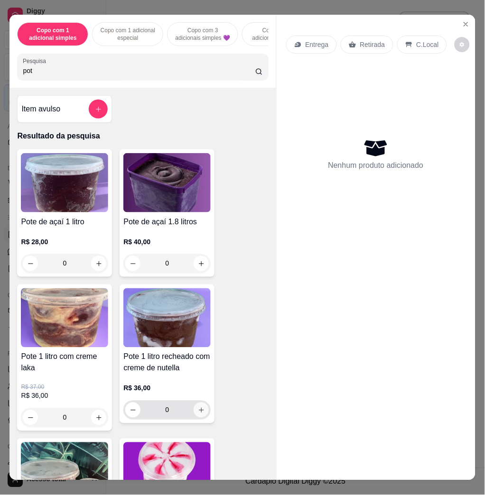
type input "pot"
click at [199, 418] on button "increase-product-quantity" at bounding box center [201, 410] width 15 height 15
type input "1"
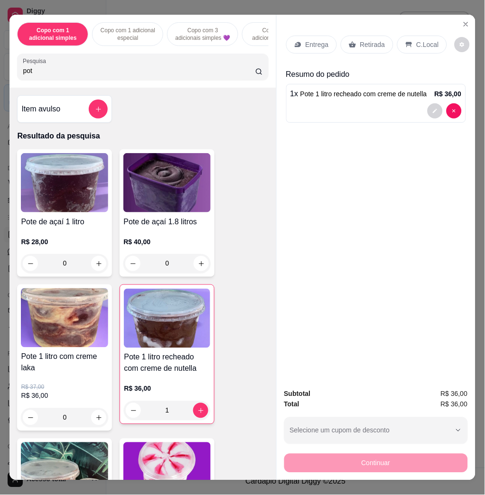
click at [315, 44] on p "Entrega" at bounding box center [316, 44] width 23 height 9
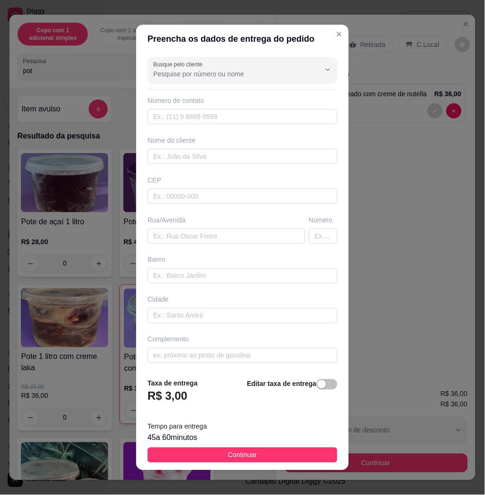
click at [248, 246] on div "Busque pelo cliente Número de contato Nome do cliente CEP Rua/[GEOGRAPHIC_DATA]" at bounding box center [242, 212] width 212 height 318
click at [248, 236] on input "text" at bounding box center [225, 236] width 157 height 15
paste input "[STREET_ADDRESS][PERSON_NAME][PERSON_NAME]"
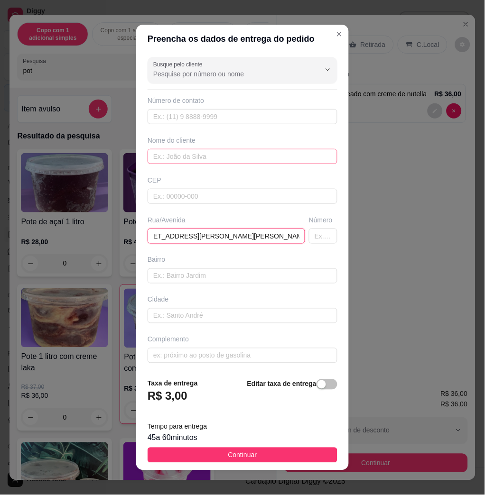
type input "[STREET_ADDRESS][PERSON_NAME][PERSON_NAME]"
click at [210, 156] on input "text" at bounding box center [242, 156] width 190 height 15
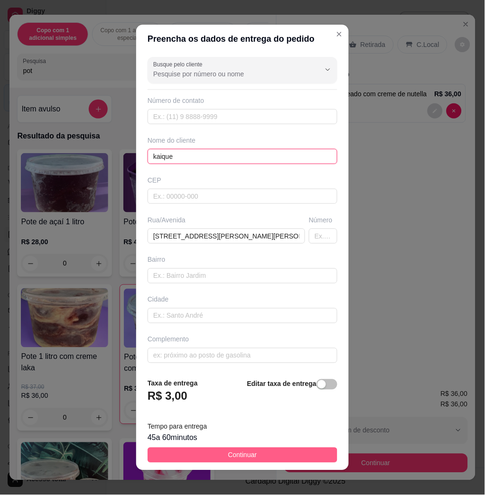
type input "kaique"
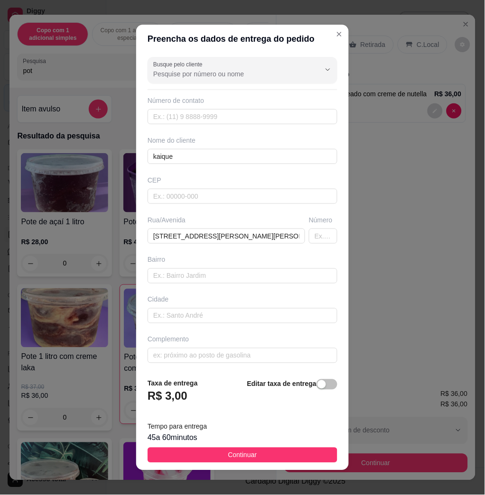
click at [309, 454] on button "Continuar" at bounding box center [242, 455] width 190 height 15
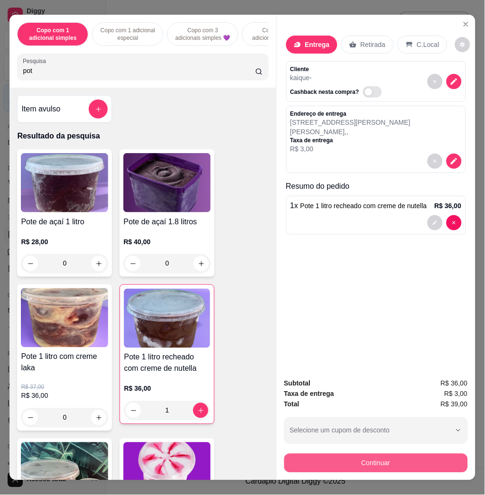
click at [324, 454] on button "Continuar" at bounding box center [375, 463] width 183 height 19
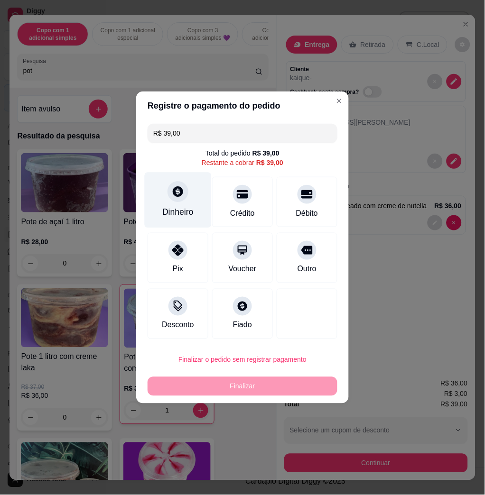
click at [168, 203] on div "Dinheiro" at bounding box center [178, 200] width 67 height 55
click at [189, 235] on input "0,00" at bounding box center [242, 238] width 190 height 19
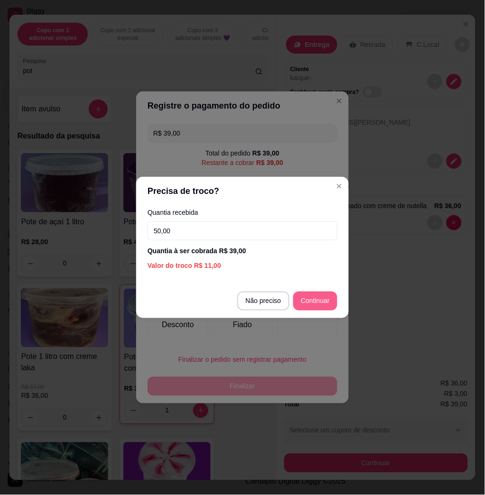
type input "50,00"
type input "R$ 0,00"
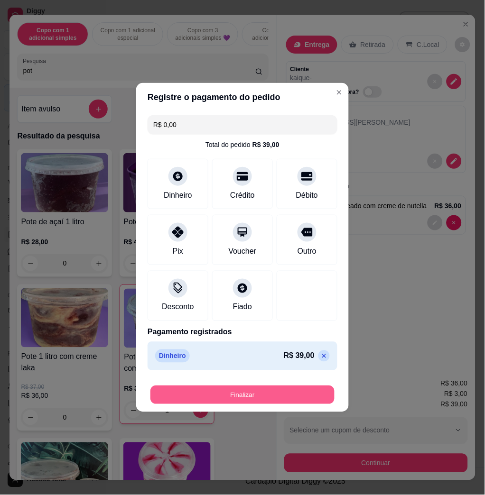
click at [307, 400] on button "Finalizar" at bounding box center [242, 395] width 184 height 18
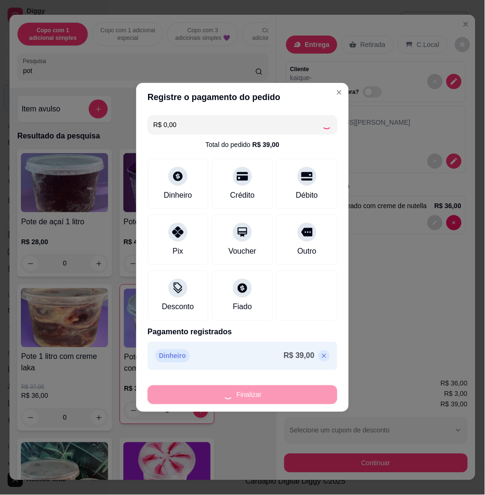
type input "0"
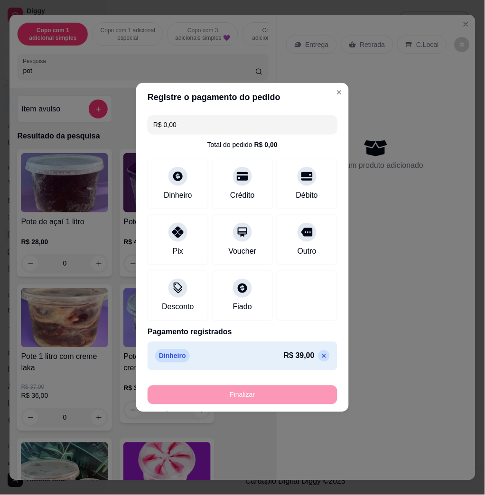
type input "-R$ 39,00"
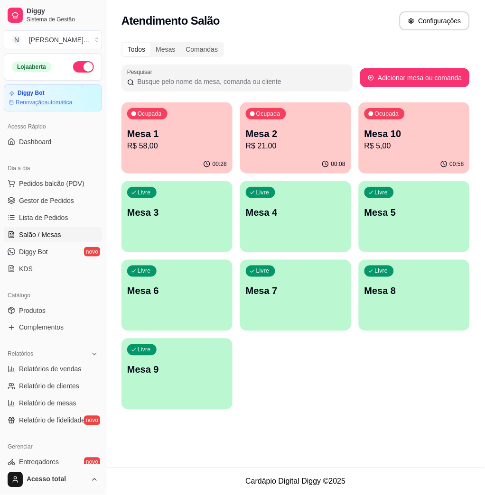
click at [290, 152] on div "Ocupada Mesa 2 R$ 21,00" at bounding box center [295, 128] width 111 height 53
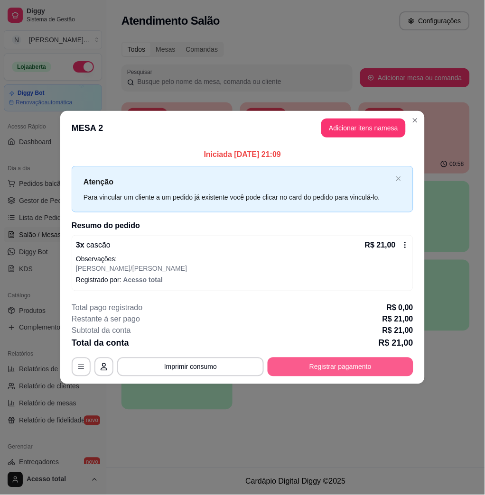
click at [370, 367] on button "Registrar pagamento" at bounding box center [340, 366] width 146 height 19
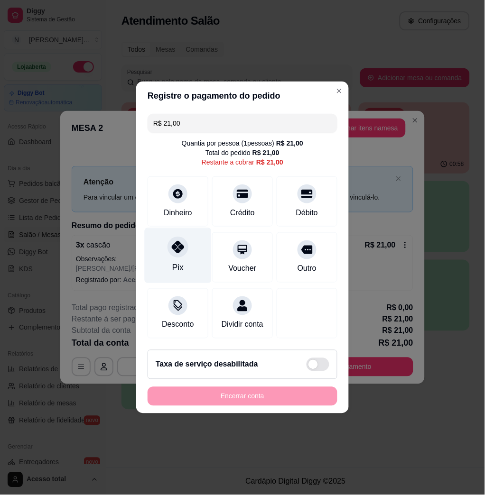
click at [164, 256] on div "Pix" at bounding box center [178, 255] width 67 height 55
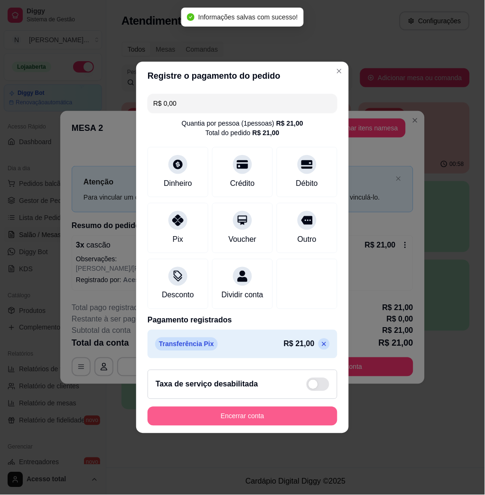
type input "R$ 0,00"
click at [224, 426] on button "Encerrar conta" at bounding box center [242, 416] width 190 height 19
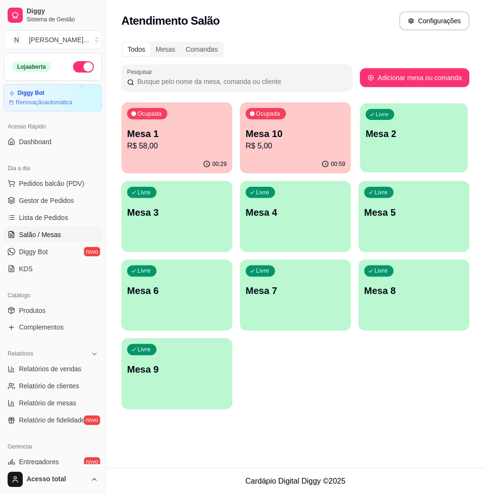
click at [396, 141] on div "Livre Mesa 2" at bounding box center [414, 132] width 108 height 58
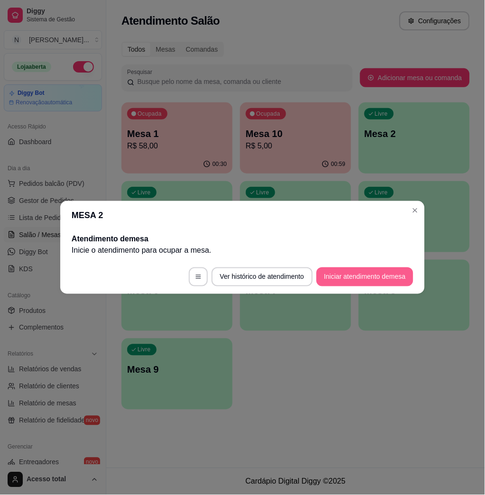
click at [359, 278] on button "Iniciar atendimento de mesa" at bounding box center [364, 276] width 97 height 19
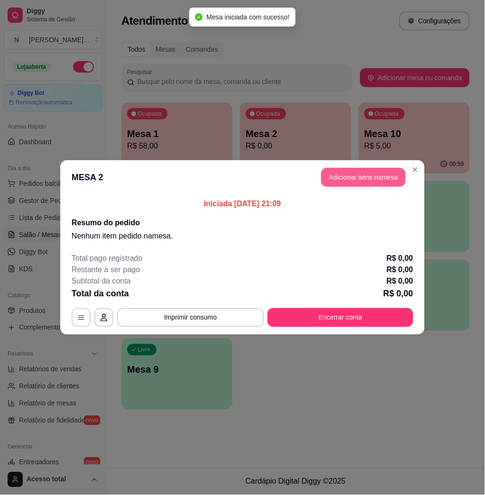
click at [327, 168] on button "Adicionar itens na mesa" at bounding box center [363, 177] width 84 height 19
click at [337, 175] on button "Adicionar itens na mesa" at bounding box center [363, 177] width 84 height 19
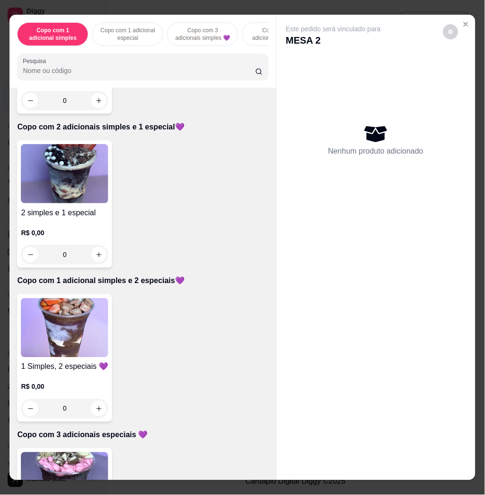
scroll to position [632, 0]
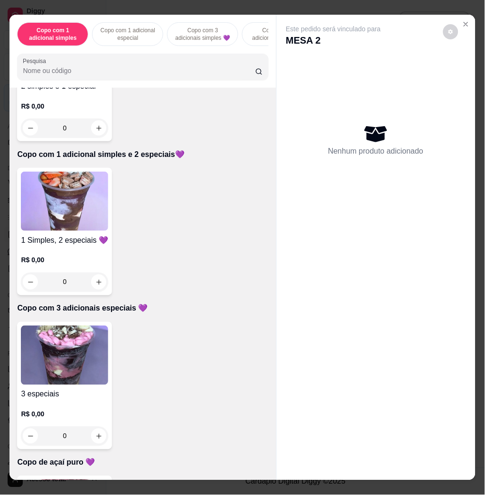
click at [70, 222] on img at bounding box center [64, 201] width 87 height 59
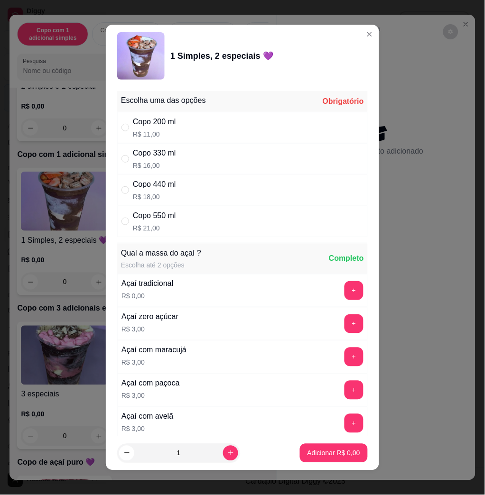
click at [239, 184] on div "Copo 440 ml R$ 18,00" at bounding box center [242, 189] width 250 height 31
click at [267, 221] on div "Copo 550 ml R$ 21,00" at bounding box center [242, 221] width 250 height 31
radio input "false"
radio input "true"
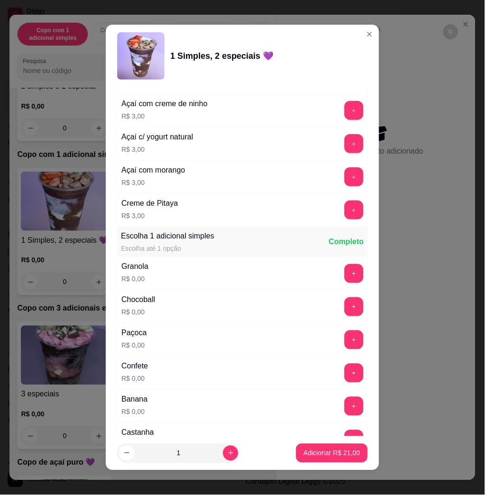
scroll to position [695, 0]
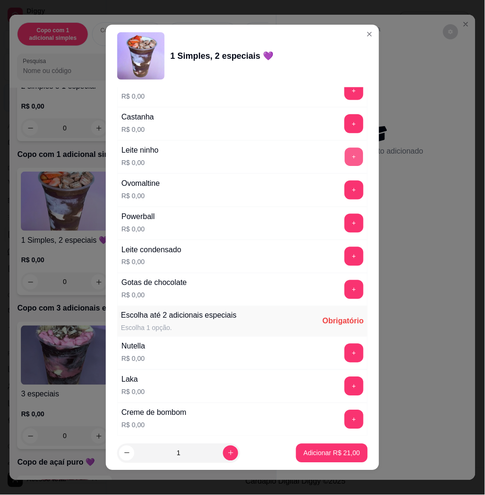
click at [345, 159] on button "+" at bounding box center [354, 157] width 18 height 18
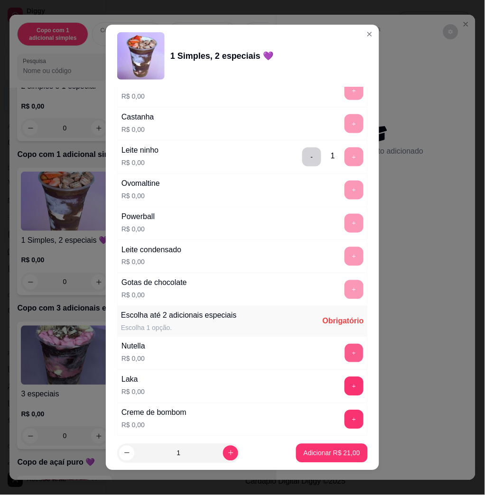
click at [345, 355] on button "+" at bounding box center [354, 353] width 18 height 18
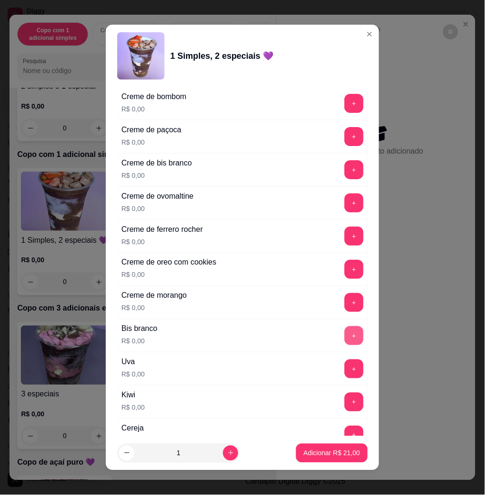
scroll to position [1201, 0]
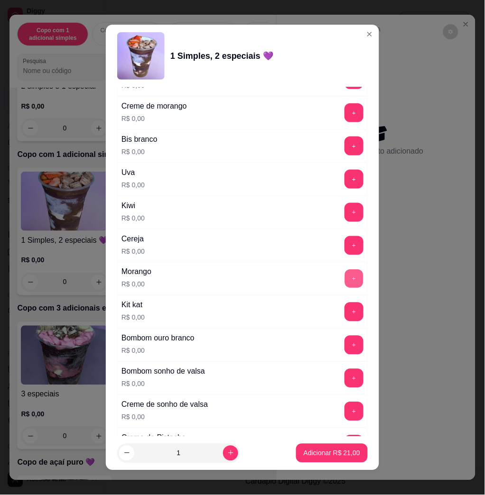
click at [345, 275] on button "+" at bounding box center [354, 279] width 18 height 18
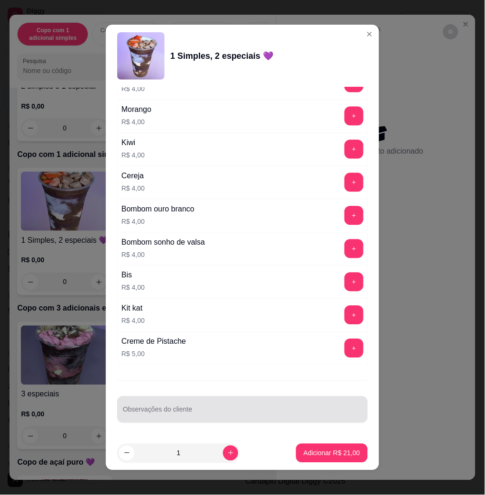
scroll to position [5, 0]
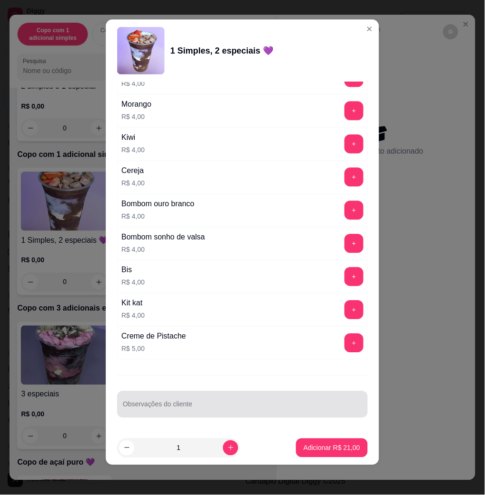
click at [275, 397] on div at bounding box center [242, 404] width 239 height 19
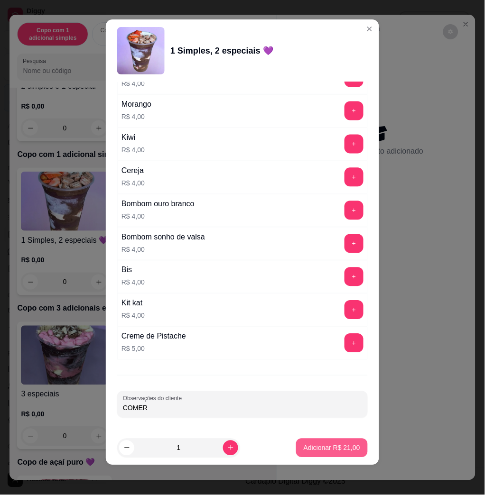
type input "COMER"
click at [307, 451] on p "Adicionar R$ 21,00" at bounding box center [331, 447] width 56 height 9
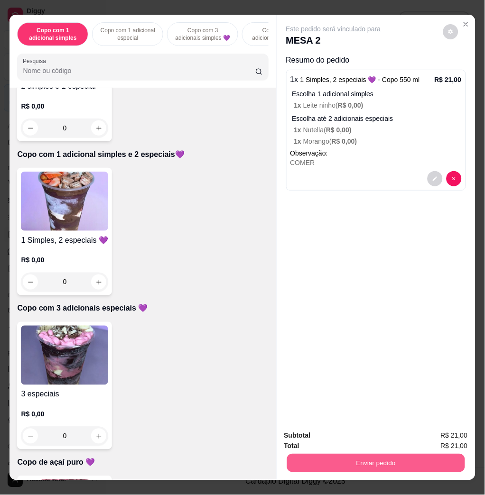
click at [344, 456] on button "Enviar pedido" at bounding box center [375, 463] width 178 height 18
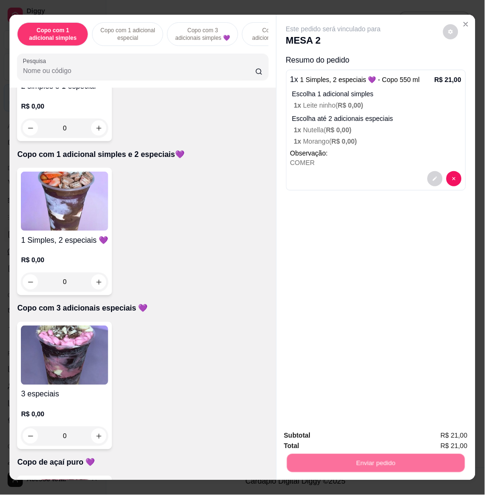
click at [340, 426] on button "Não registrar e enviar pedido" at bounding box center [343, 435] width 99 height 18
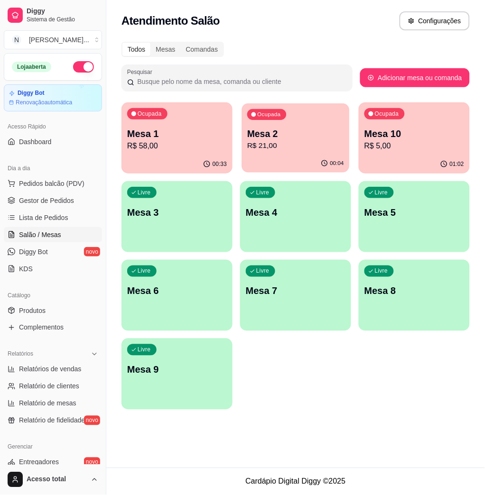
click at [263, 144] on p "R$ 21,00" at bounding box center [295, 145] width 97 height 11
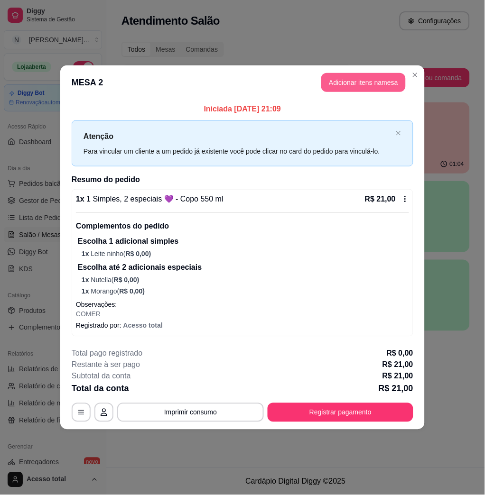
click at [366, 79] on button "Adicionar itens na mesa" at bounding box center [363, 82] width 84 height 19
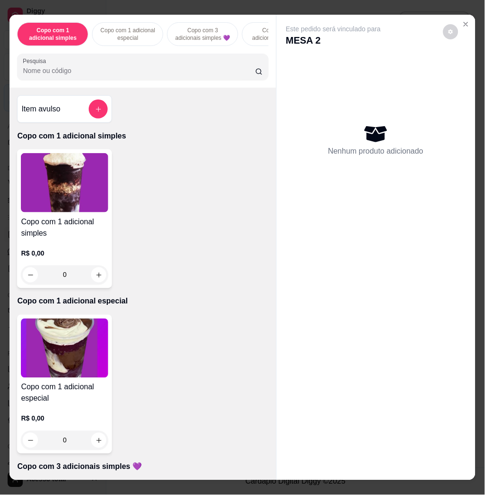
click at [95, 103] on div "Item avulso" at bounding box center [64, 108] width 95 height 27
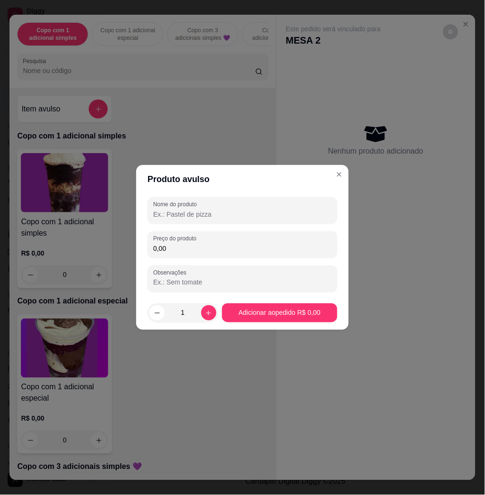
click at [219, 251] on input "0,00" at bounding box center [242, 248] width 178 height 9
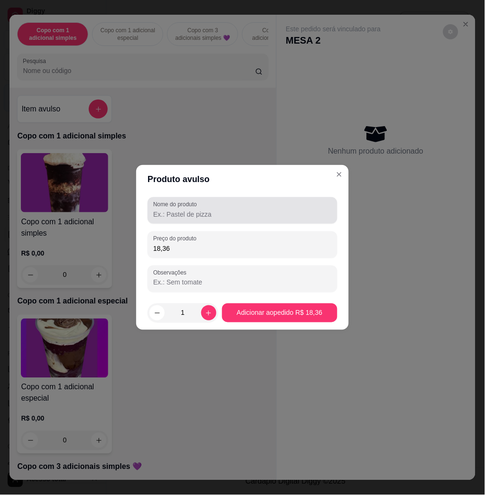
type input "18,36"
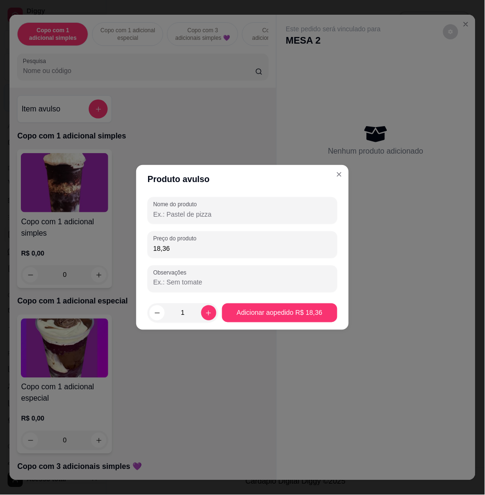
click at [207, 217] on input "Nome do produto" at bounding box center [242, 214] width 178 height 9
type input "k"
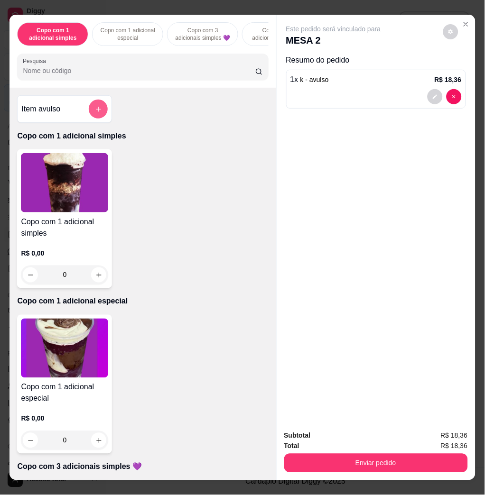
click at [95, 113] on icon "add-separate-item" at bounding box center [98, 109] width 7 height 7
drag, startPoint x: 229, startPoint y: 243, endPoint x: 196, endPoint y: 238, distance: 33.2
click at [228, 244] on input "0,00" at bounding box center [242, 248] width 179 height 9
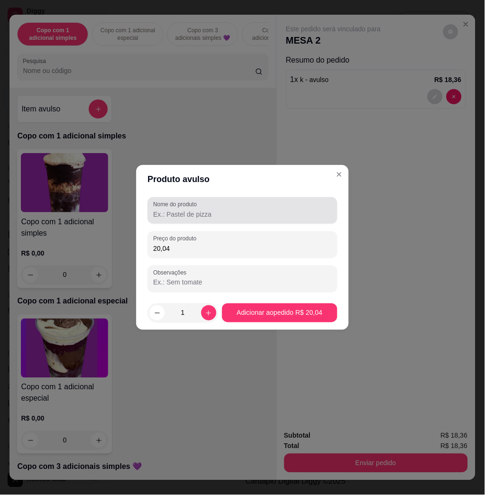
type input "20,04"
click at [200, 207] on label "Nome do produto" at bounding box center [176, 205] width 47 height 8
click at [202, 210] on input "Nome do produto" at bounding box center [242, 214] width 178 height 9
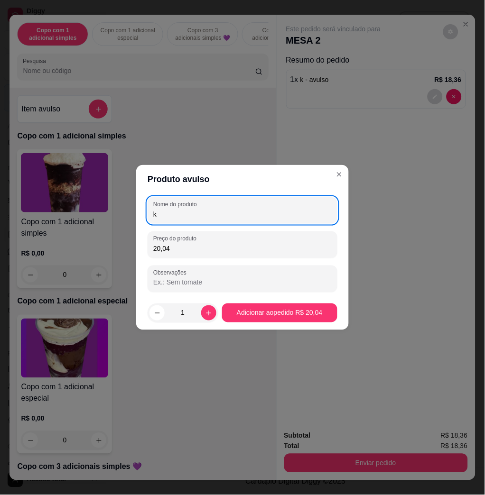
type input "k"
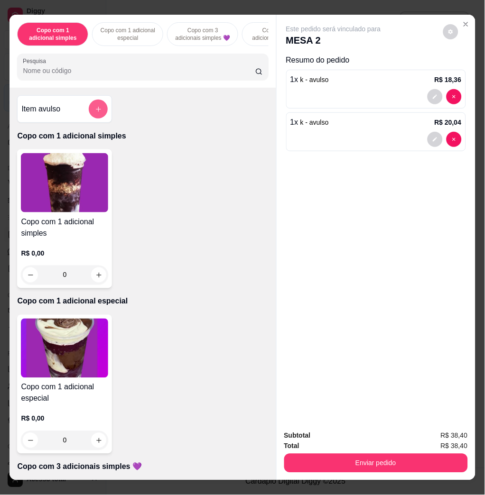
click at [95, 105] on button "add-separate-item" at bounding box center [98, 109] width 19 height 19
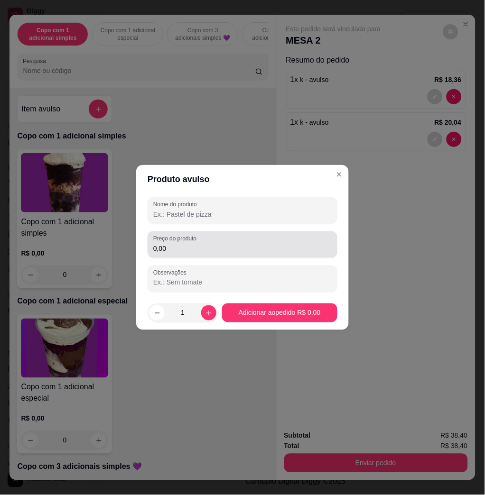
click at [229, 244] on input "0,00" at bounding box center [242, 248] width 178 height 9
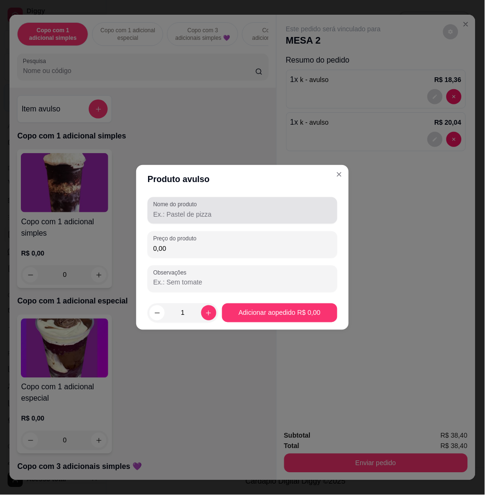
click at [217, 209] on div at bounding box center [242, 210] width 178 height 19
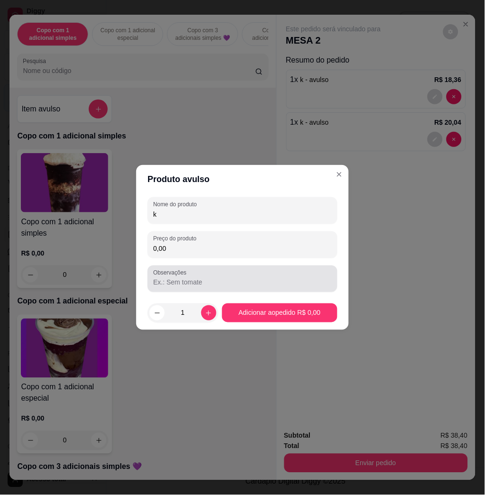
type input "k"
click at [249, 269] on div at bounding box center [242, 278] width 178 height 19
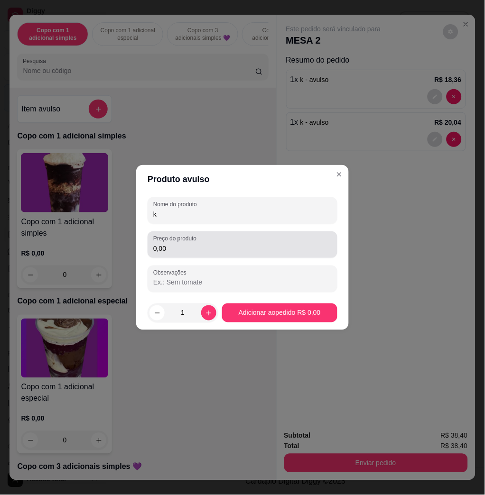
click at [245, 255] on div "Preço do produto 0,00" at bounding box center [242, 244] width 190 height 27
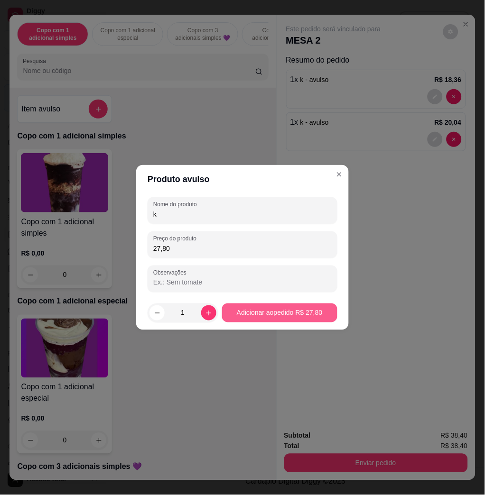
type input "27,80"
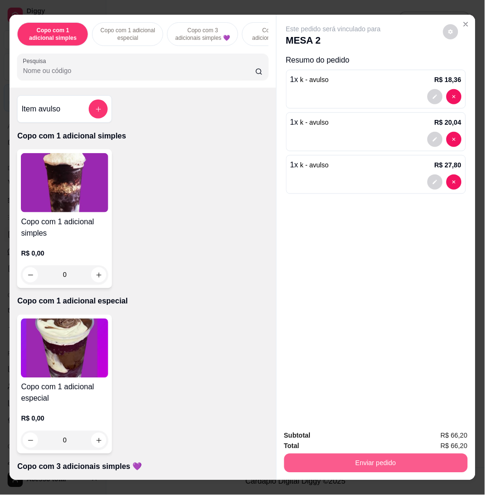
click at [346, 458] on button "Enviar pedido" at bounding box center [375, 463] width 183 height 19
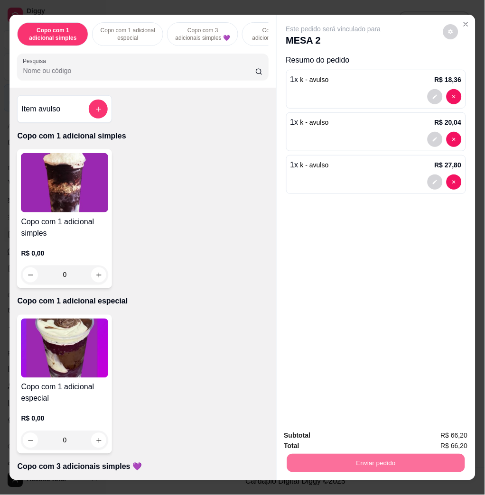
click at [330, 437] on button "Não registrar e enviar pedido" at bounding box center [343, 435] width 99 height 18
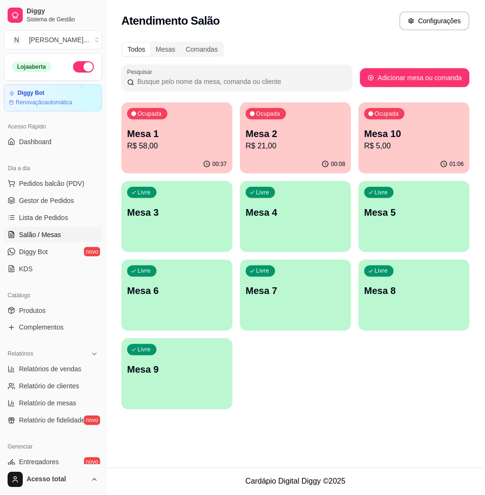
click at [283, 148] on p "R$ 21,00" at bounding box center [296, 145] width 100 height 11
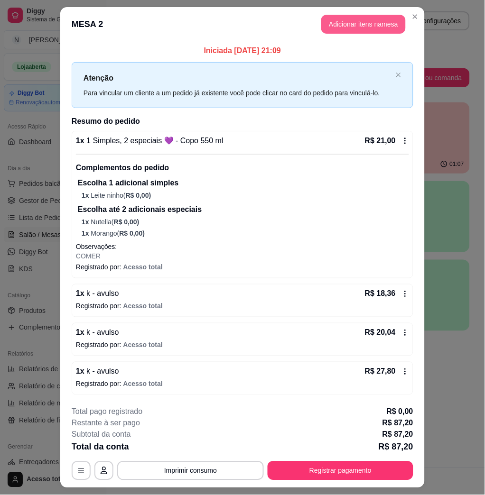
click at [321, 22] on button "Adicionar itens na mesa" at bounding box center [363, 24] width 84 height 19
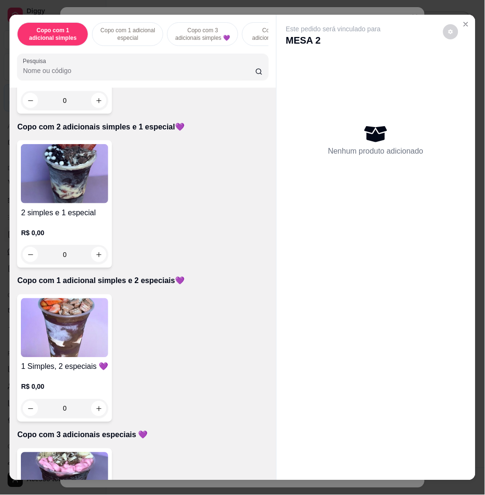
scroll to position [632, 0]
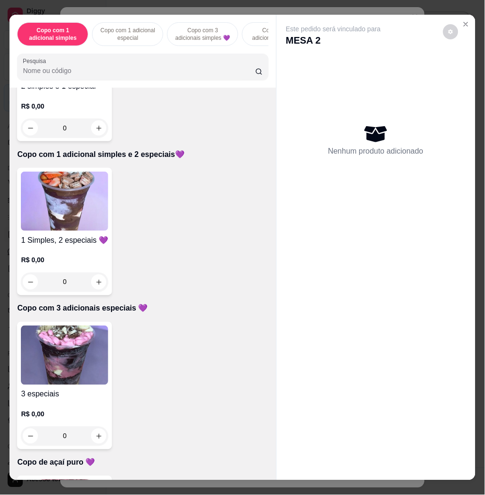
click at [78, 221] on img at bounding box center [64, 201] width 87 height 59
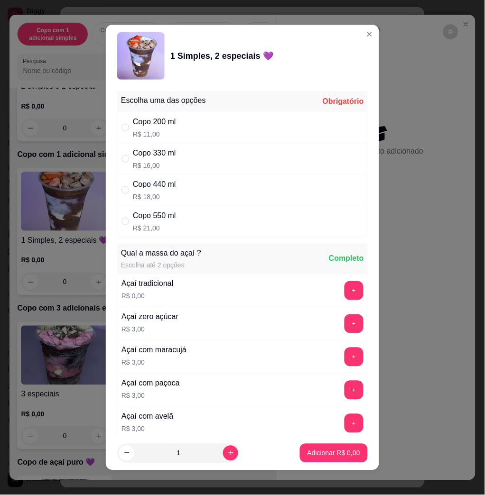
drag, startPoint x: 213, startPoint y: 181, endPoint x: 213, endPoint y: 189, distance: 8.1
click at [213, 181] on div "Copo 440 ml R$ 18,00" at bounding box center [242, 189] width 250 height 31
radio input "true"
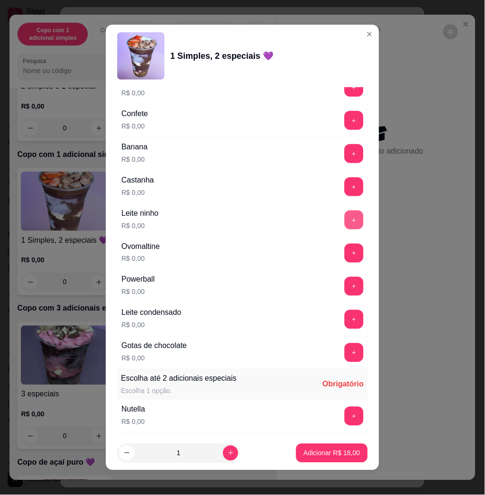
click at [344, 224] on button "+" at bounding box center [353, 220] width 19 height 19
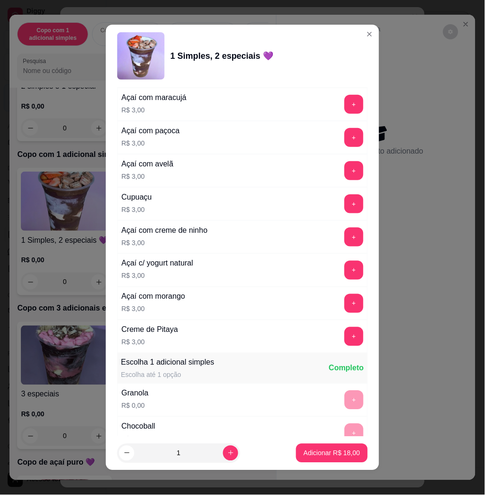
scroll to position [0, 0]
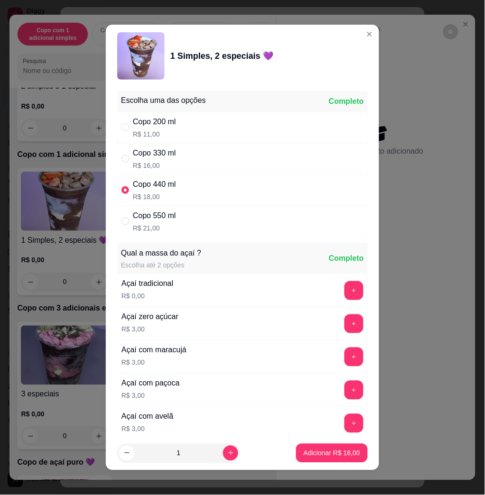
click at [186, 162] on div "Copo 330 ml R$ 16,00" at bounding box center [242, 158] width 250 height 31
radio input "true"
radio input "false"
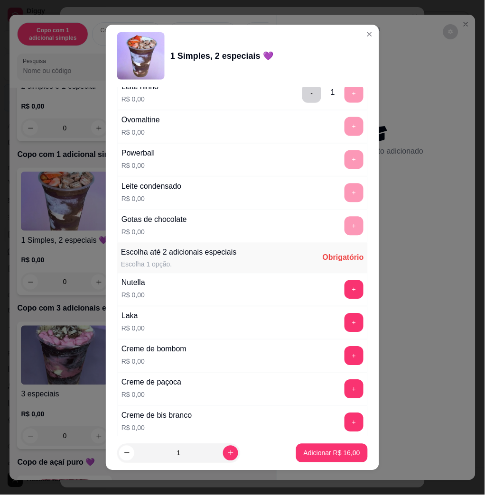
scroll to position [885, 0]
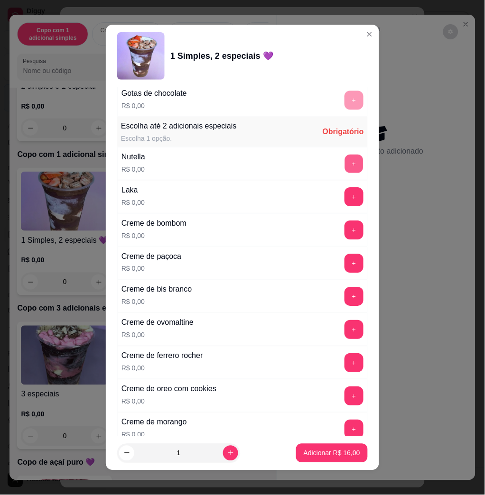
click at [345, 169] on button "+" at bounding box center [354, 164] width 18 height 18
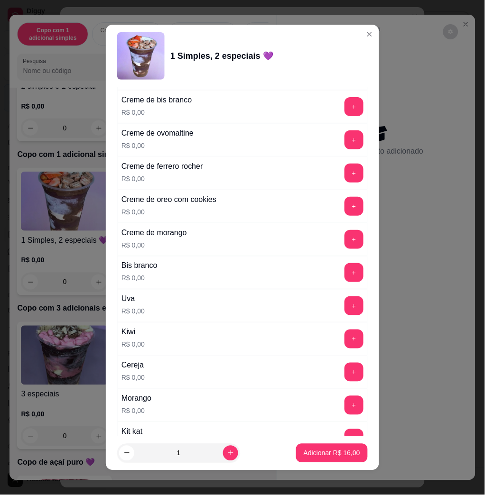
click at [344, 238] on button "+" at bounding box center [353, 239] width 19 height 19
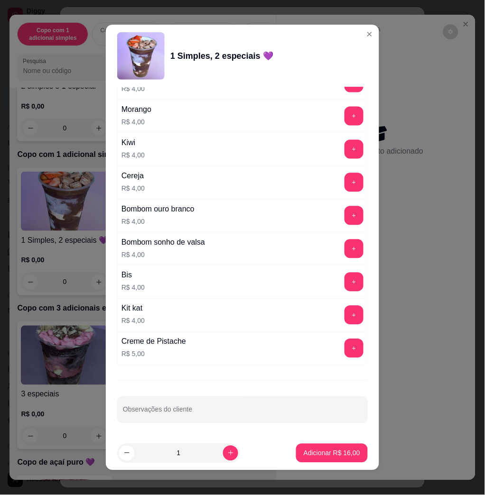
scroll to position [5, 0]
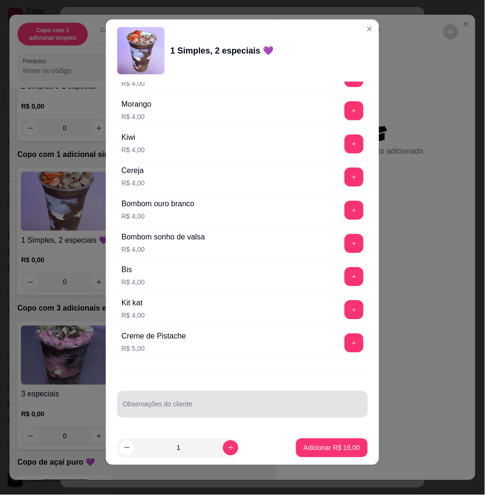
click at [267, 401] on div at bounding box center [242, 404] width 239 height 19
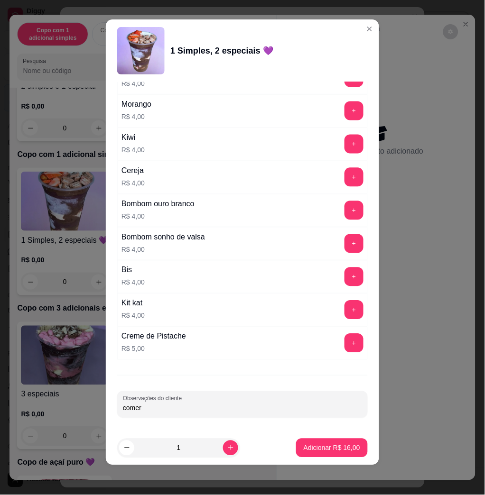
type input "comer"
click at [328, 439] on button "Adicionar R$ 16,00" at bounding box center [332, 448] width 70 height 18
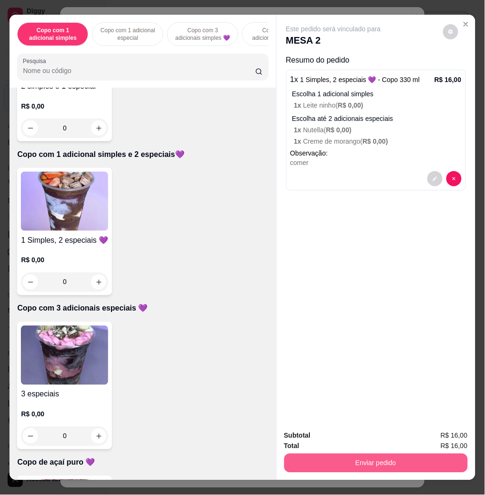
click at [331, 461] on button "Enviar pedido" at bounding box center [375, 463] width 183 height 19
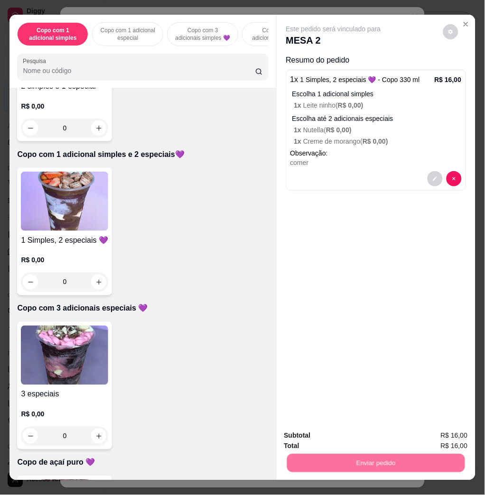
click at [339, 440] on button "Não registrar e enviar pedido" at bounding box center [343, 435] width 96 height 18
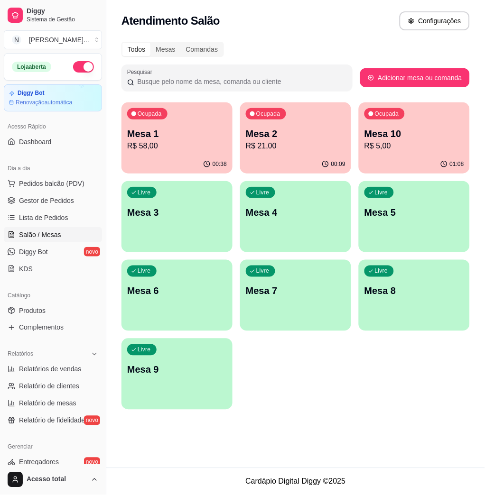
click at [186, 156] on div "00:38" at bounding box center [176, 164] width 111 height 18
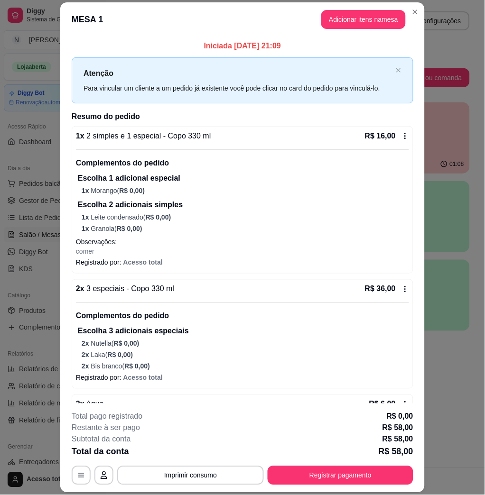
scroll to position [62, 0]
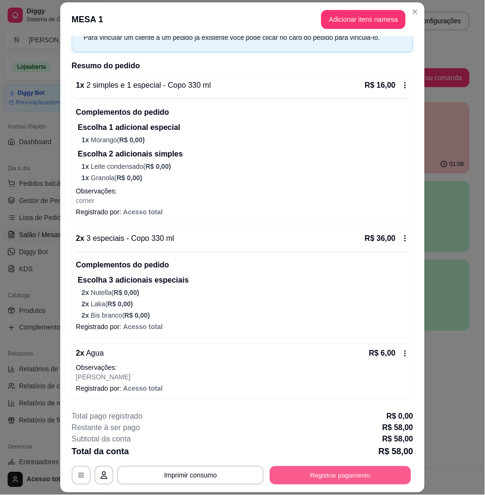
click at [323, 481] on button "Registrar pagamento" at bounding box center [340, 475] width 141 height 18
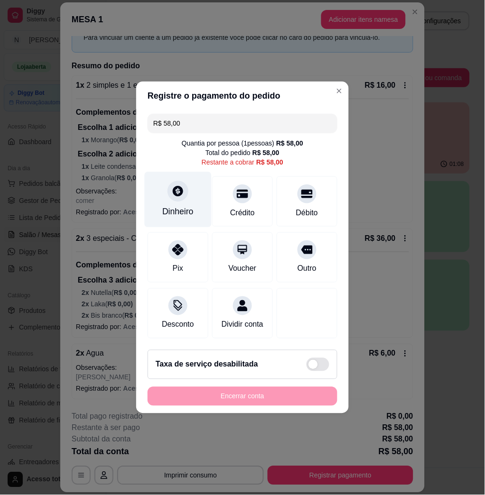
click at [190, 206] on div "Dinheiro" at bounding box center [177, 212] width 31 height 12
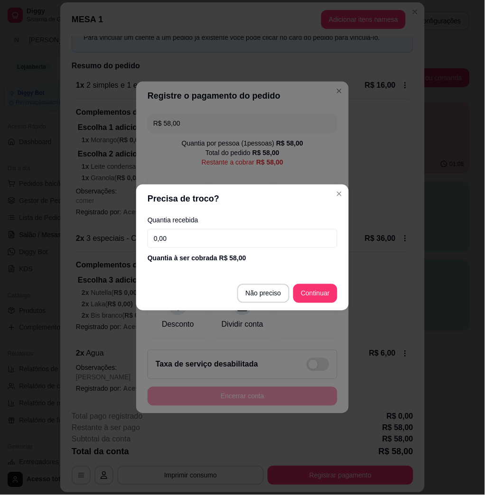
click at [214, 239] on input "0,00" at bounding box center [242, 238] width 190 height 19
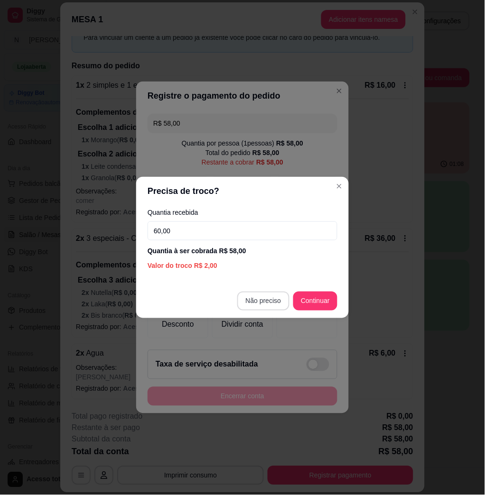
type input "60,00"
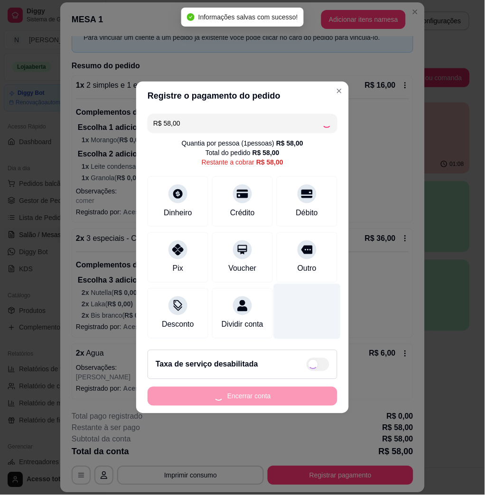
type input "R$ 0,00"
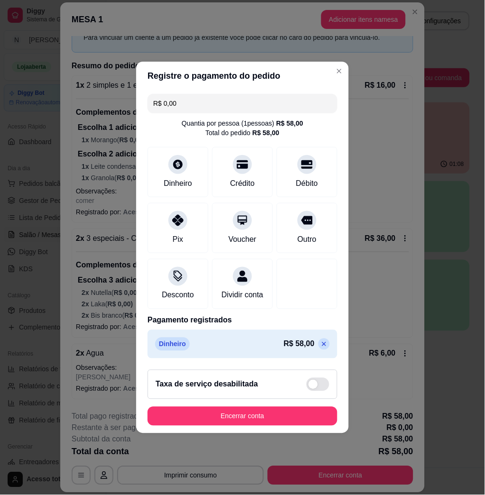
click at [313, 425] on button "Encerrar conta" at bounding box center [242, 416] width 190 height 19
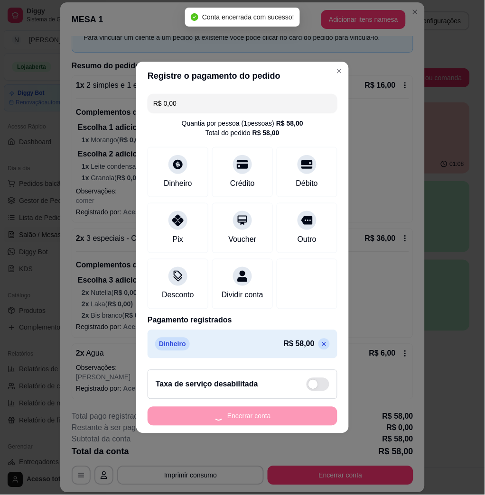
scroll to position [0, 0]
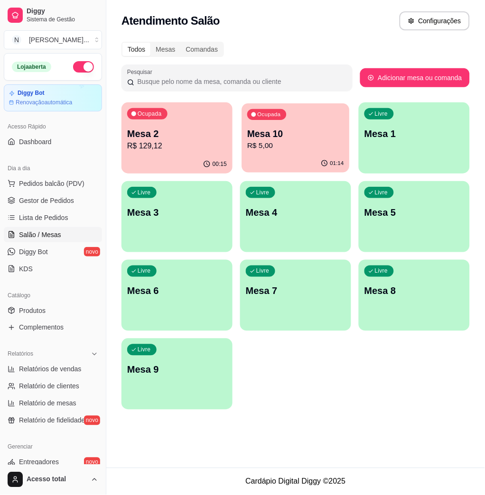
click at [264, 144] on p "R$ 5,00" at bounding box center [295, 145] width 97 height 11
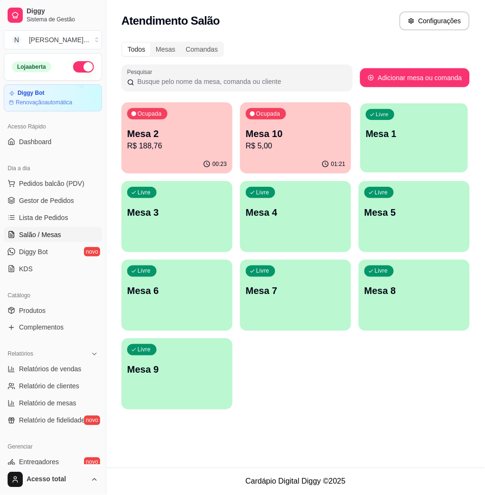
click at [422, 154] on div "Livre Mesa 1" at bounding box center [414, 132] width 108 height 58
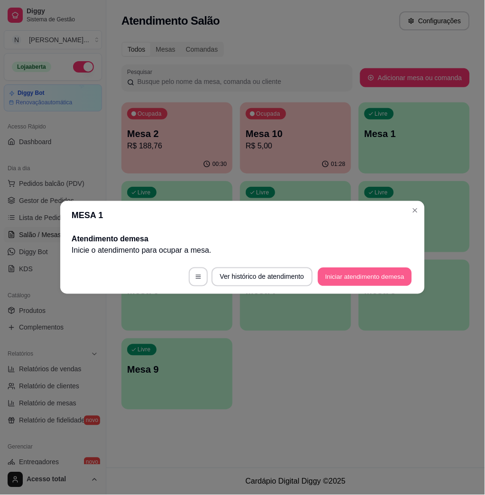
click at [339, 276] on button "Iniciar atendimento de mesa" at bounding box center [365, 277] width 94 height 18
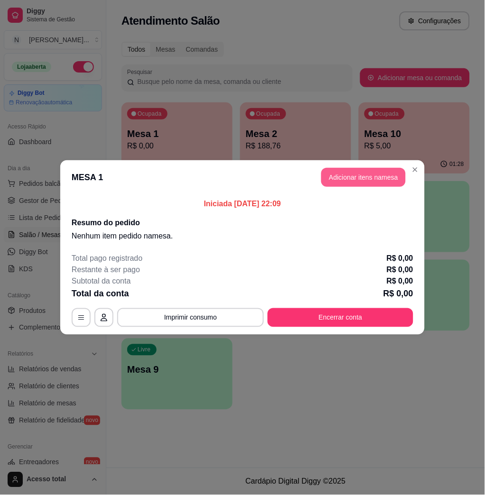
click at [378, 177] on button "Adicionar itens na mesa" at bounding box center [363, 177] width 84 height 19
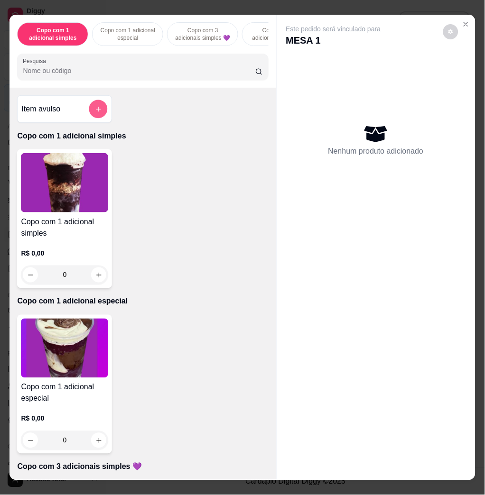
click at [97, 115] on button "add-separate-item" at bounding box center [98, 109] width 18 height 18
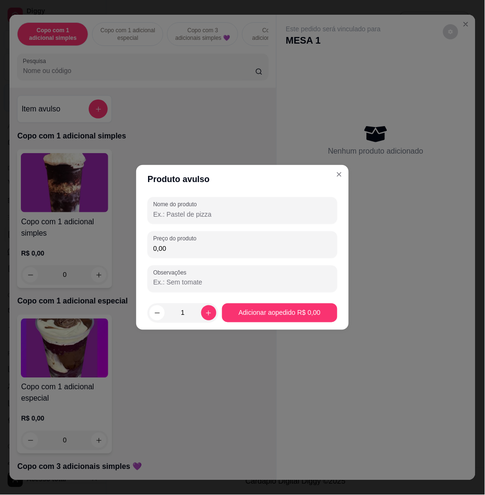
click at [229, 244] on input "0,00" at bounding box center [242, 248] width 178 height 9
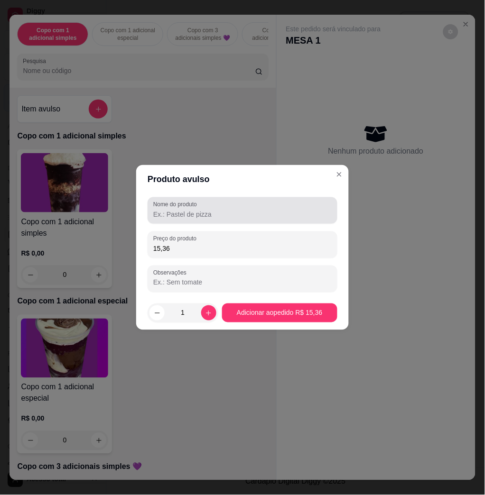
type input "15,36"
click at [231, 210] on input "Nome do produto" at bounding box center [242, 214] width 178 height 9
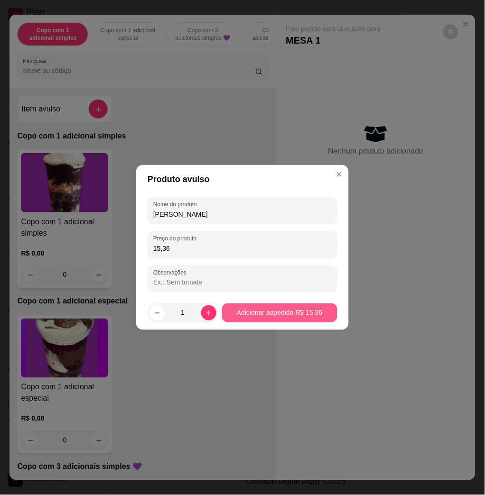
type input "[PERSON_NAME]"
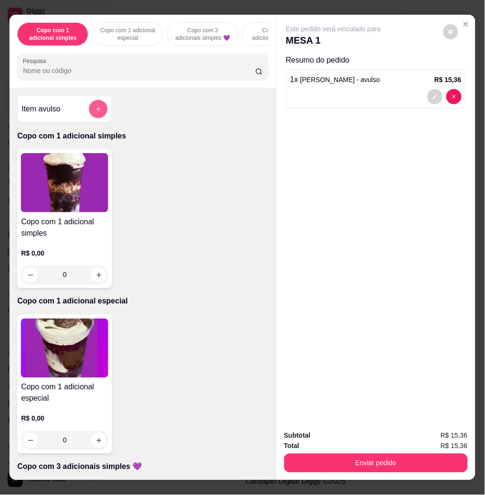
click at [95, 118] on button "add-separate-item" at bounding box center [98, 109] width 18 height 18
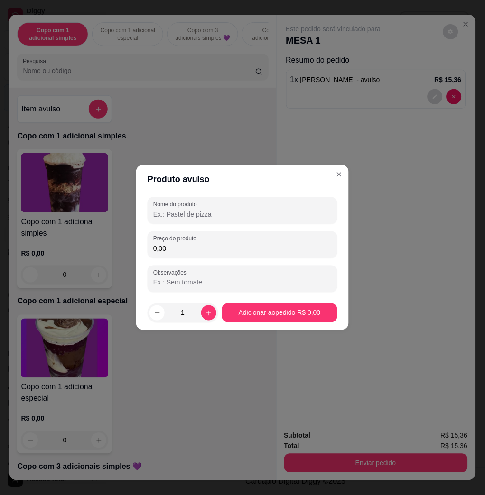
click at [234, 211] on input "Nome do produto" at bounding box center [242, 214] width 178 height 9
click at [174, 239] on label "Preço do produto" at bounding box center [176, 239] width 46 height 8
click at [174, 244] on input "0,00" at bounding box center [242, 248] width 178 height 9
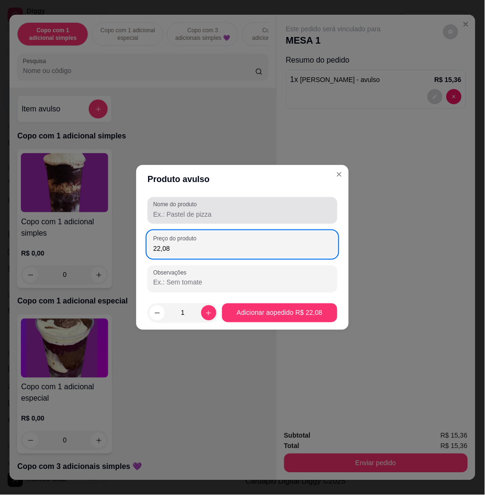
type input "22,08"
click at [211, 212] on input "Nome do produto" at bounding box center [242, 214] width 178 height 9
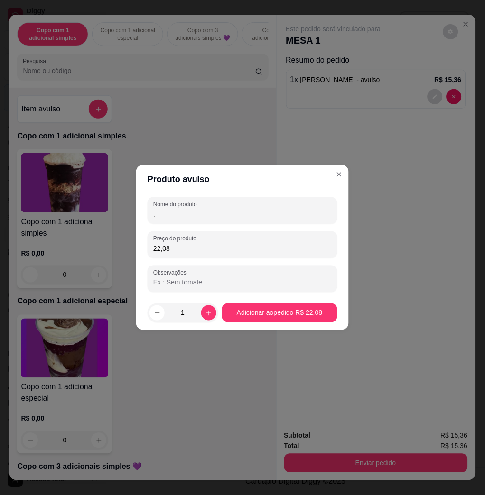
type input "."
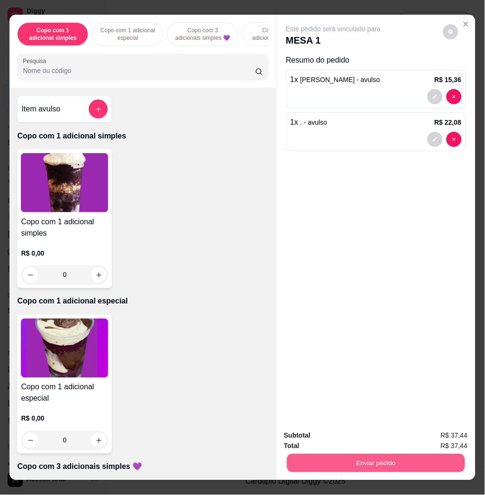
click at [421, 462] on button "Enviar pedido" at bounding box center [375, 463] width 178 height 18
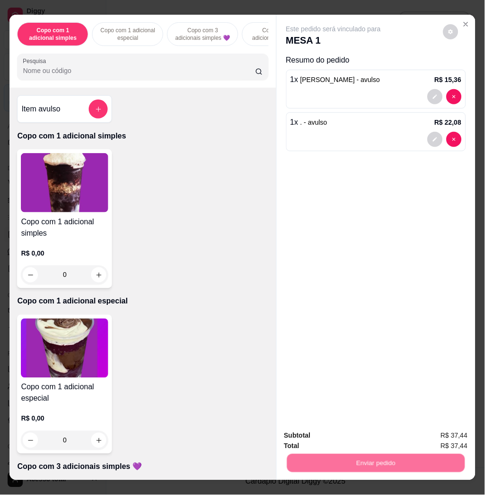
click at [340, 432] on button "Não registrar e enviar pedido" at bounding box center [343, 435] width 96 height 18
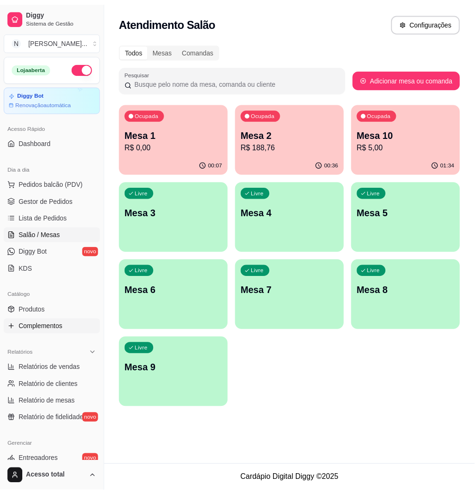
scroll to position [187, 0]
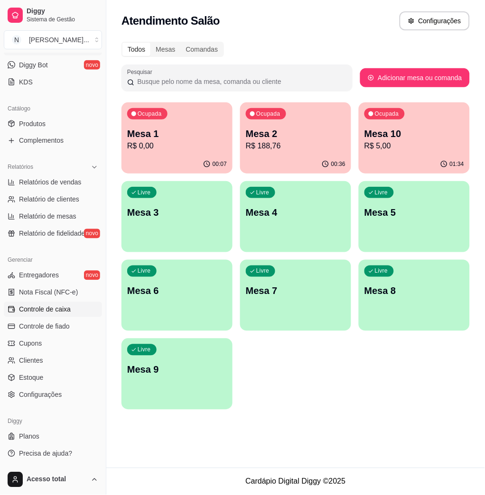
click at [64, 306] on span "Controle de caixa" at bounding box center [45, 309] width 52 height 9
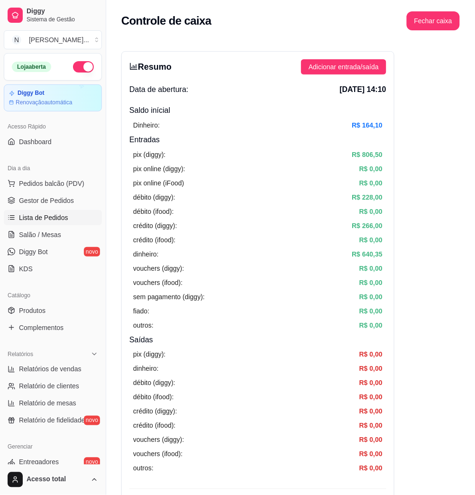
drag, startPoint x: 32, startPoint y: 229, endPoint x: 34, endPoint y: 224, distance: 4.9
click at [32, 229] on link "Salão / Mesas" at bounding box center [53, 234] width 98 height 15
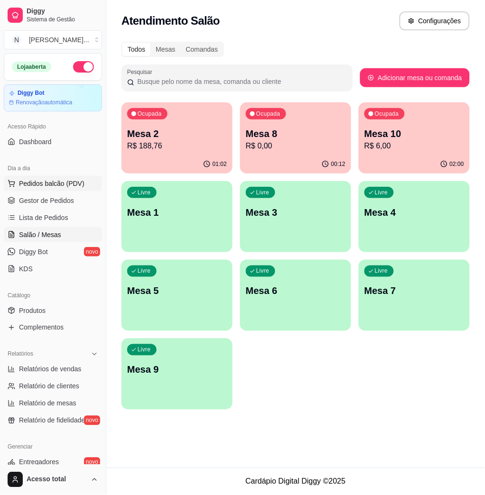
click at [72, 185] on span "Pedidos balcão (PDV)" at bounding box center [51, 183] width 65 height 9
click at [408, 371] on div "Entrega Retirada C.Local Nenhum produto adicionado" at bounding box center [375, 240] width 199 height 450
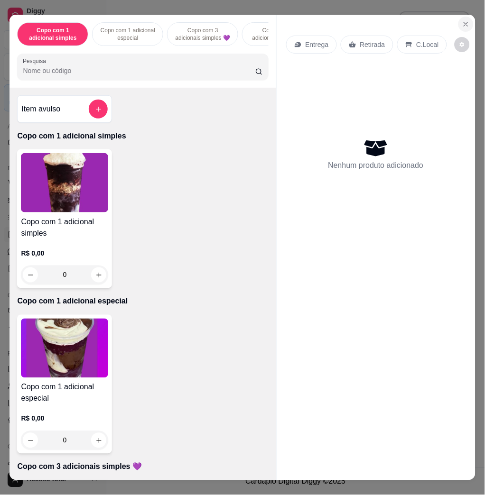
click at [464, 22] on icon "Close" at bounding box center [466, 24] width 4 height 4
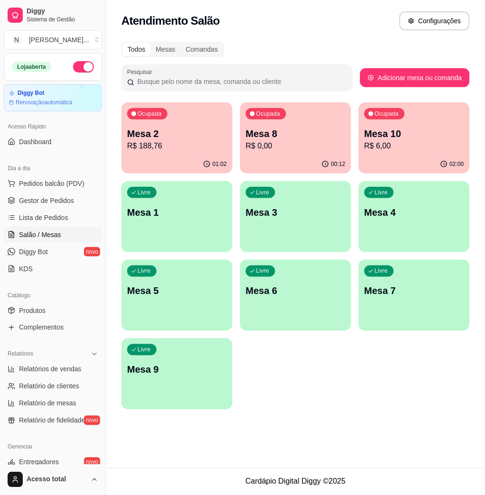
click at [306, 156] on div "00:12" at bounding box center [295, 164] width 111 height 18
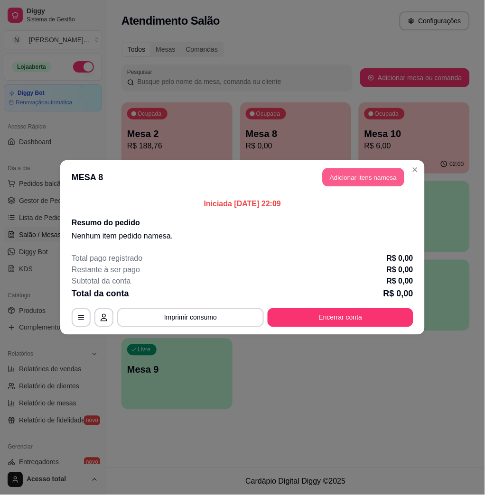
click at [341, 177] on button "Adicionar itens na mesa" at bounding box center [363, 177] width 82 height 18
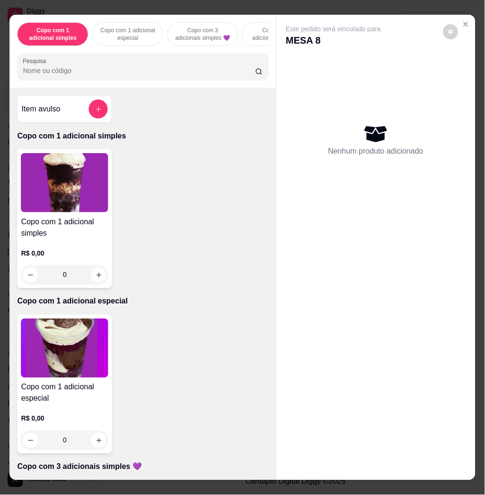
click at [136, 80] on div "Pesquisa" at bounding box center [142, 67] width 251 height 27
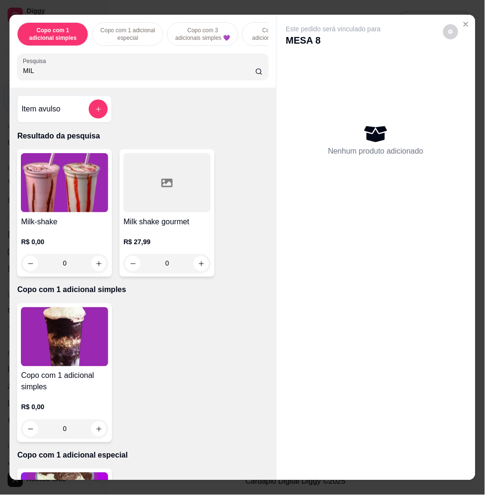
type input "MIL"
click at [76, 166] on img at bounding box center [64, 182] width 87 height 59
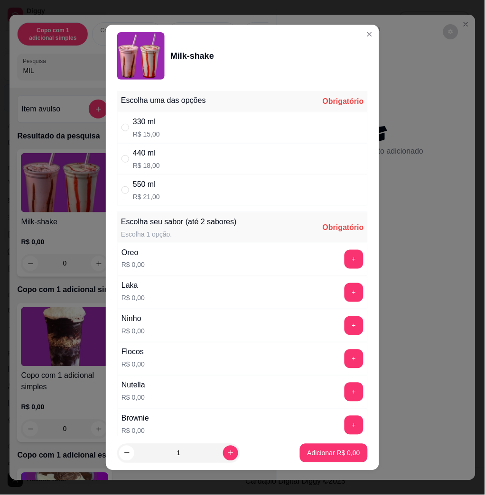
click at [259, 161] on div "440 ml R$ 18,00" at bounding box center [242, 158] width 250 height 31
click at [259, 197] on div "550 ml R$ 21,00" at bounding box center [242, 189] width 250 height 31
radio input "false"
radio input "true"
click at [213, 165] on div "440 ml R$ 18,00" at bounding box center [242, 158] width 250 height 31
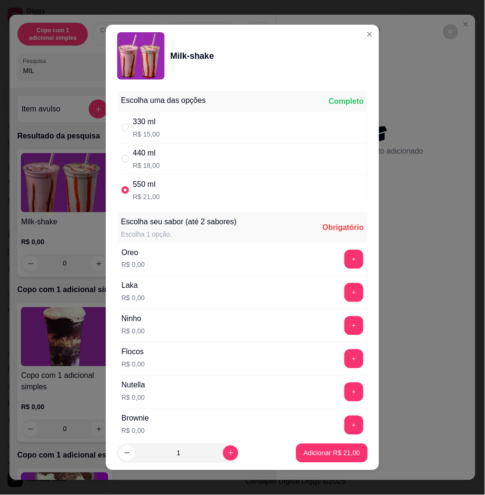
radio input "true"
radio input "false"
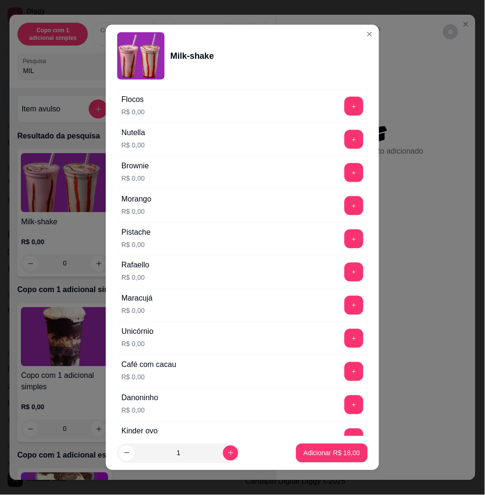
scroll to position [379, 0]
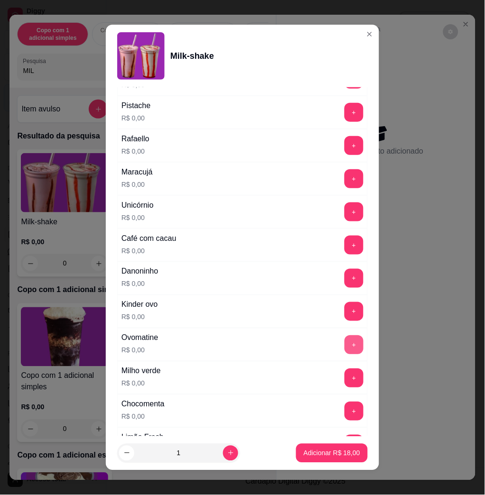
click at [344, 340] on button "+" at bounding box center [353, 344] width 19 height 19
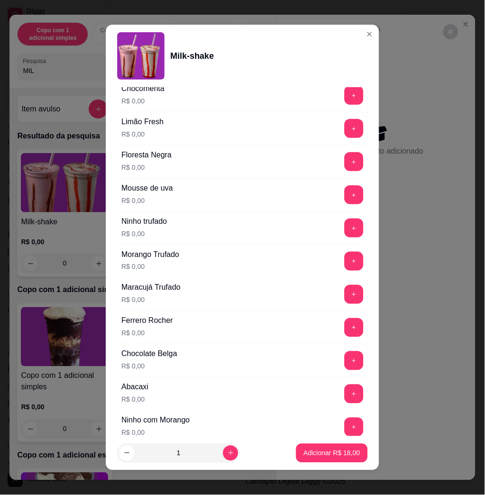
scroll to position [842, 0]
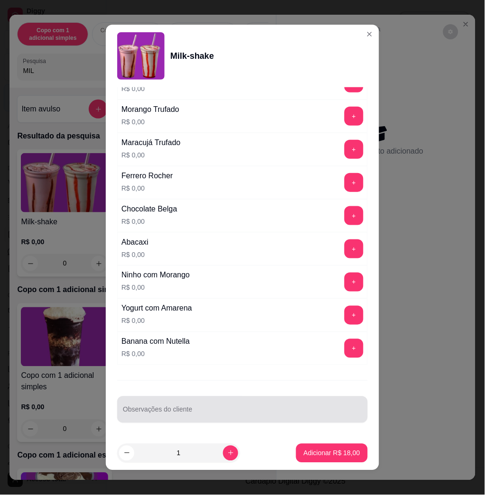
drag, startPoint x: 304, startPoint y: 400, endPoint x: 341, endPoint y: 435, distance: 51.3
click at [308, 400] on div "Observações do cliente" at bounding box center [242, 409] width 250 height 27
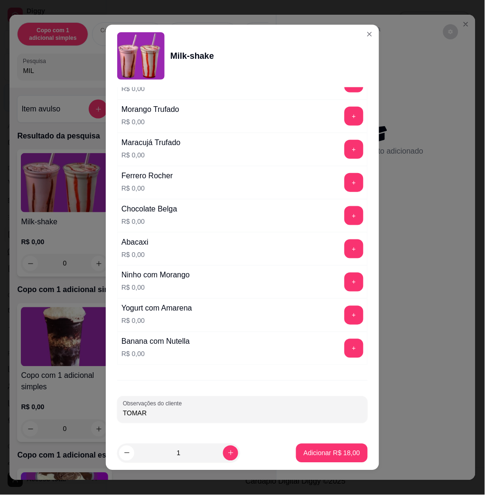
type input "TOMAR"
click at [342, 458] on button "Adicionar R$ 18,00" at bounding box center [332, 453] width 70 height 18
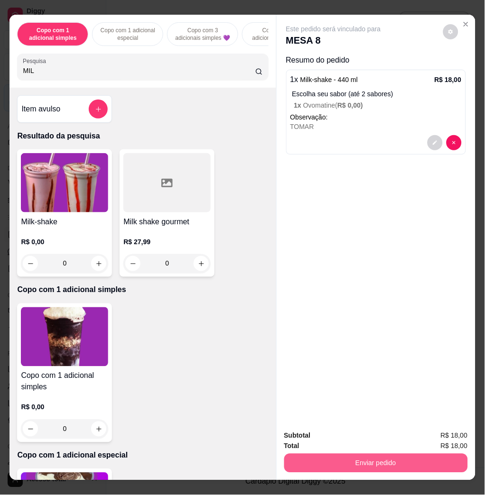
click at [369, 454] on button "Enviar pedido" at bounding box center [375, 463] width 183 height 19
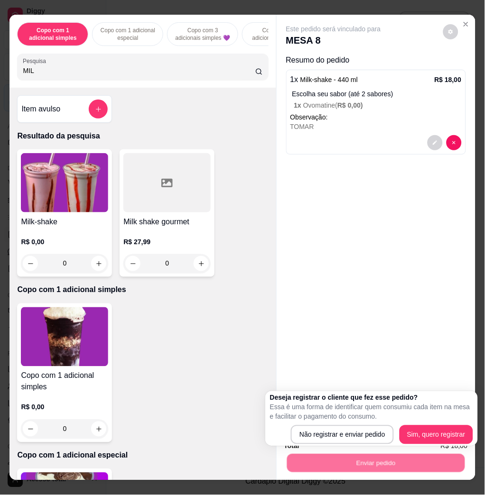
click at [367, 445] on div "Deseja registrar o cliente que fez esse pedido? Essa é uma forma de identificar…" at bounding box center [371, 418] width 212 height 55
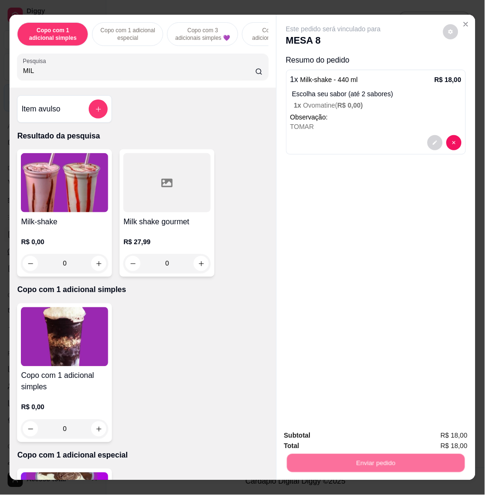
click at [372, 433] on button "Não registrar e enviar pedido" at bounding box center [343, 435] width 99 height 18
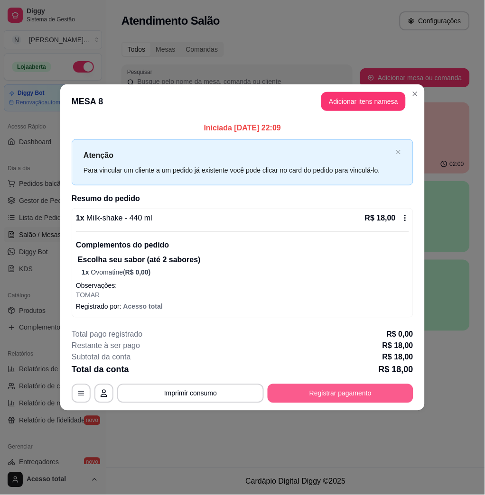
click at [362, 389] on button "Registrar pagamento" at bounding box center [340, 393] width 146 height 19
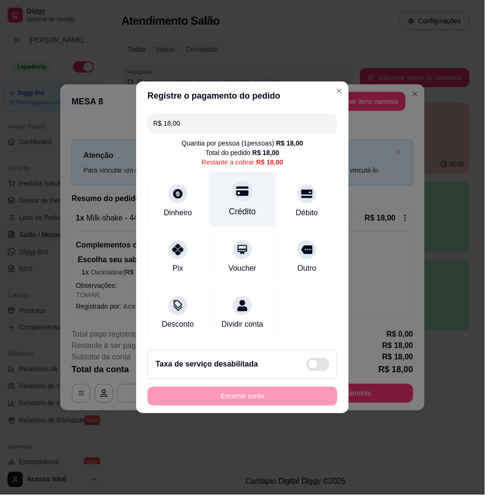
click at [247, 207] on div "Crédito" at bounding box center [242, 212] width 27 height 12
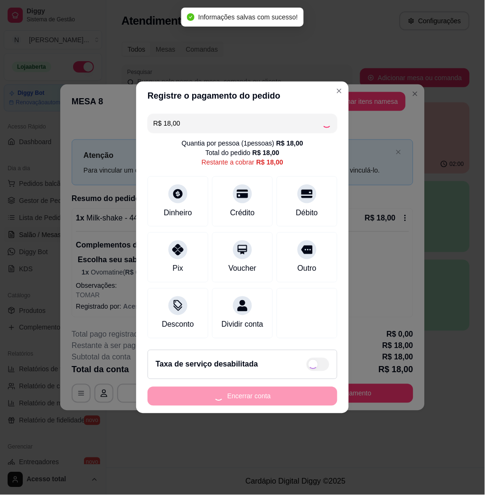
type input "R$ 0,00"
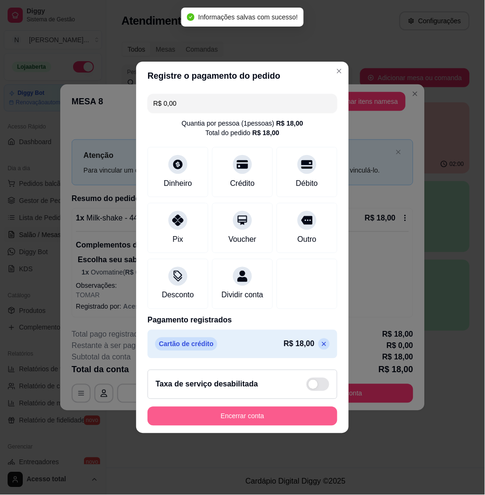
click at [296, 419] on button "Encerrar conta" at bounding box center [242, 416] width 190 height 19
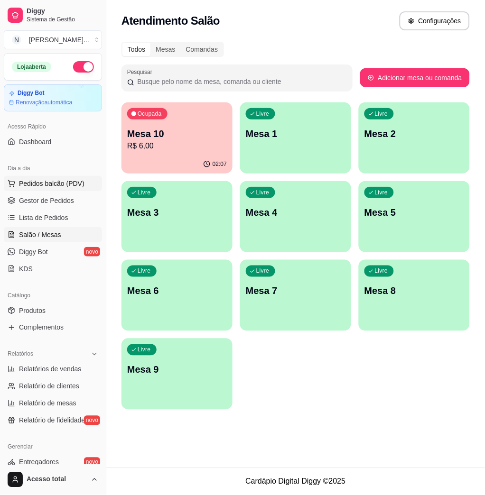
click at [74, 184] on span "Pedidos balcão (PDV)" at bounding box center [51, 183] width 65 height 9
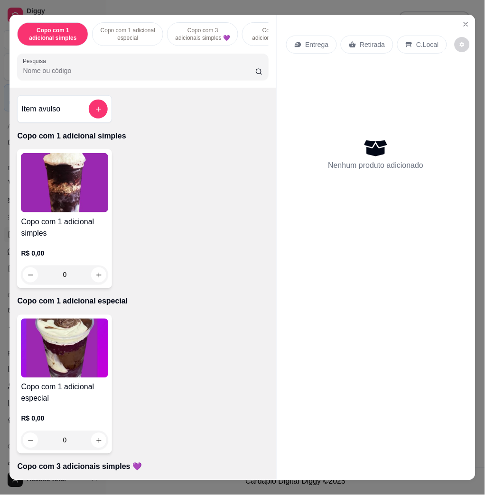
click at [119, 75] on input "Pesquisa" at bounding box center [139, 70] width 232 height 9
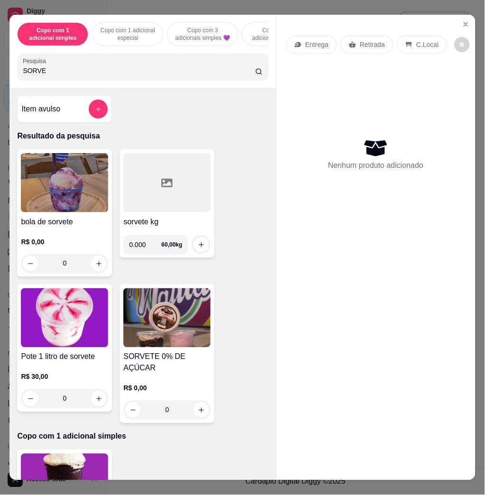
click at [193, 403] on div "0" at bounding box center [166, 410] width 87 height 19
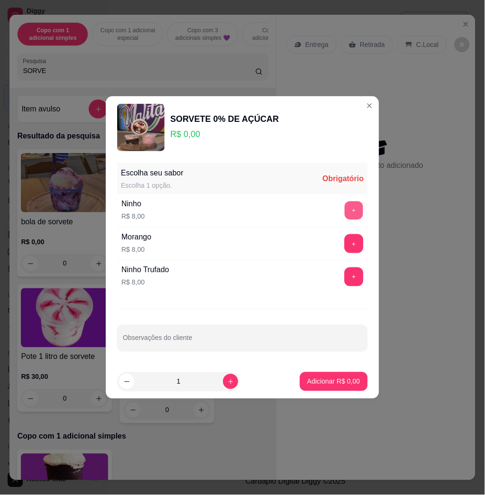
click at [346, 212] on button "+" at bounding box center [354, 210] width 18 height 18
click at [342, 376] on button "Adicionar R$ 8,00" at bounding box center [334, 381] width 68 height 19
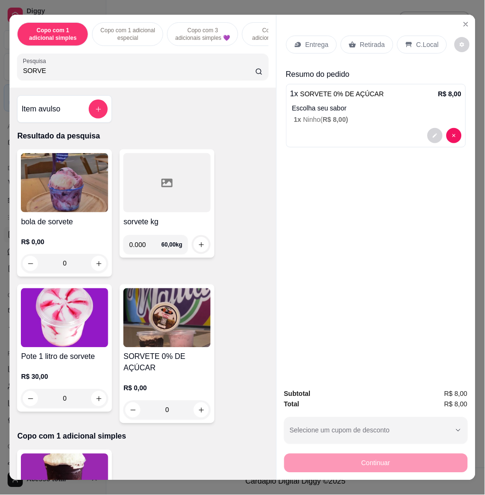
click at [94, 86] on div "Copo com 1 adicional simples Copo com 1 adicional especial Copo com 3 adicionai…" at bounding box center [142, 51] width 266 height 73
click at [95, 86] on div "Copo com 1 adicional simples Copo com 1 adicional especial Copo com 3 adicionai…" at bounding box center [142, 51] width 266 height 73
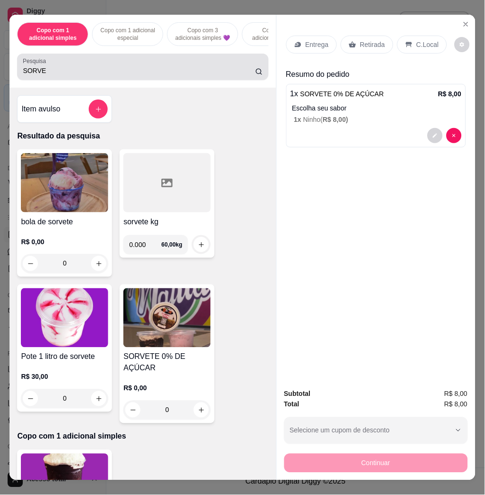
click at [97, 76] on div "SORVE" at bounding box center [142, 66] width 239 height 19
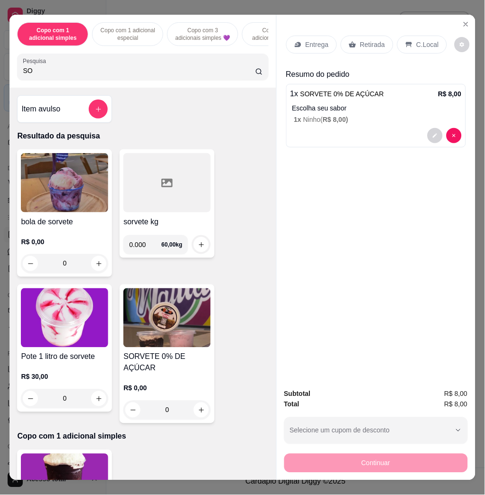
type input "S"
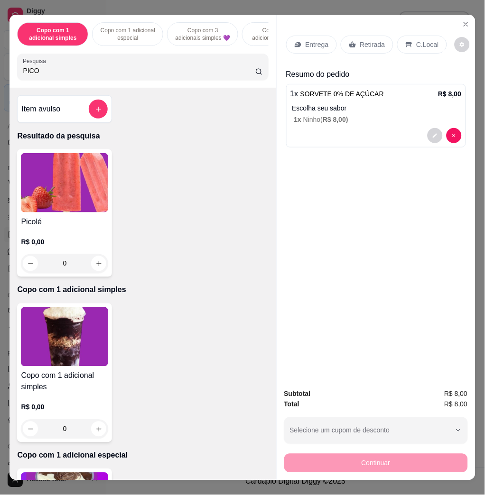
type input "PICO"
drag, startPoint x: 50, startPoint y: 150, endPoint x: 54, endPoint y: 168, distance: 17.9
click at [52, 160] on div "Item avulso Resultado da pesquisa Picolé R$ 0,00 0 Copo com 1 adicional simples…" at bounding box center [142, 284] width 266 height 392
click at [54, 168] on img at bounding box center [64, 182] width 87 height 59
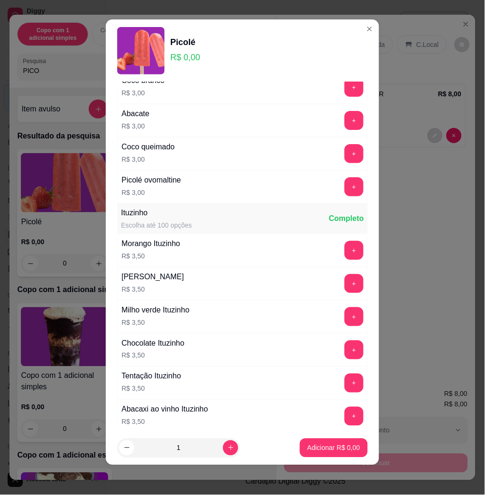
scroll to position [885, 0]
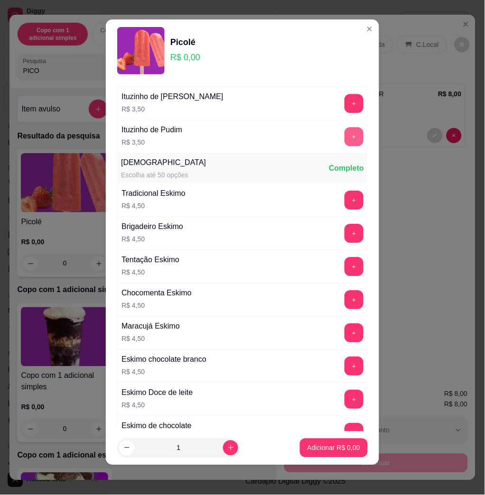
click at [344, 140] on button "+" at bounding box center [353, 136] width 19 height 19
click at [337, 446] on button "Adicionar R$ 3,50" at bounding box center [334, 448] width 66 height 18
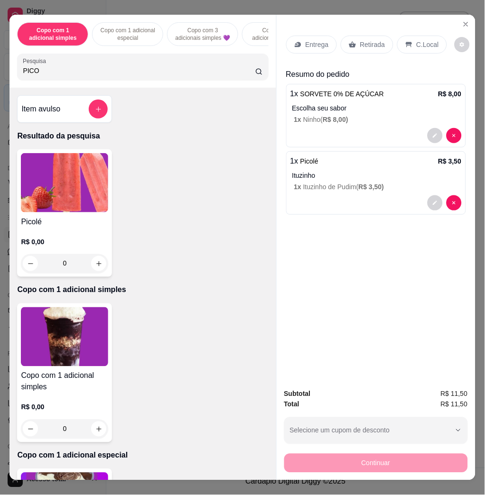
click at [426, 40] on p "C.Local" at bounding box center [427, 44] width 22 height 9
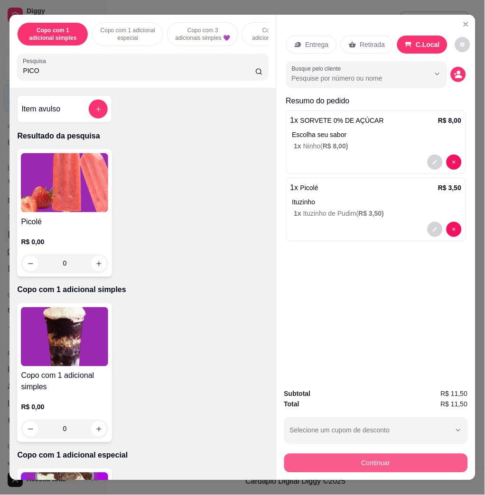
click at [401, 459] on button "Continuar" at bounding box center [375, 463] width 183 height 19
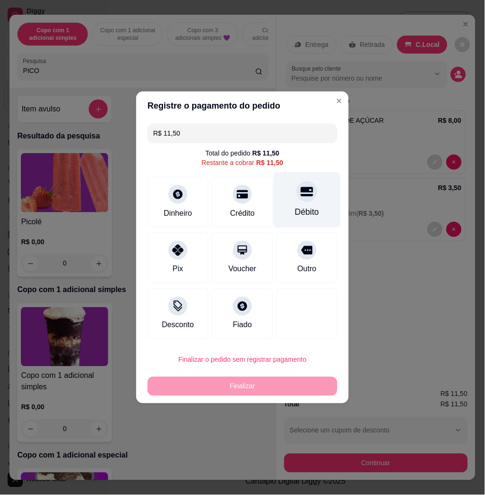
click at [300, 209] on div "Débito" at bounding box center [307, 212] width 24 height 12
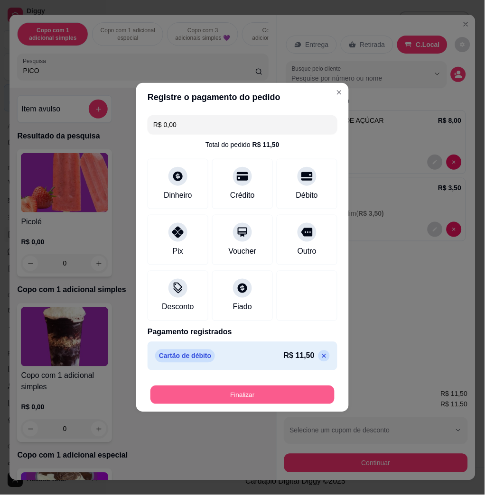
click at [271, 389] on button "Finalizar" at bounding box center [242, 395] width 184 height 18
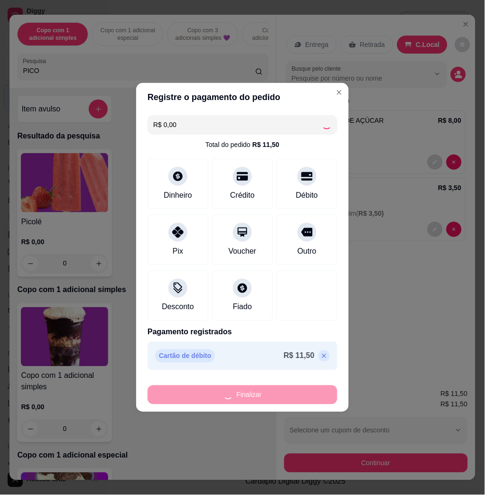
click at [273, 389] on div "Finalizar" at bounding box center [242, 394] width 190 height 19
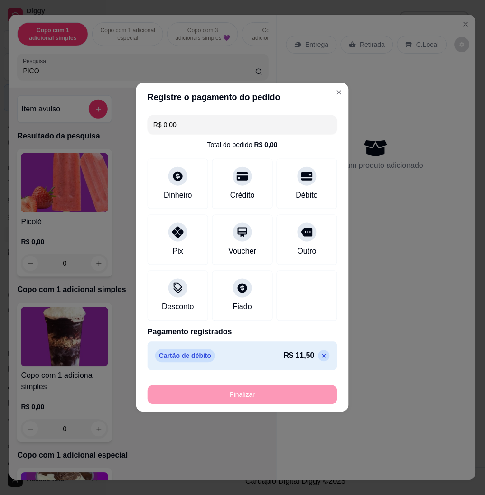
type input "-R$ 11,50"
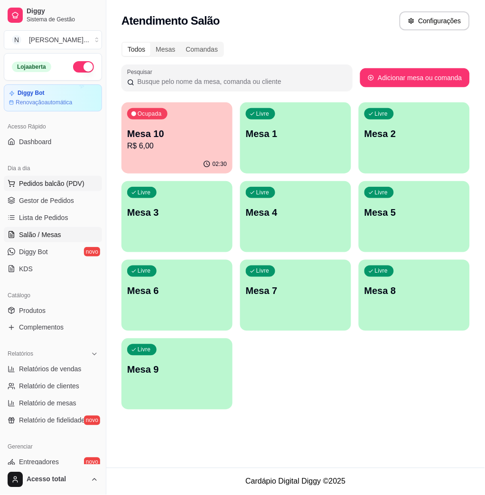
click at [39, 186] on span "Pedidos balcão (PDV)" at bounding box center [51, 183] width 65 height 9
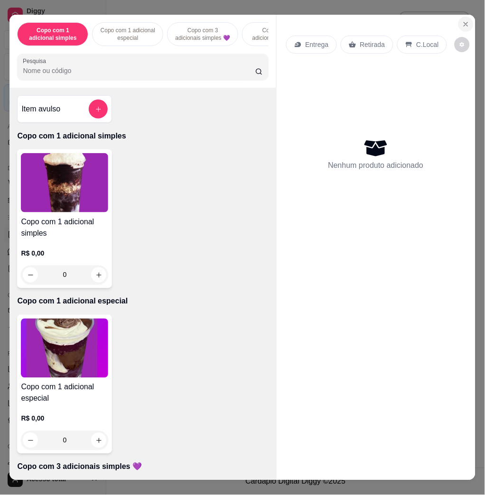
click at [466, 17] on button "Close" at bounding box center [465, 24] width 15 height 15
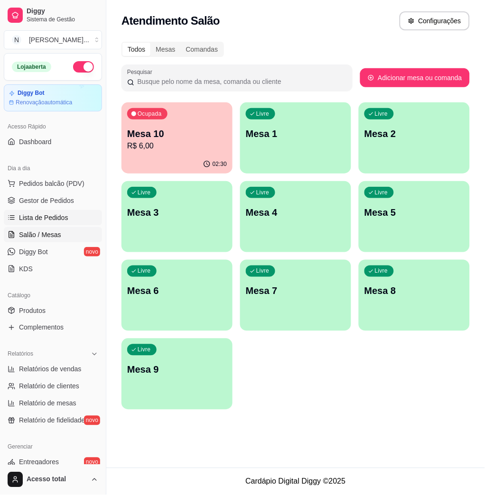
click at [61, 211] on link "Lista de Pedidos" at bounding box center [53, 217] width 98 height 15
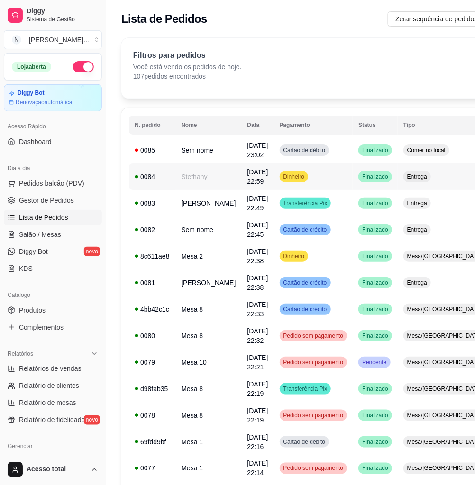
click at [299, 178] on td "Dinheiro" at bounding box center [313, 177] width 79 height 27
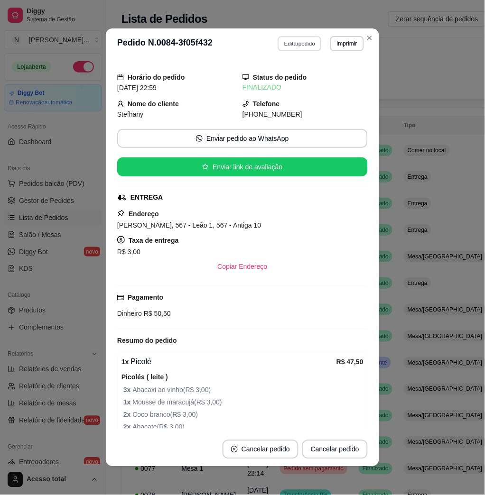
click at [298, 47] on button "Editar pedido" at bounding box center [300, 43] width 44 height 15
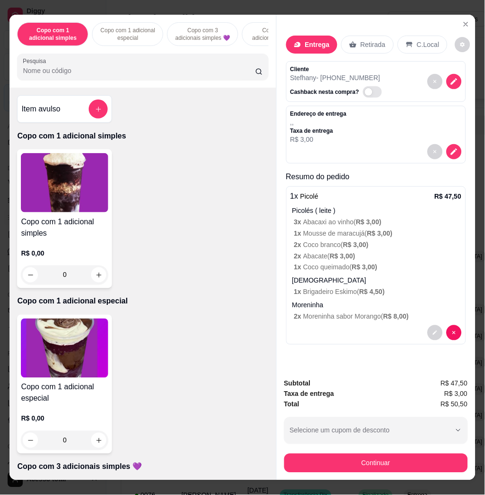
click at [360, 255] on p "2 x Abacate ( R$ 3,00 )" at bounding box center [377, 255] width 167 height 9
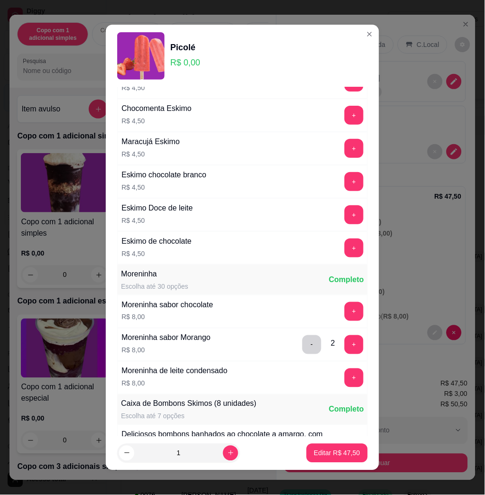
scroll to position [1181, 0]
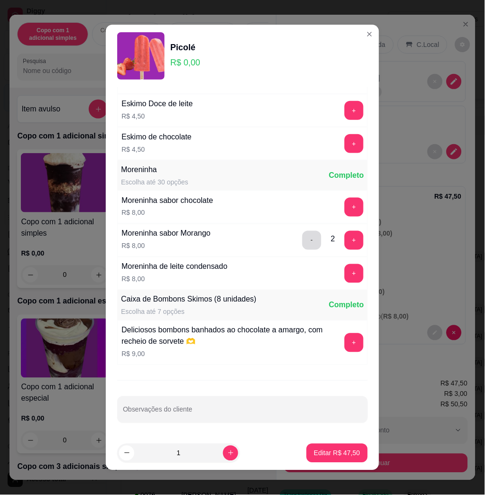
click at [302, 238] on button "-" at bounding box center [311, 240] width 19 height 19
click at [344, 146] on button "+" at bounding box center [353, 143] width 19 height 19
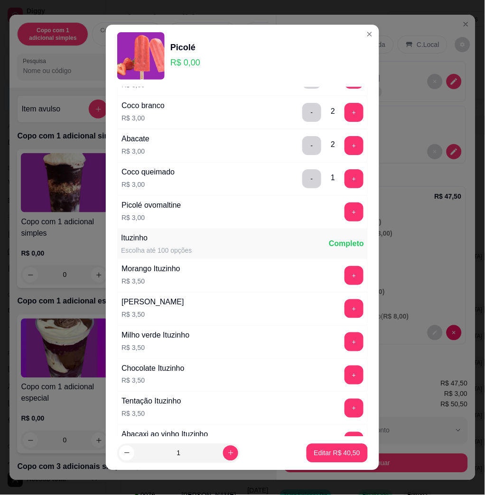
scroll to position [296, 0]
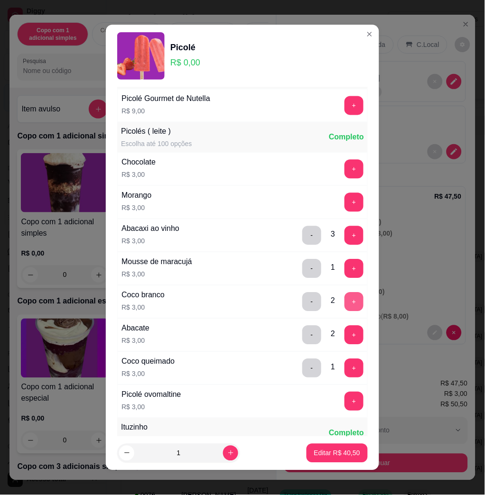
click at [344, 300] on button "+" at bounding box center [353, 302] width 19 height 19
click at [345, 300] on button "+" at bounding box center [354, 302] width 18 height 18
click at [342, 456] on p "Editar R$ 46,50" at bounding box center [337, 453] width 46 height 9
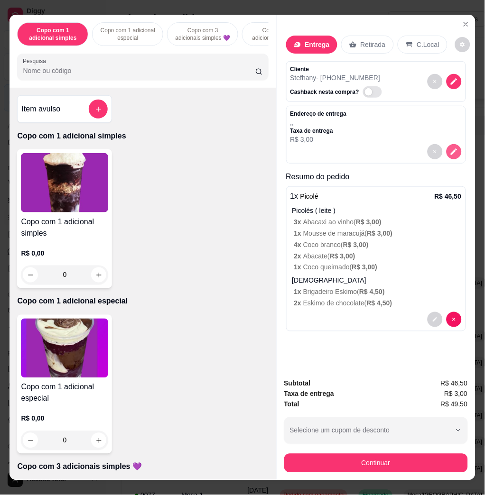
click at [451, 149] on icon "decrease-product-quantity" at bounding box center [453, 151] width 9 height 9
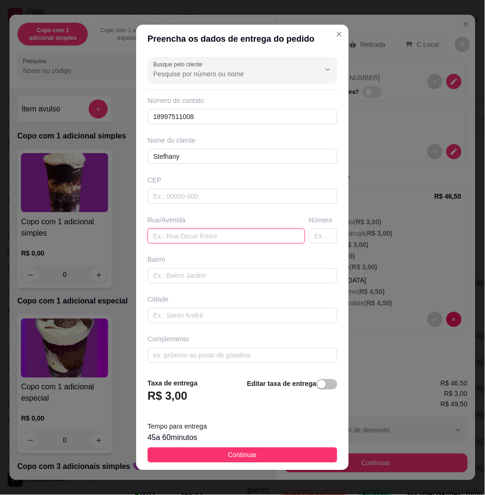
click at [210, 242] on input "text" at bounding box center [225, 236] width 157 height 15
paste input "[PERSON_NAME], 567 - Leão 1, 567 - Antiga 10"
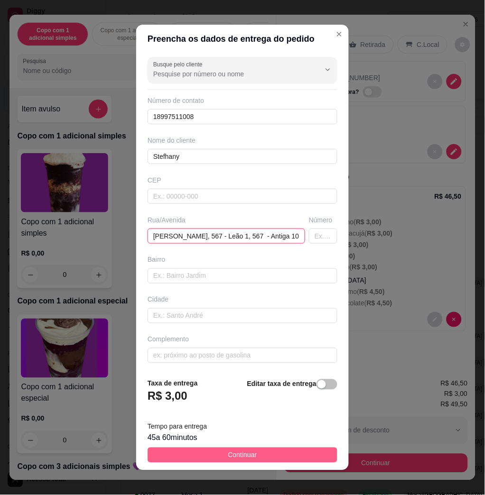
type input "[PERSON_NAME], 567 - Leão 1, 567 - Antiga 10"
click at [277, 451] on button "Continuar" at bounding box center [242, 455] width 190 height 15
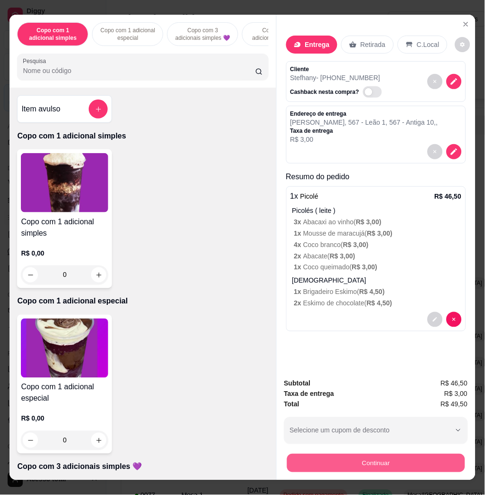
click at [397, 454] on button "Continuar" at bounding box center [375, 463] width 178 height 18
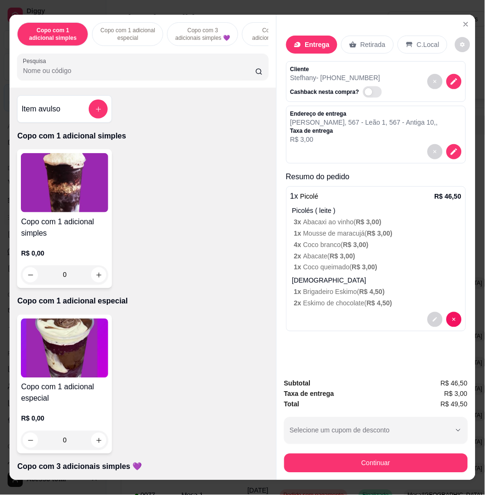
click at [178, 202] on div "Dinheiro" at bounding box center [177, 199] width 67 height 55
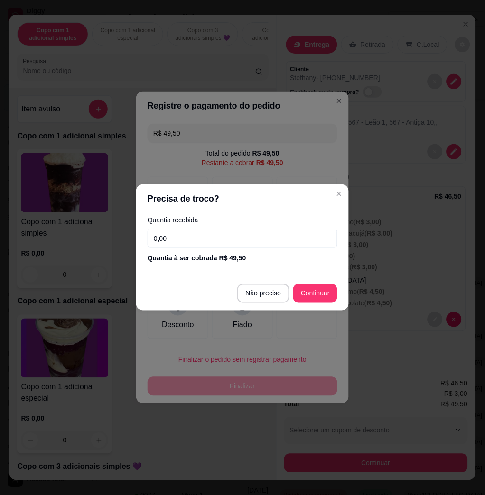
click at [192, 251] on div "Quantia recebida 0,00 Quantia à ser cobrada R$ 49,50" at bounding box center [242, 240] width 212 height 54
click at [199, 240] on input "0,00" at bounding box center [242, 238] width 190 height 19
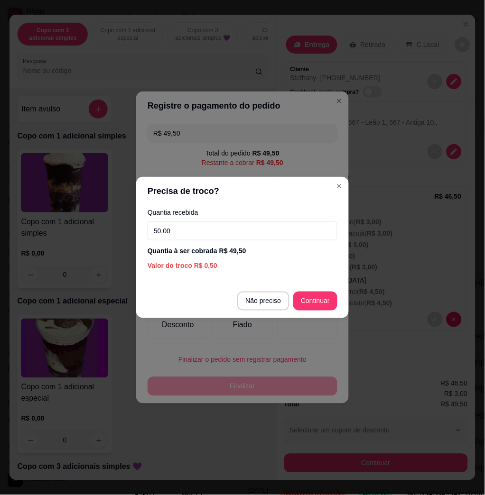
type input "50,00"
click at [324, 284] on footer "Não preciso Continuar" at bounding box center [242, 301] width 212 height 34
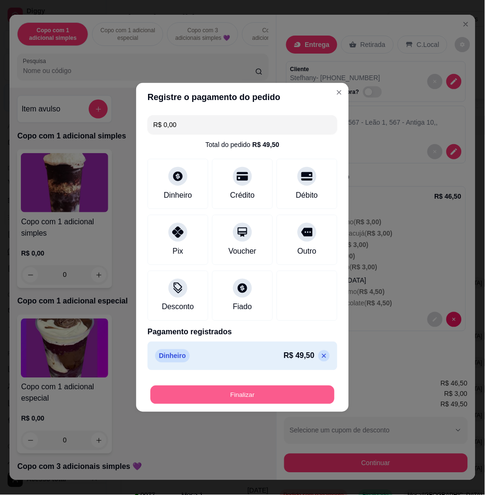
click at [201, 390] on button "Finalizar" at bounding box center [242, 395] width 184 height 18
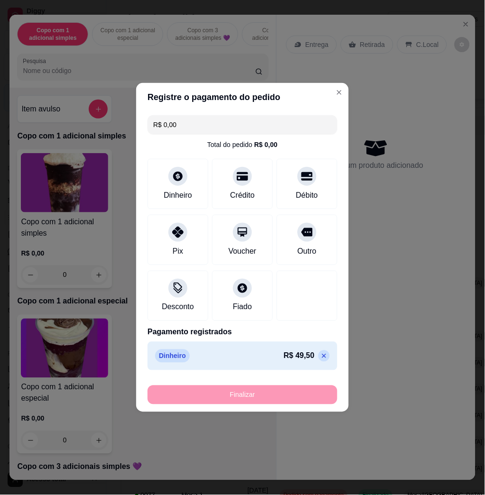
type input "-R$ 49,50"
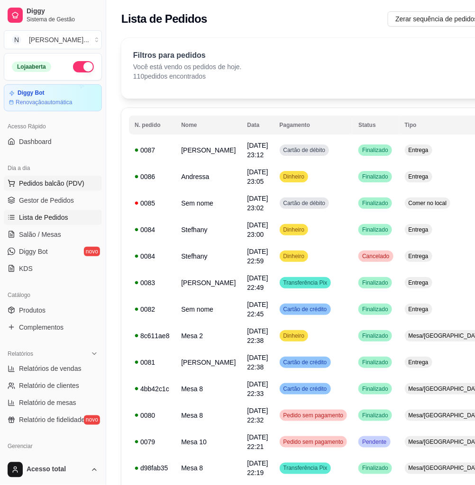
click at [61, 186] on span "Pedidos balcão (PDV)" at bounding box center [51, 183] width 65 height 9
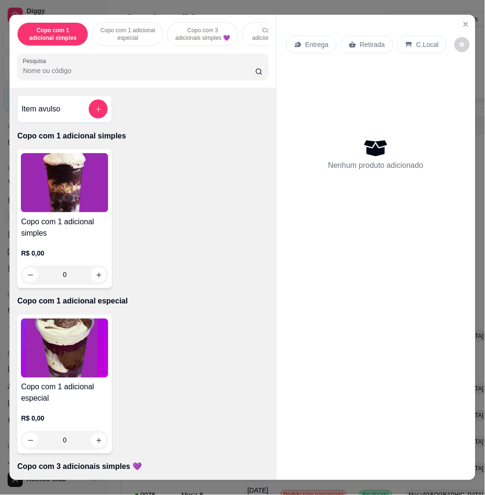
click at [180, 53] on div "Copo com 1 adicional simples Copo com 1 adicional especial Copo com 3 adicionai…" at bounding box center [142, 51] width 266 height 73
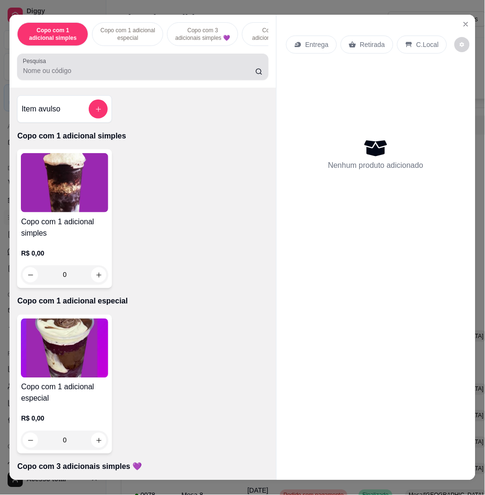
click at [183, 73] on input "Pesquisa" at bounding box center [139, 70] width 232 height 9
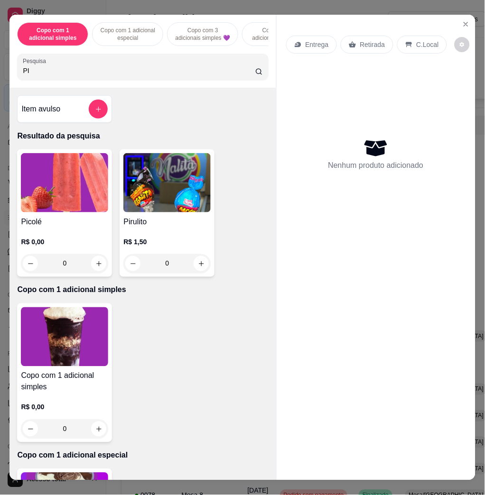
type input "PI"
click at [99, 209] on img at bounding box center [64, 182] width 87 height 59
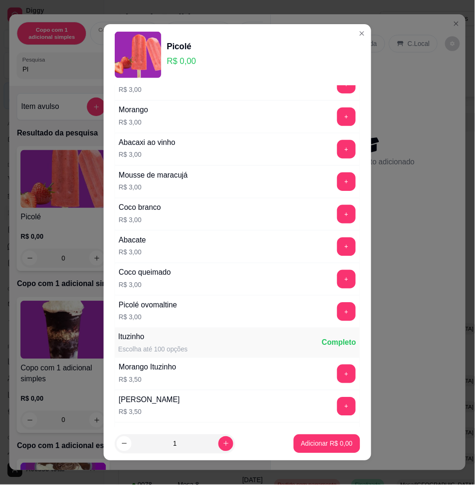
scroll to position [632, 0]
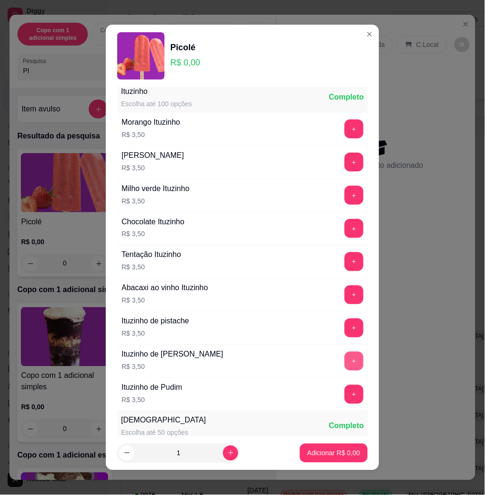
click at [344, 364] on button "+" at bounding box center [353, 361] width 19 height 19
click at [339, 451] on p "Adicionar R$ 10,50" at bounding box center [331, 453] width 55 height 9
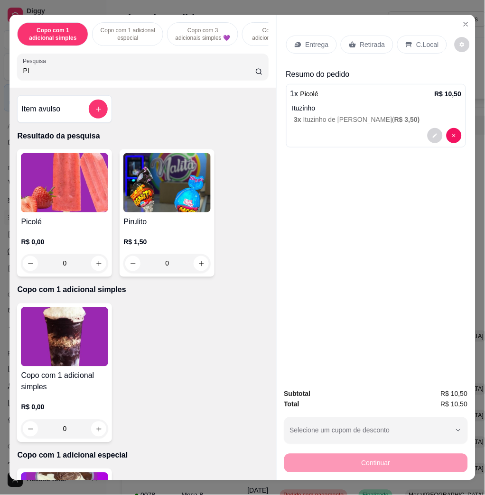
click at [424, 40] on p "C.Local" at bounding box center [427, 44] width 22 height 9
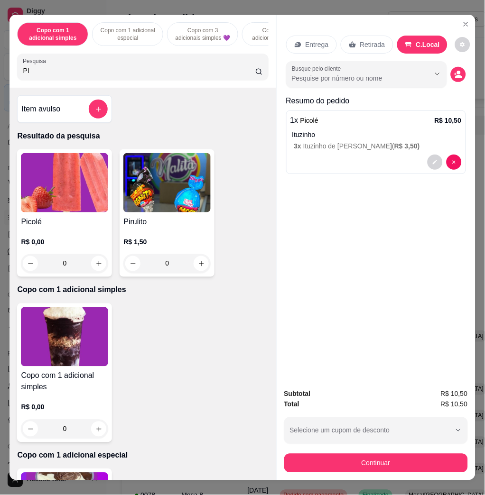
click at [323, 451] on div "Continuar" at bounding box center [375, 461] width 183 height 21
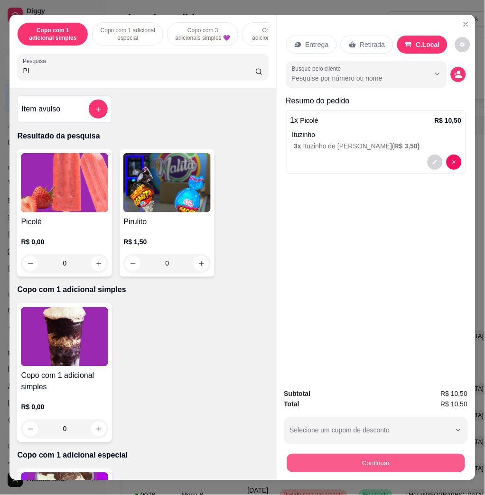
click at [325, 458] on button "Continuar" at bounding box center [375, 463] width 178 height 18
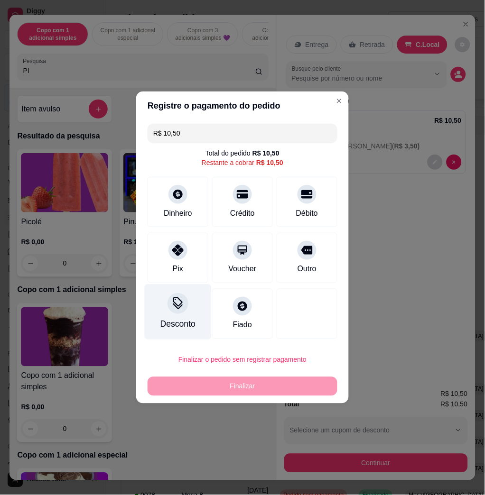
click at [165, 321] on div "Desconto" at bounding box center [177, 324] width 35 height 12
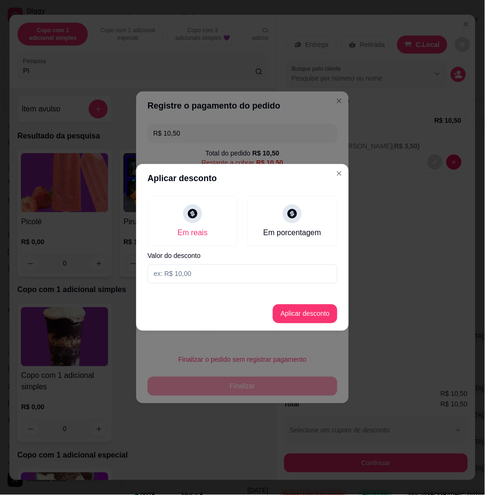
click at [224, 277] on input at bounding box center [242, 274] width 190 height 19
type input "0,50"
click at [285, 308] on button "Aplicar desconto" at bounding box center [305, 314] width 62 height 18
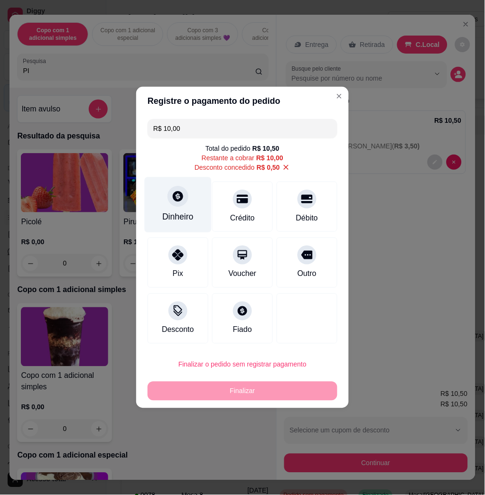
click at [184, 221] on div "Dinheiro" at bounding box center [177, 217] width 31 height 12
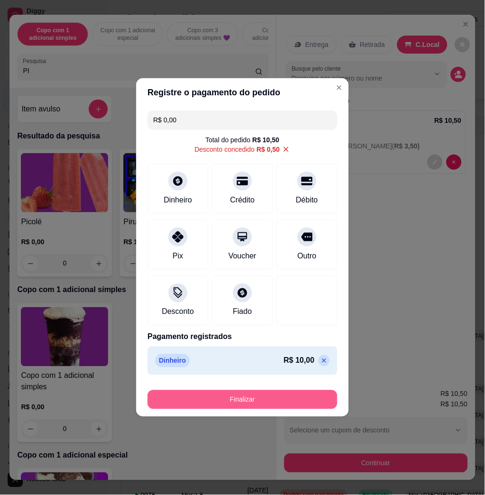
click at [271, 392] on button "Finalizar" at bounding box center [242, 399] width 190 height 19
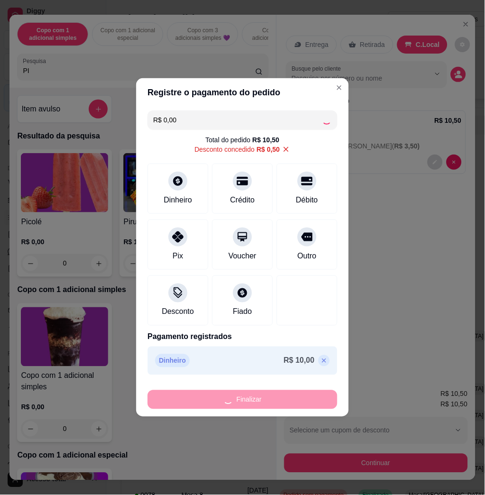
type input "-R$ 10,50"
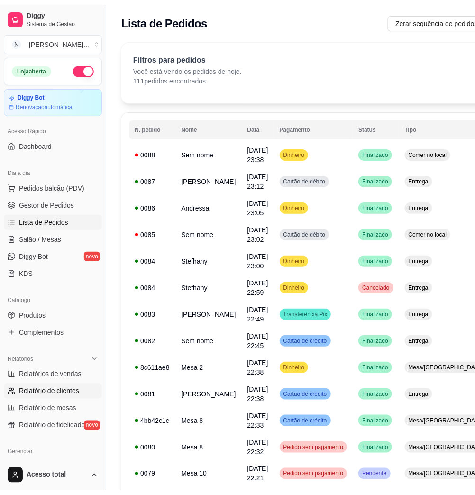
scroll to position [126, 0]
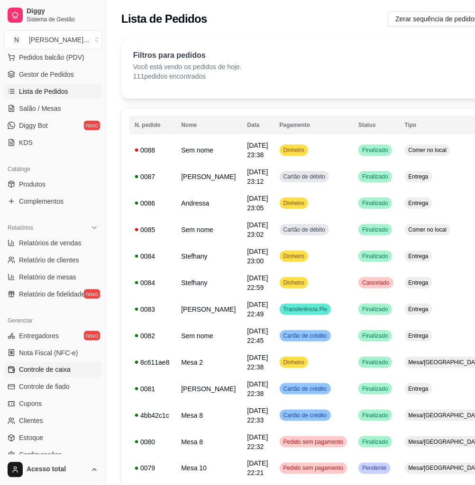
click at [70, 374] on span "Controle de caixa" at bounding box center [45, 370] width 52 height 9
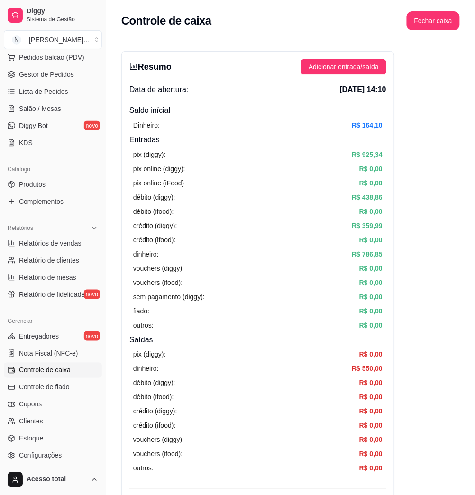
scroll to position [190, 0]
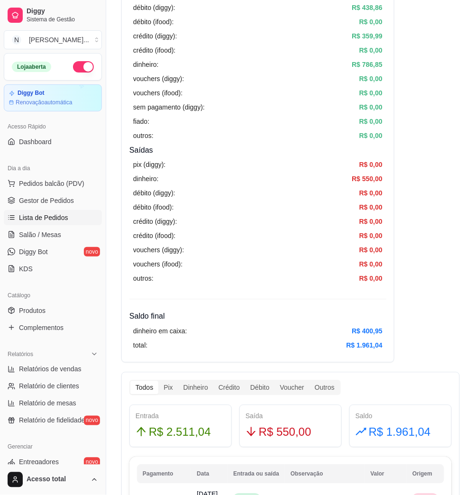
click at [58, 217] on span "Lista de Pedidos" at bounding box center [43, 217] width 49 height 9
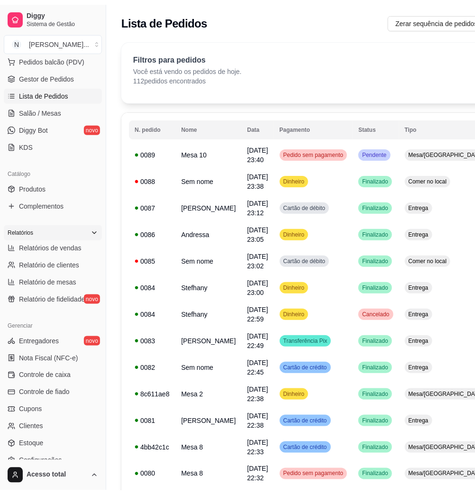
scroll to position [187, 0]
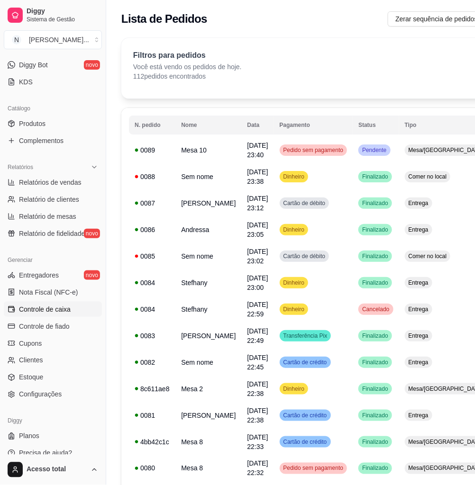
click at [63, 311] on span "Controle de caixa" at bounding box center [45, 309] width 52 height 9
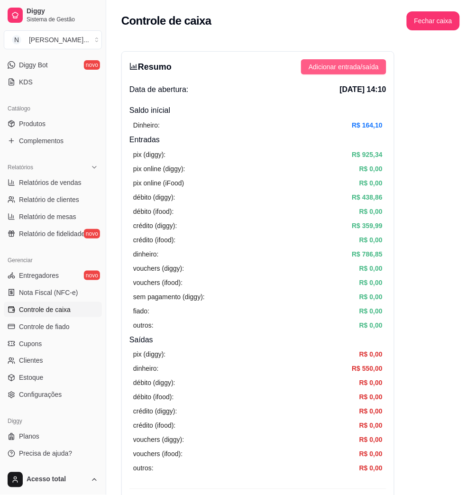
click at [325, 67] on span "Adicionar entrada/saída" at bounding box center [344, 67] width 70 height 10
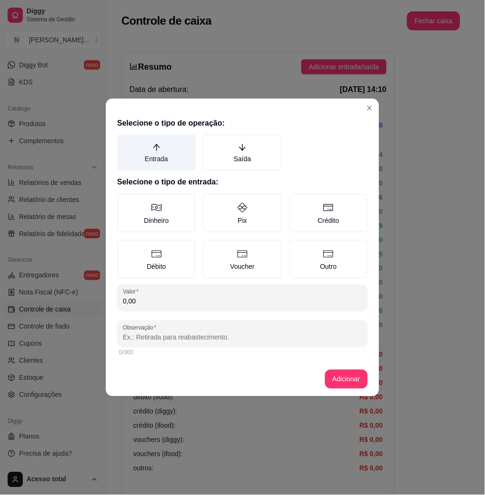
click at [187, 149] on label "Entrada" at bounding box center [156, 153] width 78 height 36
click at [124, 142] on button "Entrada" at bounding box center [121, 138] width 8 height 8
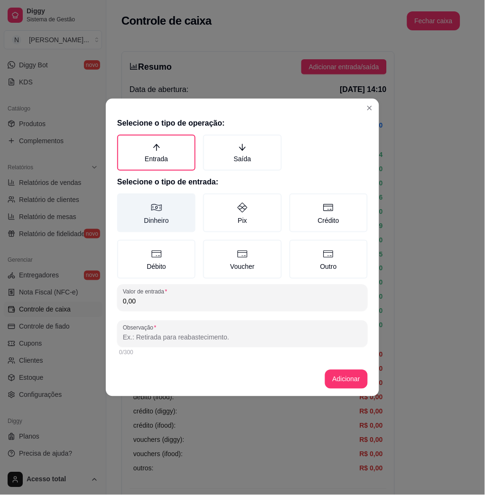
click at [165, 227] on label "Dinheiro" at bounding box center [156, 212] width 78 height 39
click at [124, 201] on button "Dinheiro" at bounding box center [121, 197] width 8 height 8
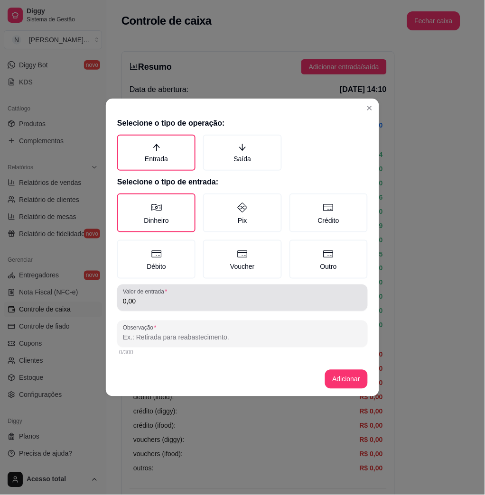
click at [181, 298] on input "0,00" at bounding box center [242, 301] width 239 height 9
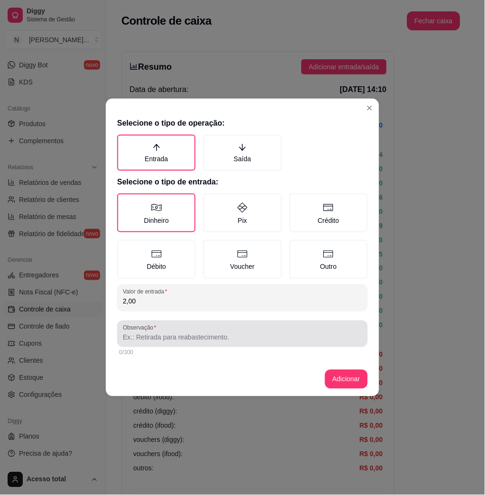
type input "2,00"
click at [193, 344] on div "Observação" at bounding box center [242, 333] width 250 height 27
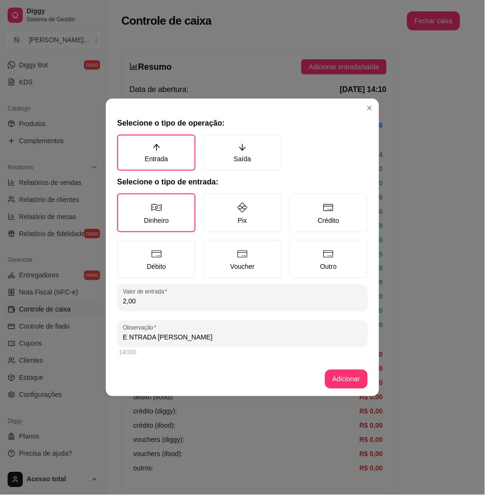
click at [131, 330] on div "E NTRADA [PERSON_NAME]" at bounding box center [242, 333] width 239 height 19
click at [128, 334] on input "E NTRADA [PERSON_NAME]" at bounding box center [242, 337] width 239 height 9
type input "ENTRADA [PERSON_NAME]"
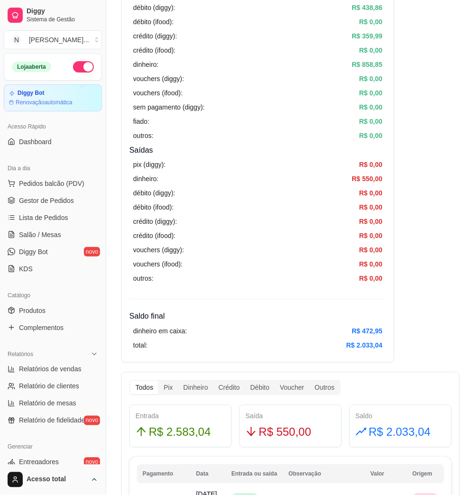
scroll to position [253, 0]
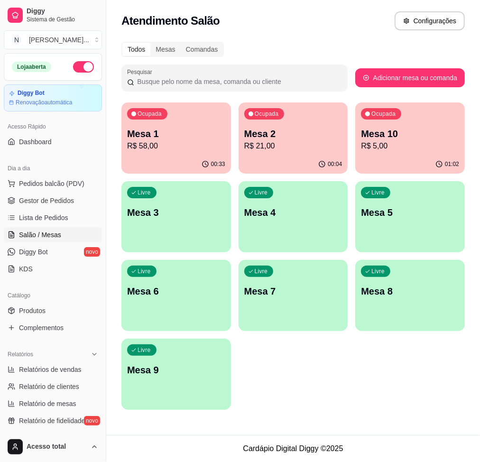
click at [289, 137] on p "Mesa 2" at bounding box center [293, 133] width 98 height 13
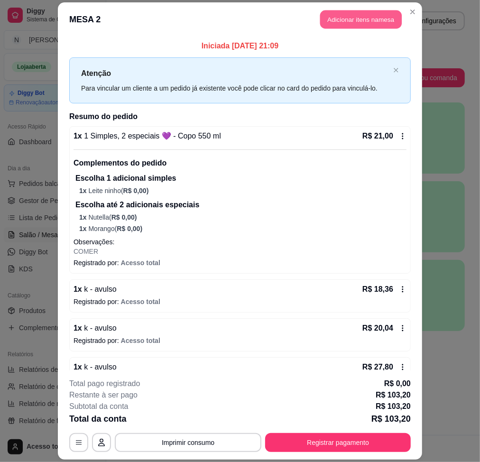
click at [340, 22] on button "Adicionar itens na mesa" at bounding box center [361, 19] width 82 height 18
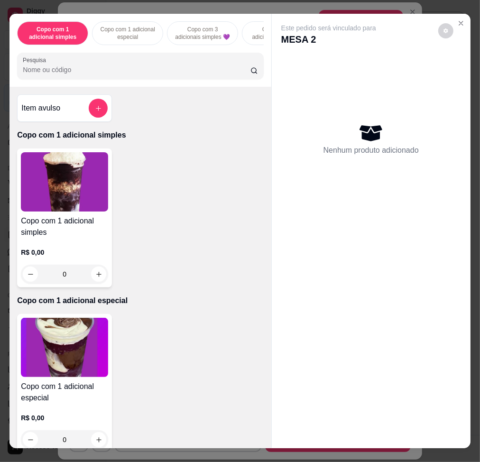
click at [101, 114] on button "add-separate-item" at bounding box center [98, 108] width 19 height 19
click at [269, 231] on input "0,00" at bounding box center [240, 231] width 178 height 9
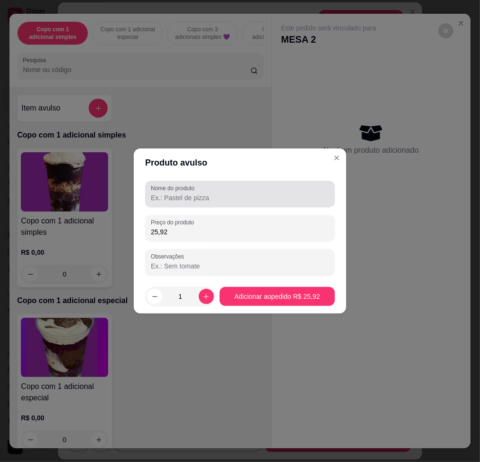
type input "25,92"
click at [276, 185] on div at bounding box center [240, 193] width 178 height 19
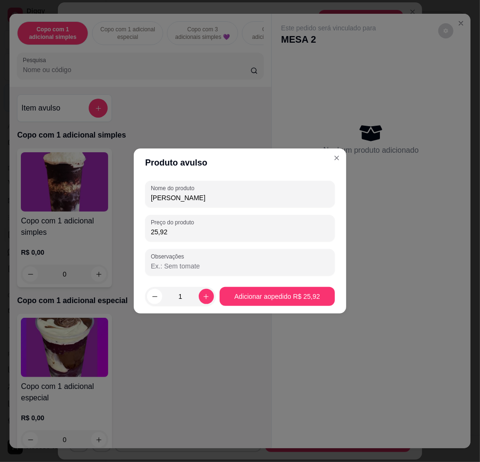
type input "HELEN"
drag, startPoint x: 279, startPoint y: 286, endPoint x: 279, endPoint y: 297, distance: 10.9
click at [279, 287] on footer "1 Adicionar ao pedido R$ 25,92" at bounding box center [240, 296] width 212 height 34
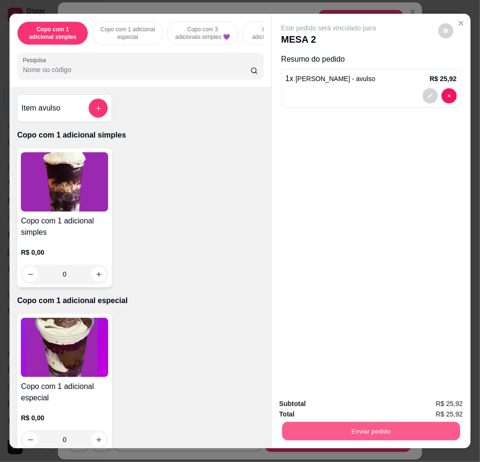
click at [376, 421] on button "Enviar pedido" at bounding box center [371, 430] width 178 height 18
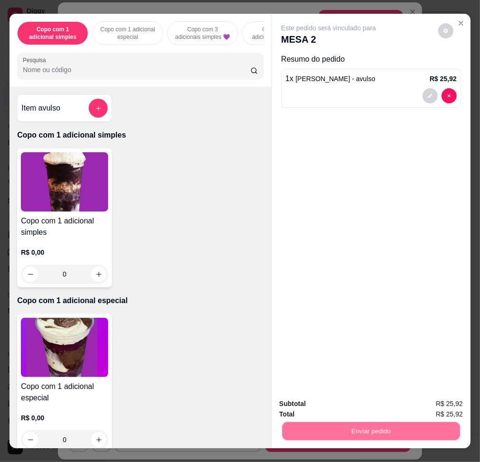
click at [376, 402] on button "Não registrar e enviar pedido" at bounding box center [339, 403] width 96 height 18
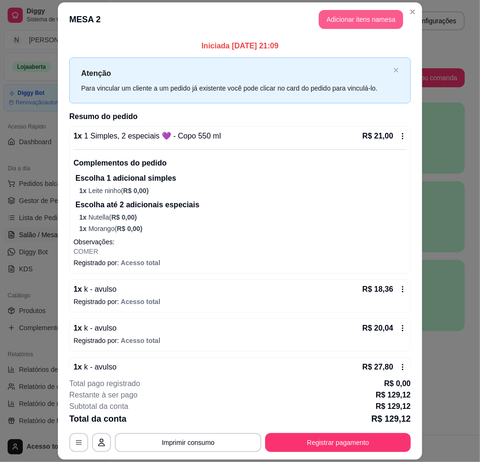
click at [375, 23] on button "Adicionar itens na mesa" at bounding box center [361, 19] width 84 height 19
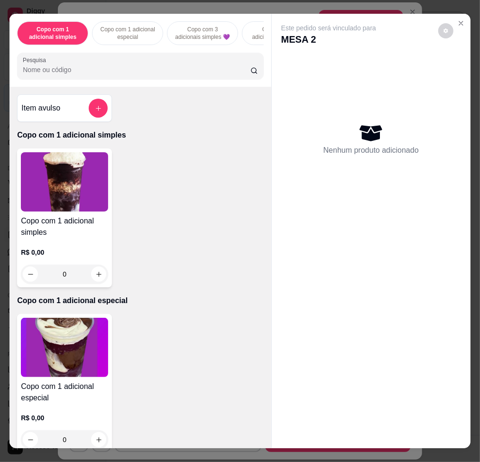
click at [102, 109] on div at bounding box center [98, 108] width 19 height 19
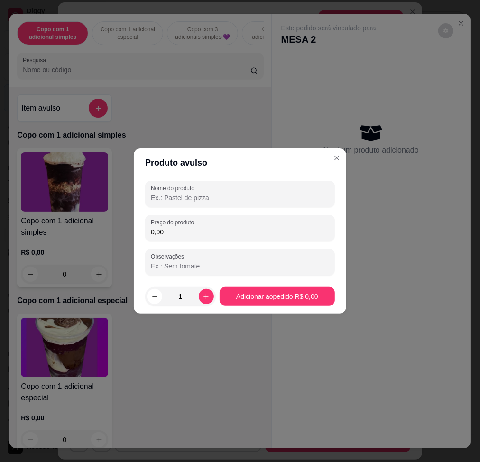
click at [266, 199] on input "Nome do produto" at bounding box center [240, 197] width 178 height 9
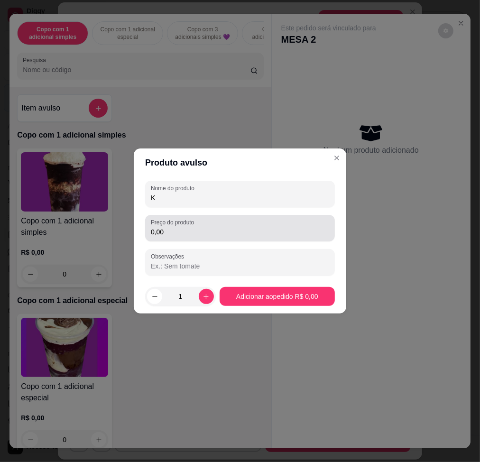
type input "K"
click at [293, 227] on div "0,00" at bounding box center [240, 228] width 178 height 19
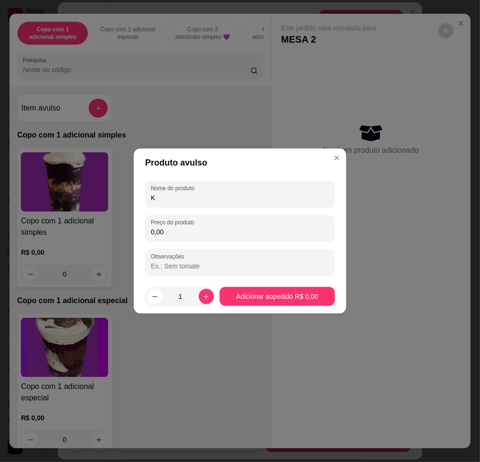
drag, startPoint x: 294, startPoint y: 227, endPoint x: 288, endPoint y: 224, distance: 6.8
click at [293, 226] on div "0,00" at bounding box center [240, 228] width 178 height 19
type input "25,20"
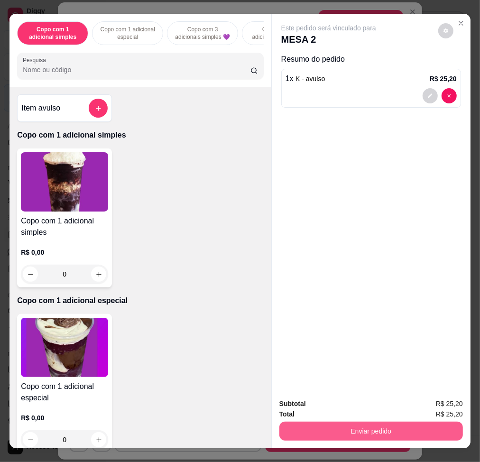
click at [417, 425] on button "Enviar pedido" at bounding box center [370, 430] width 183 height 19
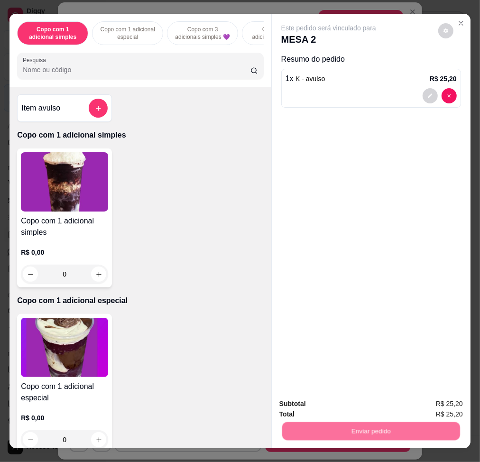
click at [415, 400] on button "Sim, quero registrar" at bounding box center [428, 403] width 71 height 18
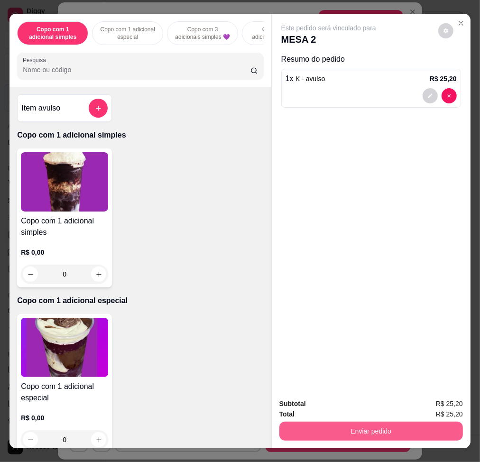
click at [394, 423] on button "Enviar pedido" at bounding box center [370, 430] width 183 height 19
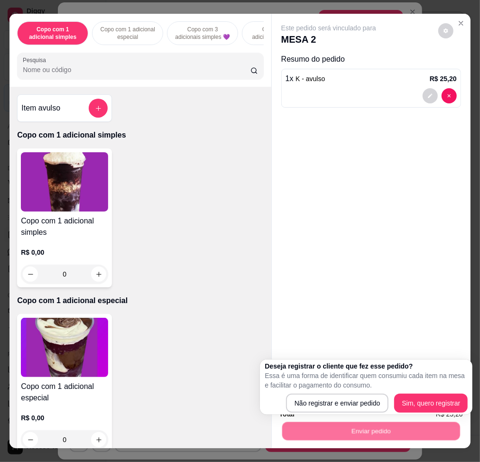
drag, startPoint x: 342, startPoint y: 372, endPoint x: 348, endPoint y: 387, distance: 15.8
click at [342, 377] on p "Essa é uma forma de identificar quem consumiu cada item na mesa e facilitar o p…" at bounding box center [366, 380] width 203 height 19
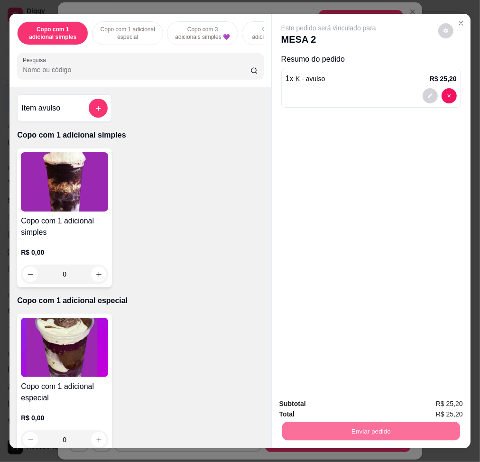
click at [361, 412] on button "Não registrar e enviar pedido" at bounding box center [339, 403] width 96 height 18
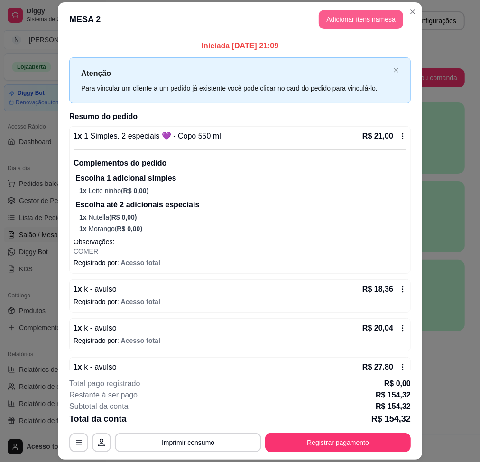
click at [375, 22] on button "Adicionar itens na mesa" at bounding box center [361, 19] width 84 height 19
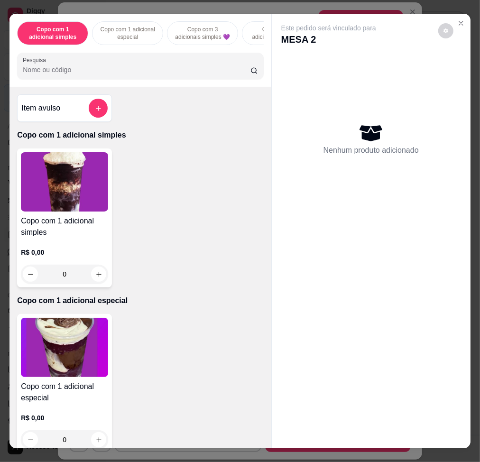
click at [95, 118] on button "add-separate-item" at bounding box center [98, 108] width 19 height 19
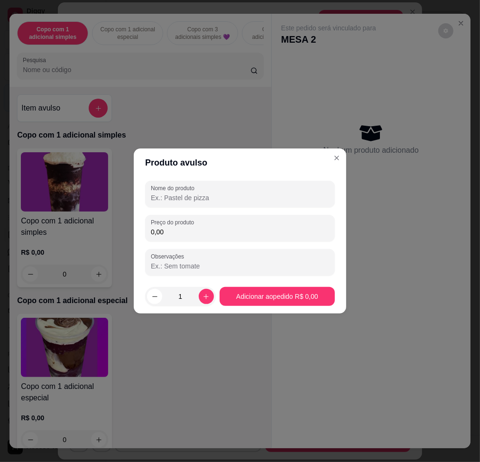
click at [299, 233] on input "0,00" at bounding box center [240, 231] width 178 height 9
type input "10,44"
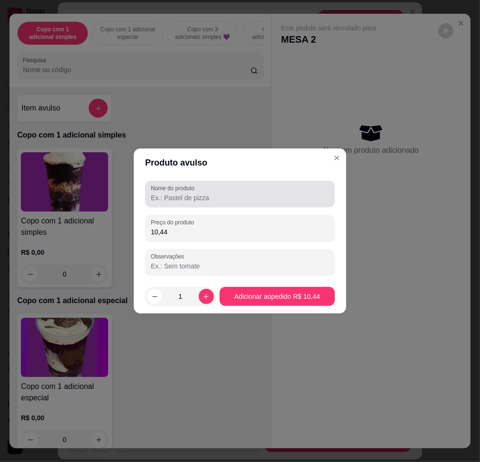
click at [313, 192] on div at bounding box center [240, 193] width 178 height 19
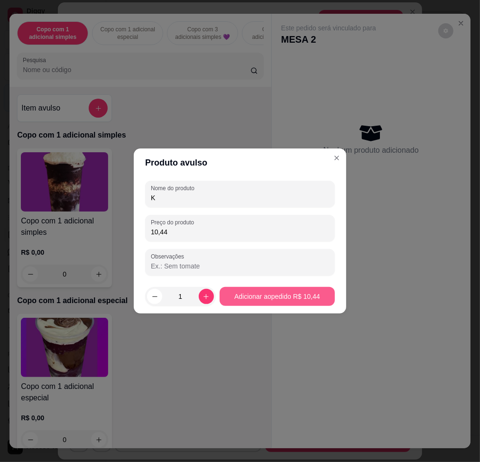
type input "K"
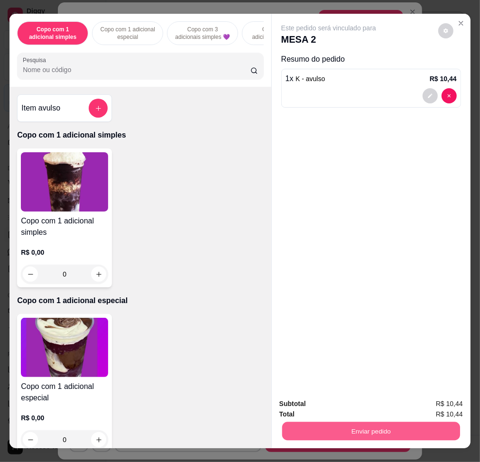
click at [392, 433] on button "Enviar pedido" at bounding box center [371, 430] width 178 height 18
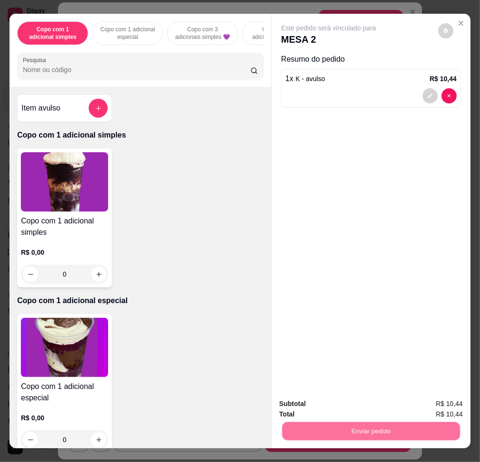
click at [376, 398] on button "Não registrar e enviar pedido" at bounding box center [338, 403] width 99 height 18
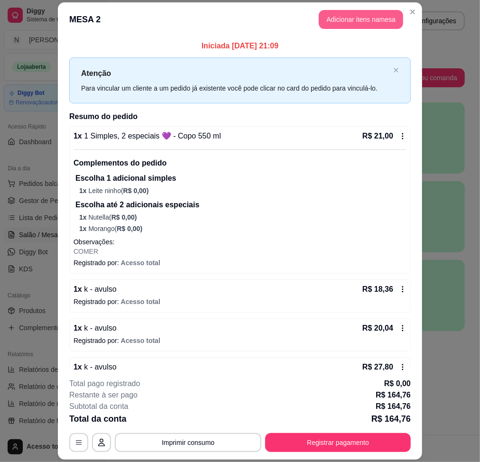
click at [382, 14] on button "Adicionar itens na mesa" at bounding box center [361, 19] width 84 height 19
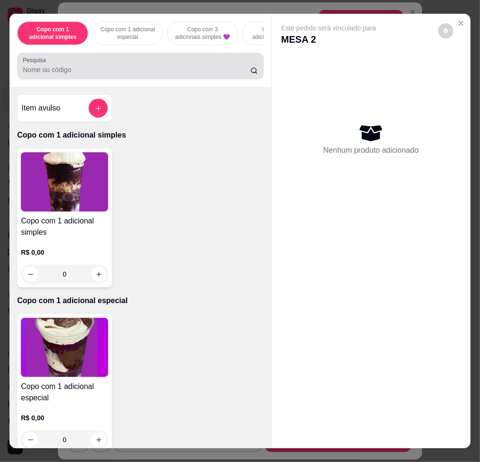
drag, startPoint x: 226, startPoint y: 68, endPoint x: 218, endPoint y: 65, distance: 8.5
click at [224, 67] on div at bounding box center [140, 65] width 235 height 19
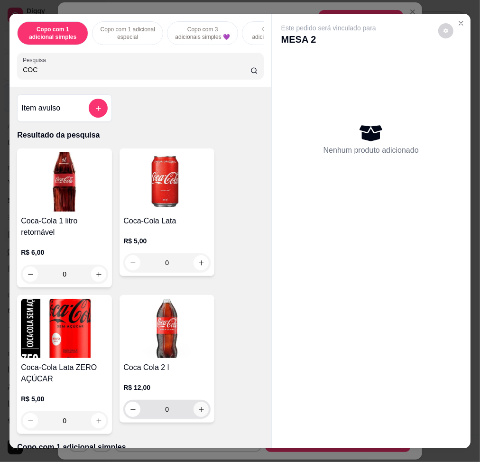
type input "COC"
click at [198, 413] on icon "increase-product-quantity" at bounding box center [201, 409] width 7 height 7
type input "1"
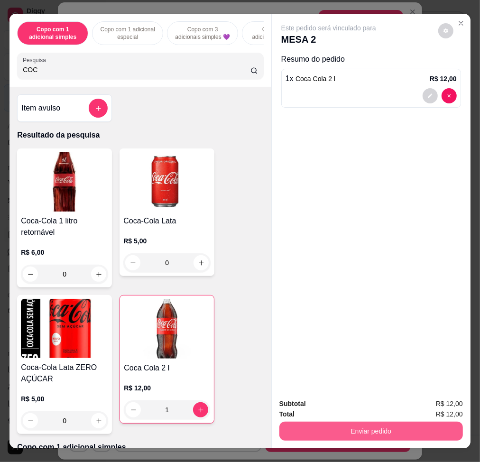
click at [309, 422] on button "Enviar pedido" at bounding box center [370, 430] width 183 height 19
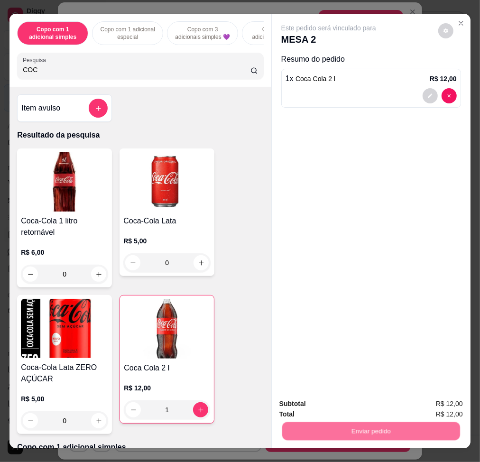
click at [315, 403] on button "Não registrar e enviar pedido" at bounding box center [338, 403] width 99 height 18
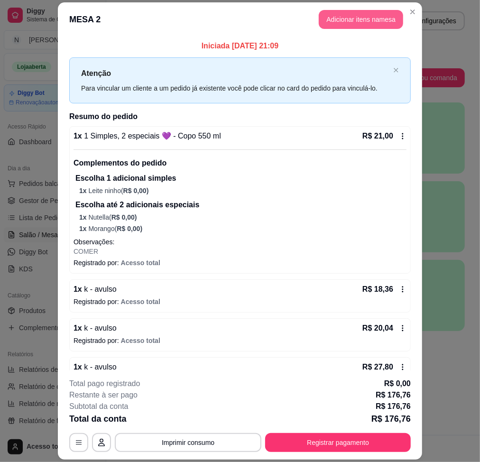
click at [369, 23] on button "Adicionar itens na mesa" at bounding box center [361, 19] width 84 height 19
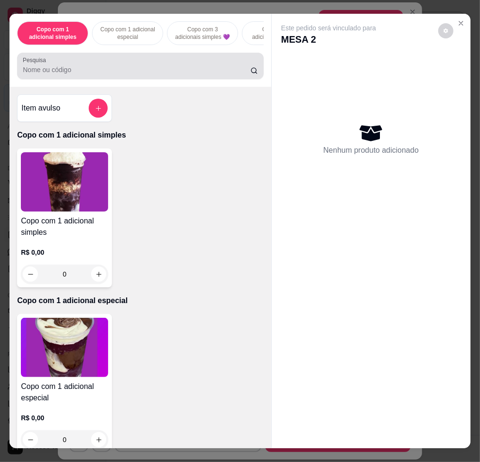
click at [205, 69] on div at bounding box center [140, 65] width 235 height 19
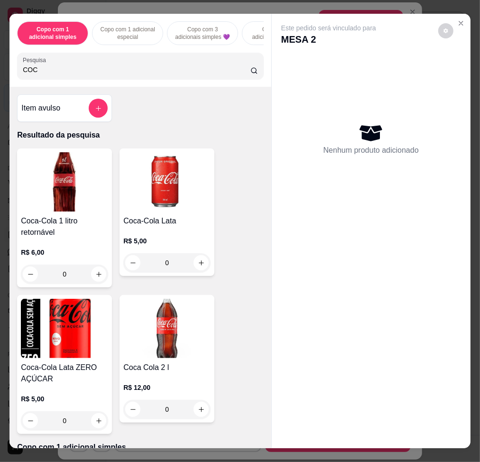
type input "COC"
click at [199, 413] on icon "increase-product-quantity" at bounding box center [201, 409] width 7 height 7
type input "1"
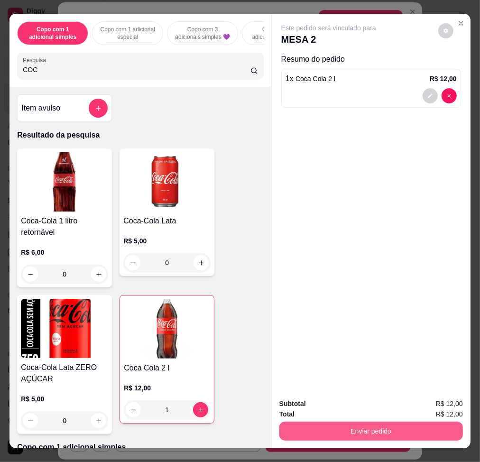
click at [344, 433] on button "Enviar pedido" at bounding box center [370, 430] width 183 height 19
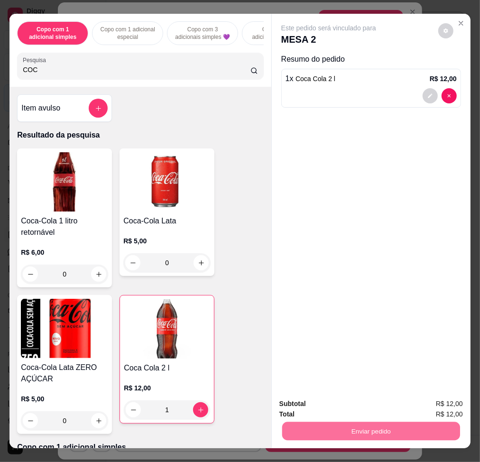
click at [358, 404] on button "Não registrar e enviar pedido" at bounding box center [338, 403] width 99 height 18
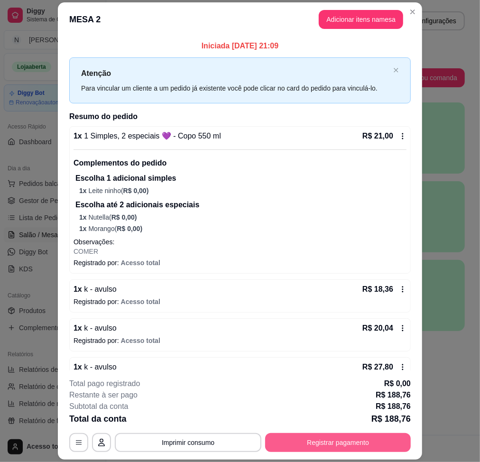
click at [354, 443] on button "Registrar pagamento" at bounding box center [338, 442] width 146 height 19
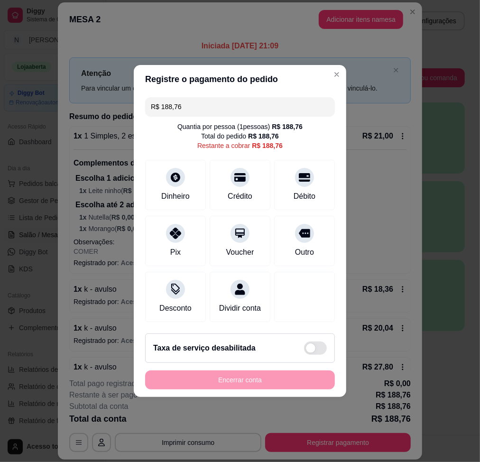
drag, startPoint x: 216, startPoint y: 82, endPoint x: 218, endPoint y: 89, distance: 7.4
click at [218, 87] on section "Registre o pagamento do pedido R$ 188,76 Quantia por pessoa ( 1 pessoas) R$ 188…" at bounding box center [240, 231] width 212 height 332
drag, startPoint x: 218, startPoint y: 89, endPoint x: 220, endPoint y: 100, distance: 11.2
click at [220, 100] on input "R$ 188,76" at bounding box center [240, 106] width 178 height 19
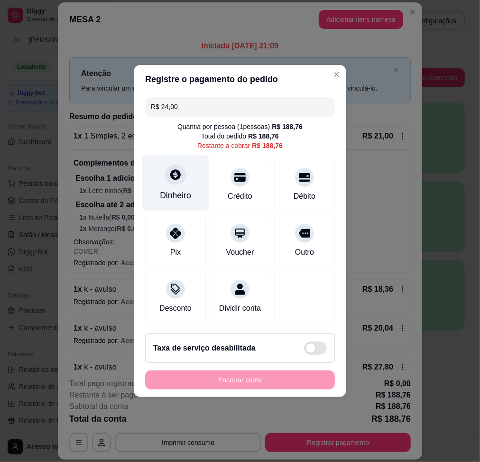
click at [181, 189] on div "Dinheiro" at bounding box center [175, 195] width 31 height 12
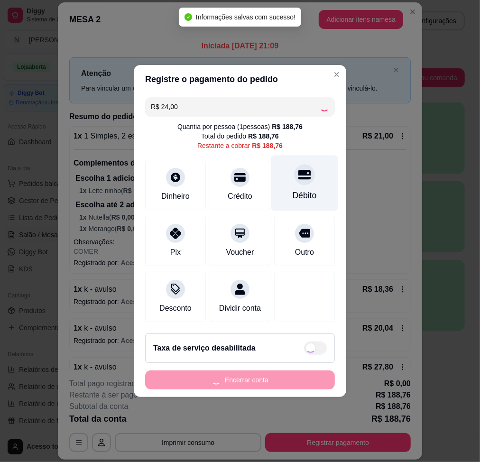
type input "R$ 164,76"
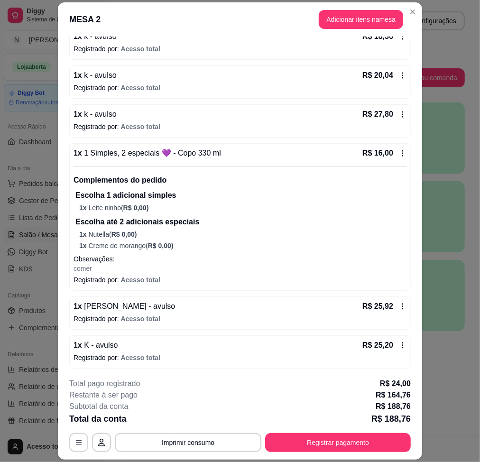
scroll to position [63, 0]
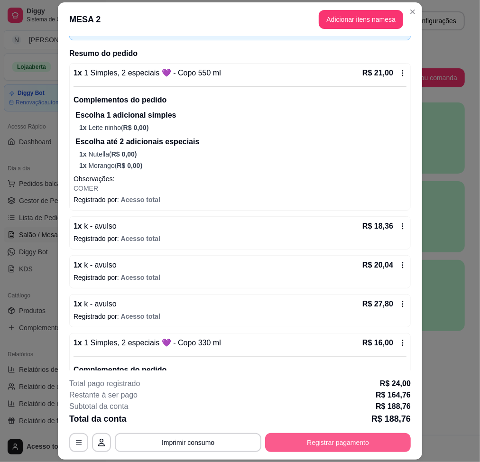
click at [332, 444] on button "Registrar pagamento" at bounding box center [338, 442] width 146 height 19
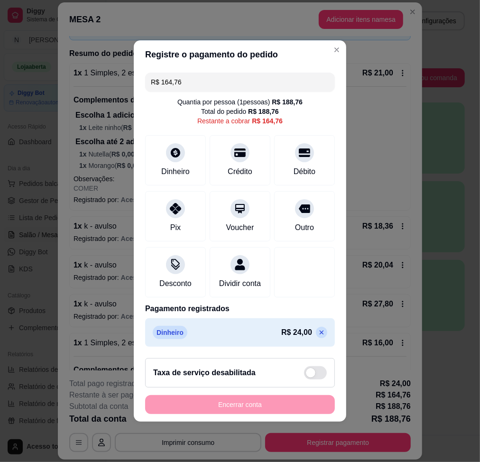
click at [251, 73] on input "R$ 164,76" at bounding box center [240, 82] width 178 height 19
drag, startPoint x: 219, startPoint y: 69, endPoint x: 101, endPoint y: 53, distance: 119.1
click at [101, 53] on div "Registre o pagamento do pedido R$ 47,84 Quantia por pessoa ( 1 pessoas) R$ 188,…" at bounding box center [240, 231] width 480 height 462
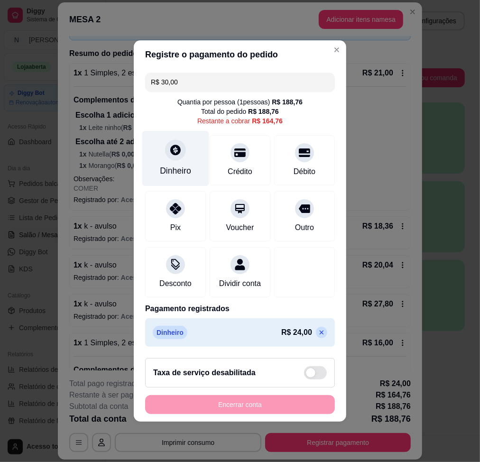
click at [176, 146] on icon at bounding box center [175, 150] width 10 height 10
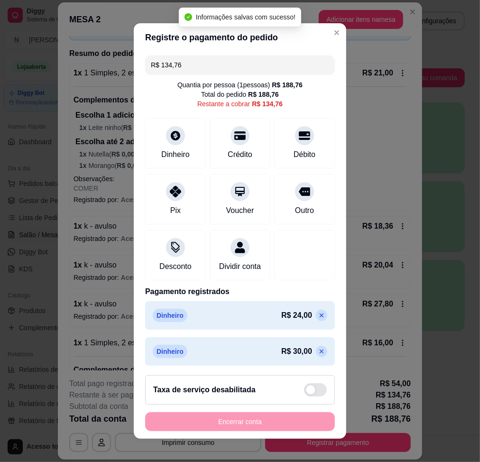
click at [264, 67] on input "R$ 134,76" at bounding box center [240, 64] width 178 height 19
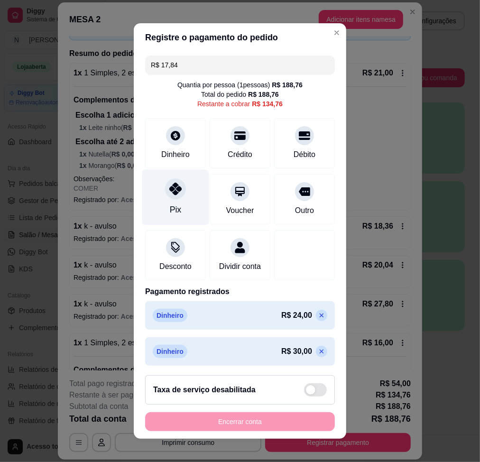
click at [165, 201] on div "Pix" at bounding box center [175, 196] width 67 height 55
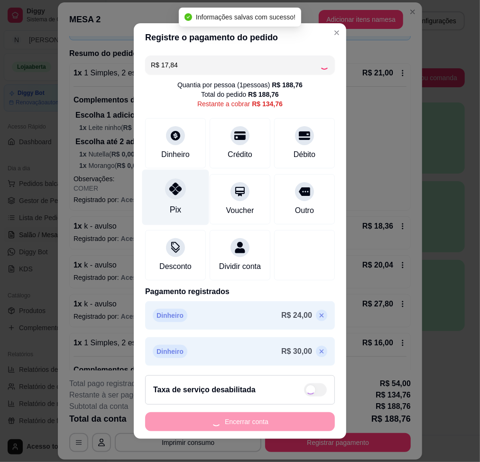
type input "R$ 116,92"
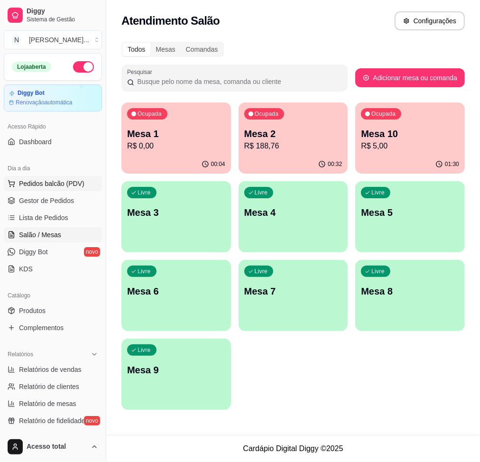
click at [73, 181] on span "Pedidos balcão (PDV)" at bounding box center [51, 183] width 65 height 9
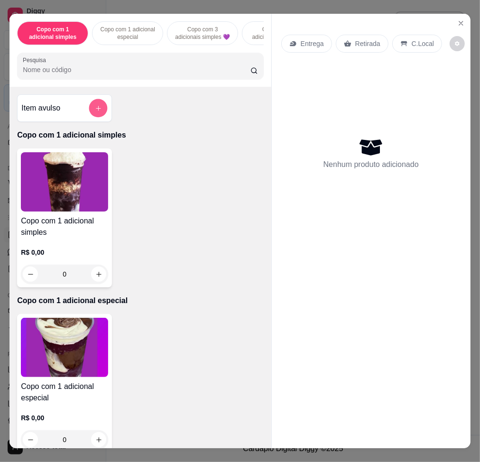
click at [89, 115] on button "add-separate-item" at bounding box center [98, 108] width 18 height 18
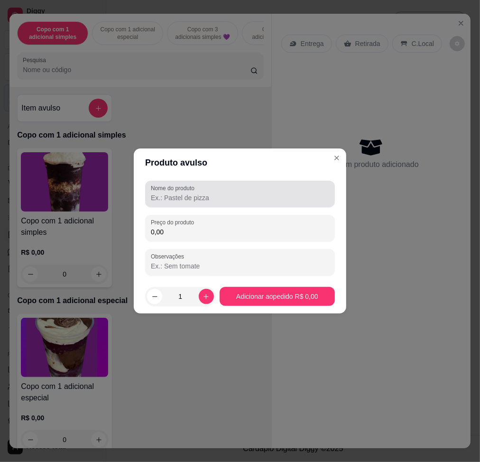
click at [161, 195] on input "Nome do produto" at bounding box center [240, 197] width 178 height 9
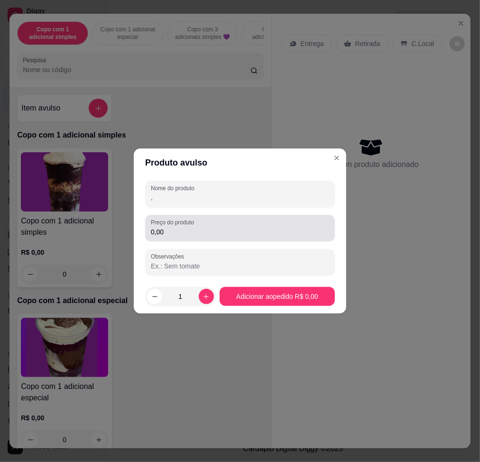
type input "."
click at [205, 231] on input "0,00" at bounding box center [240, 231] width 178 height 9
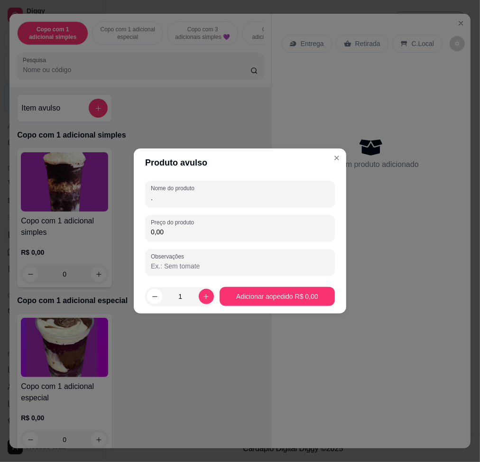
click at [241, 231] on input "0,00" at bounding box center [240, 231] width 178 height 9
type input "6,35"
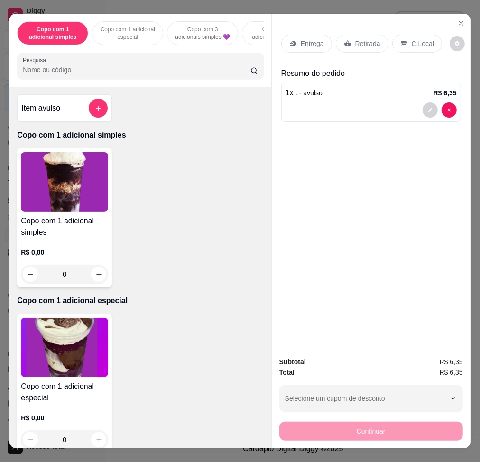
click at [414, 39] on p "C.Local" at bounding box center [423, 43] width 22 height 9
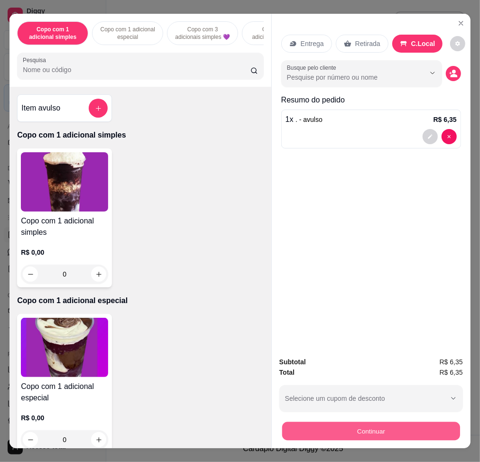
click at [387, 425] on button "Continuar" at bounding box center [371, 430] width 178 height 18
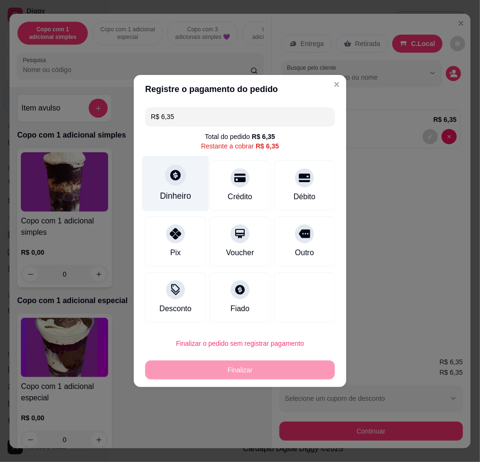
click at [173, 184] on div at bounding box center [175, 175] width 21 height 21
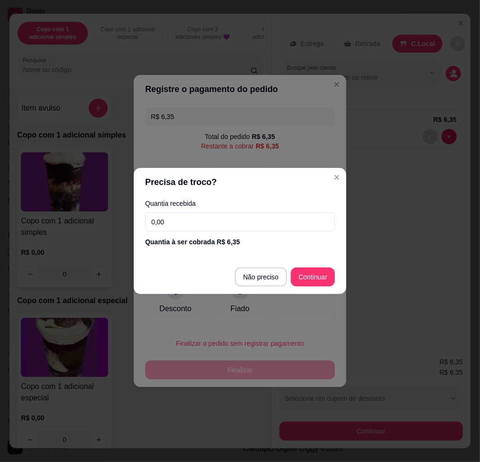
click at [232, 219] on input "0,00" at bounding box center [240, 221] width 190 height 19
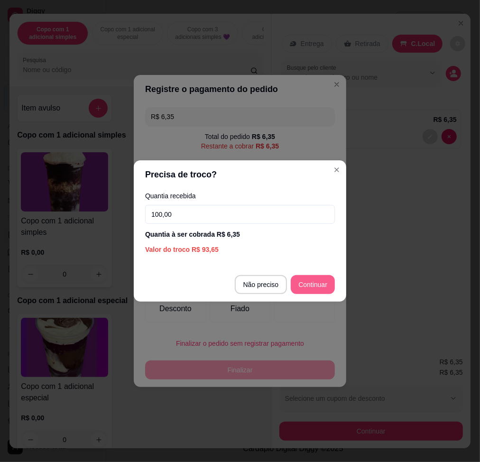
type input "100,00"
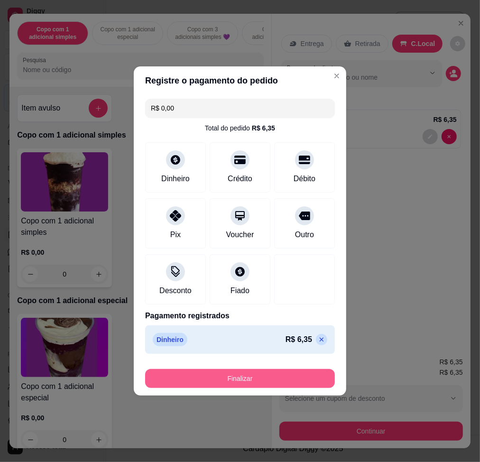
click at [281, 383] on button "Finalizar" at bounding box center [240, 378] width 190 height 19
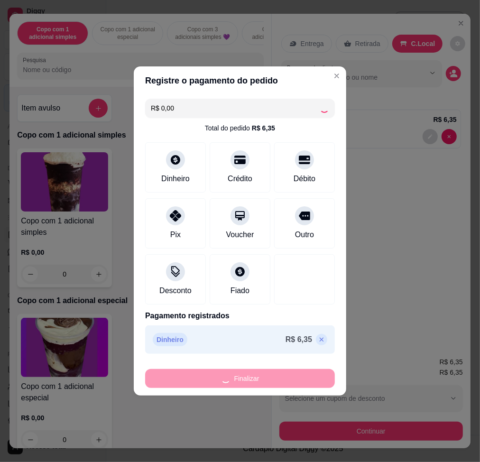
type input "-R$ 6,35"
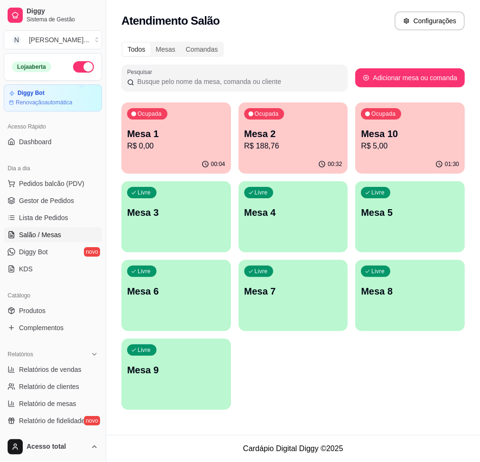
click at [195, 133] on p "Mesa 1" at bounding box center [176, 133] width 98 height 13
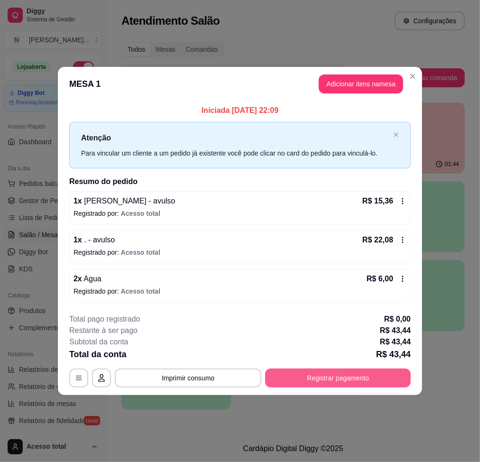
click at [395, 379] on button "Registrar pagamento" at bounding box center [338, 377] width 146 height 19
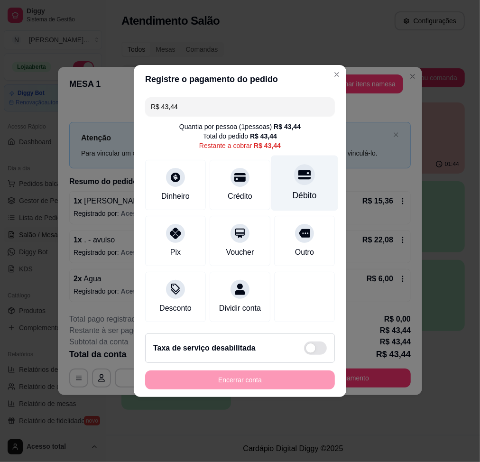
click at [286, 177] on div "Débito" at bounding box center [304, 183] width 67 height 55
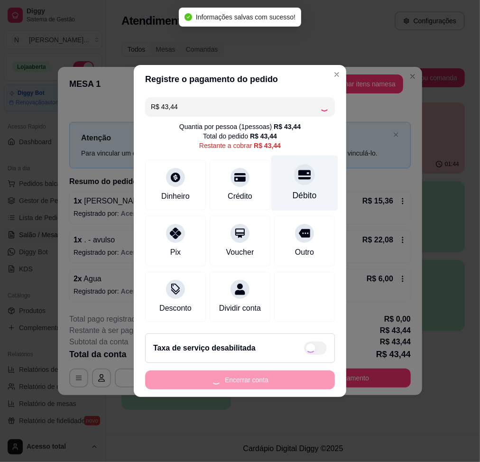
type input "R$ 0,00"
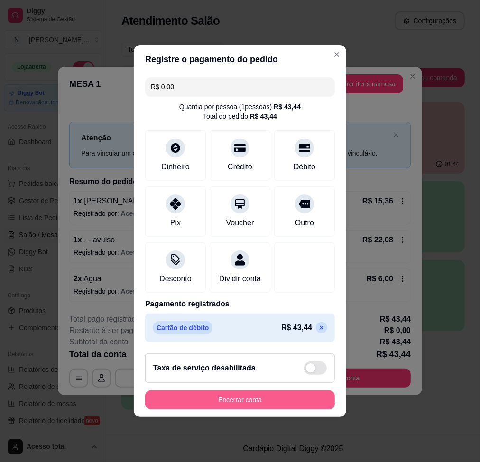
click at [291, 409] on button "Encerrar conta" at bounding box center [240, 399] width 190 height 19
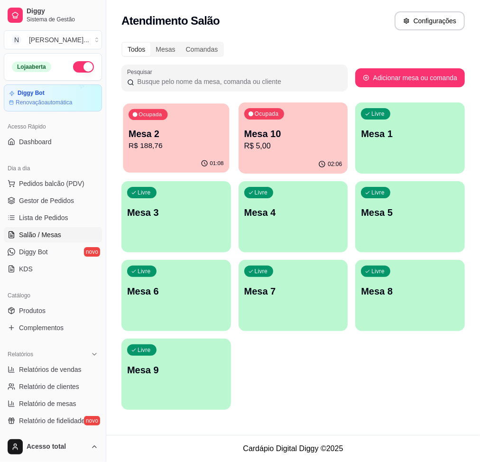
click at [215, 134] on p "Mesa 2" at bounding box center [175, 134] width 95 height 13
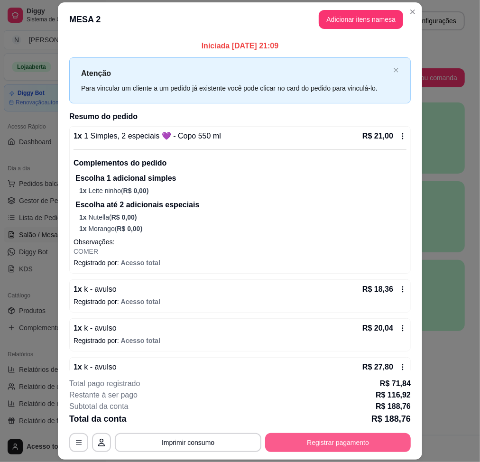
click at [310, 439] on button "Registrar pagamento" at bounding box center [338, 442] width 146 height 19
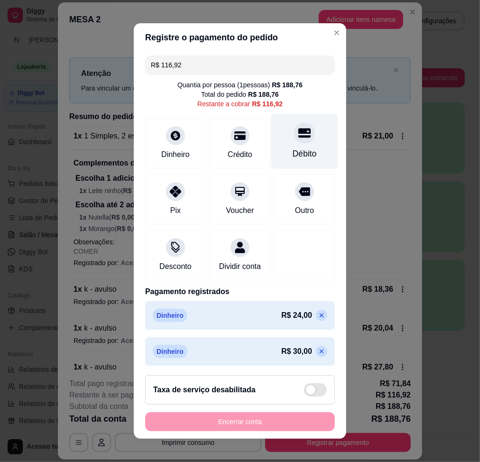
click at [294, 142] on div at bounding box center [304, 132] width 21 height 21
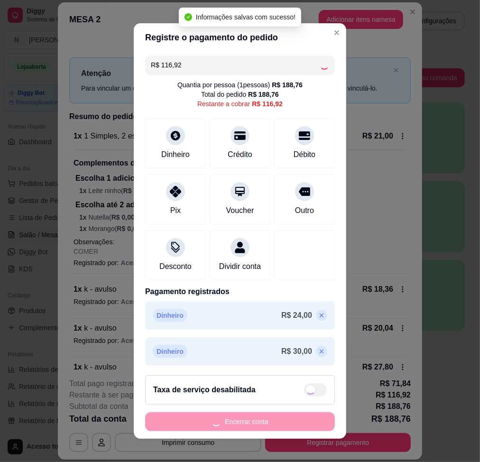
type input "R$ 0,00"
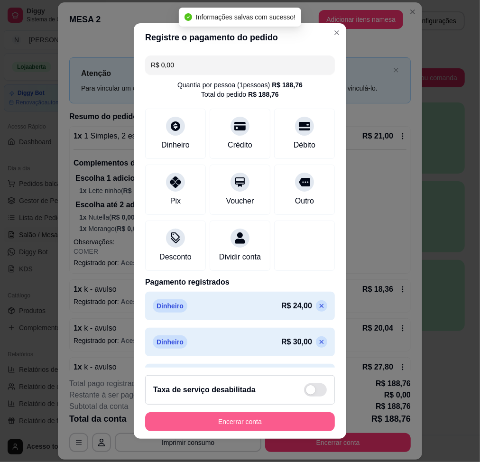
click at [287, 410] on footer "Taxa de serviço desabilitada Encerrar conta" at bounding box center [240, 402] width 212 height 71
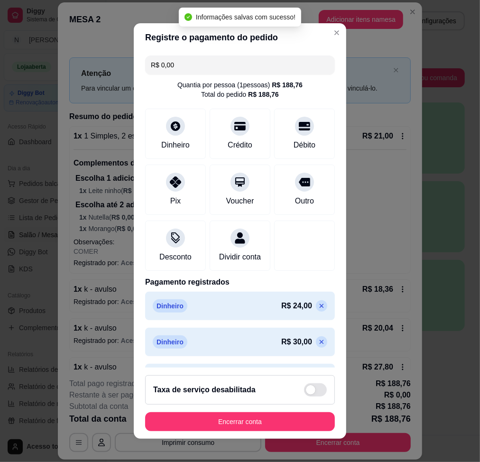
click at [285, 416] on button "Encerrar conta" at bounding box center [240, 421] width 190 height 19
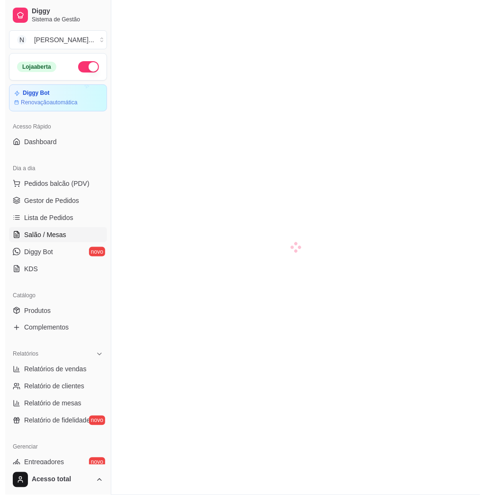
scroll to position [126, 0]
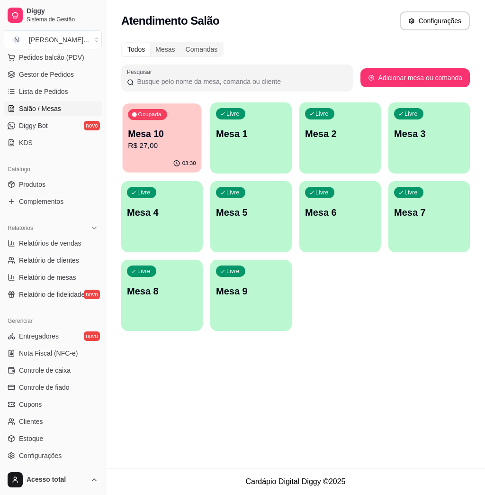
click at [127, 136] on div "Ocupada Mesa 10 R$ 27,00" at bounding box center [162, 128] width 79 height 51
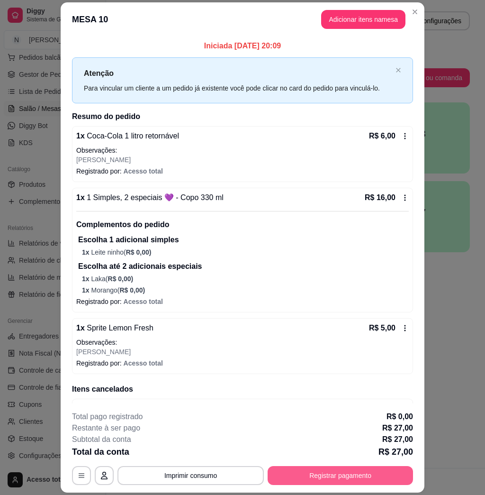
click at [334, 483] on button "Registrar pagamento" at bounding box center [341, 475] width 146 height 19
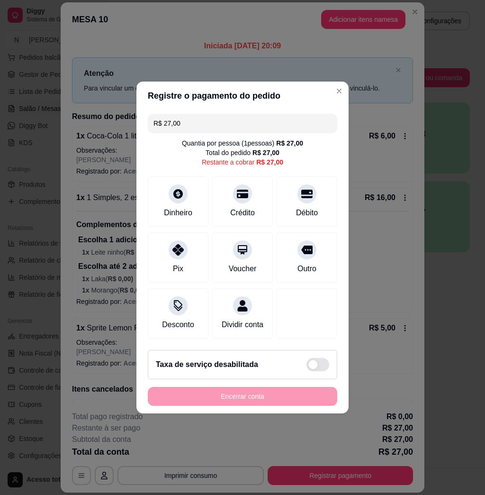
click at [207, 131] on div "R$ 27,00 Quantia por pessoa ( 1 pessoas) R$ 27,00 Total do pedido R$ 27,00 Rest…" at bounding box center [243, 226] width 212 height 232
click at [217, 125] on input "R$ 27,00" at bounding box center [243, 123] width 178 height 19
click at [244, 210] on div "Crédito" at bounding box center [242, 212] width 27 height 12
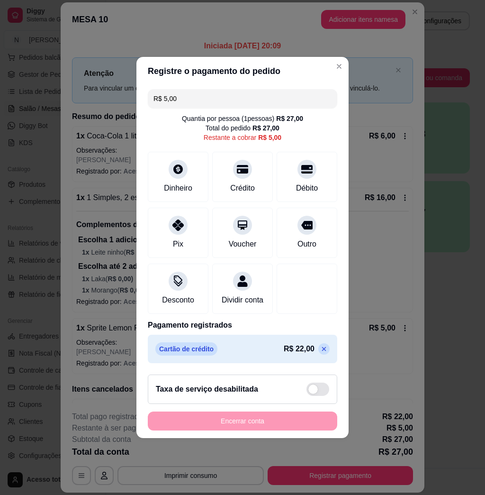
click at [239, 89] on input "R$ 5,00" at bounding box center [243, 98] width 178 height 19
click at [297, 237] on div "Outro" at bounding box center [307, 243] width 21 height 12
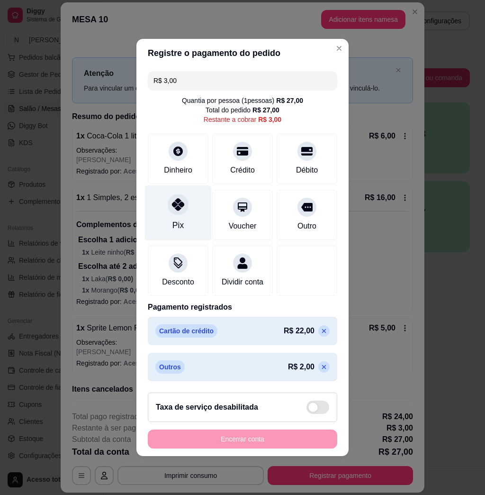
click at [169, 205] on div at bounding box center [178, 204] width 21 height 21
type input "R$ 0,00"
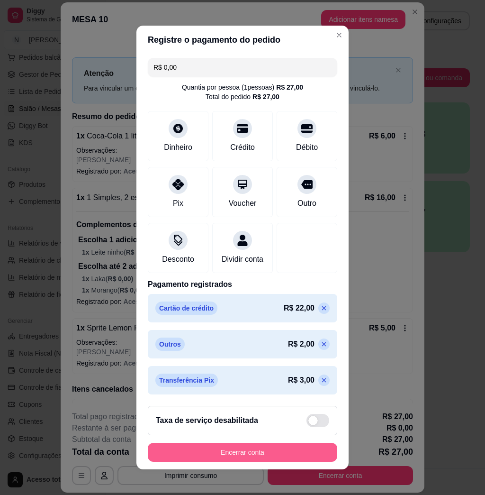
click at [258, 447] on button "Encerrar conta" at bounding box center [243, 452] width 190 height 19
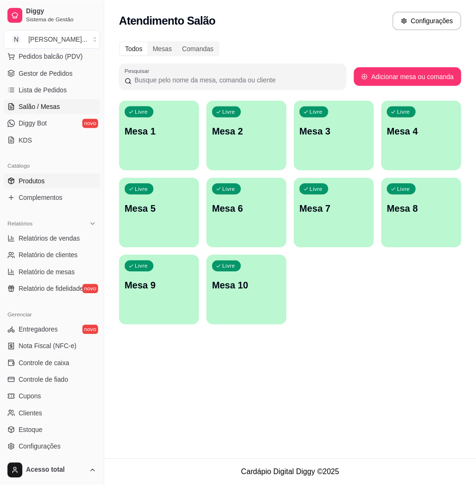
scroll to position [63, 0]
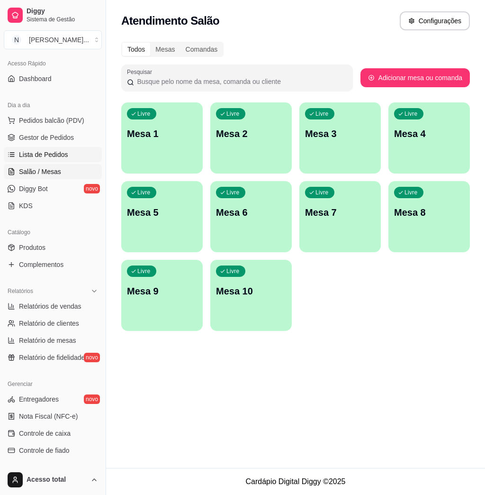
click at [28, 157] on span "Lista de Pedidos" at bounding box center [43, 154] width 49 height 9
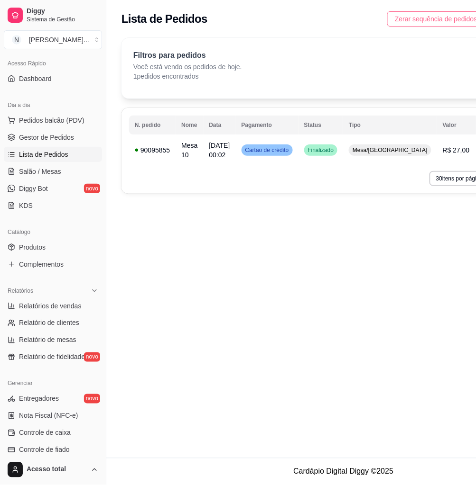
drag, startPoint x: 382, startPoint y: 20, endPoint x: 416, endPoint y: 16, distance: 34.5
click at [394, 20] on span "Zerar sequência de pedidos" at bounding box center [435, 19] width 82 height 10
